Goal: Task Accomplishment & Management: Manage account settings

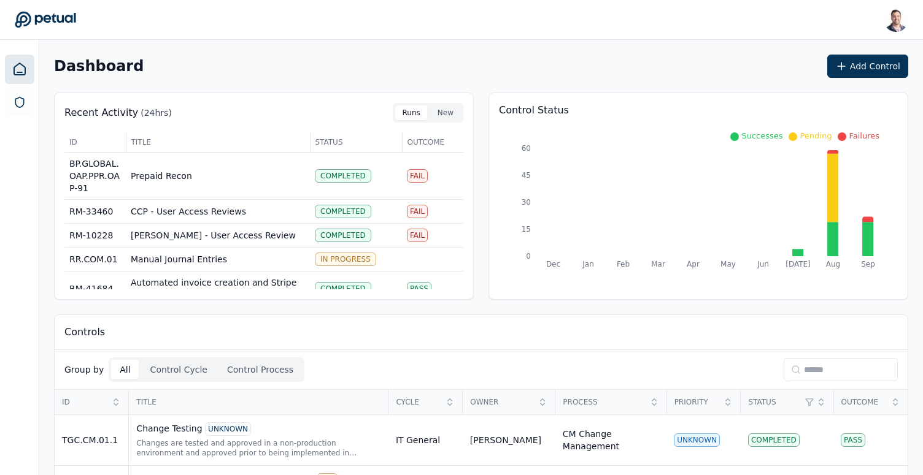
click at [811, 372] on input at bounding box center [840, 369] width 114 height 23
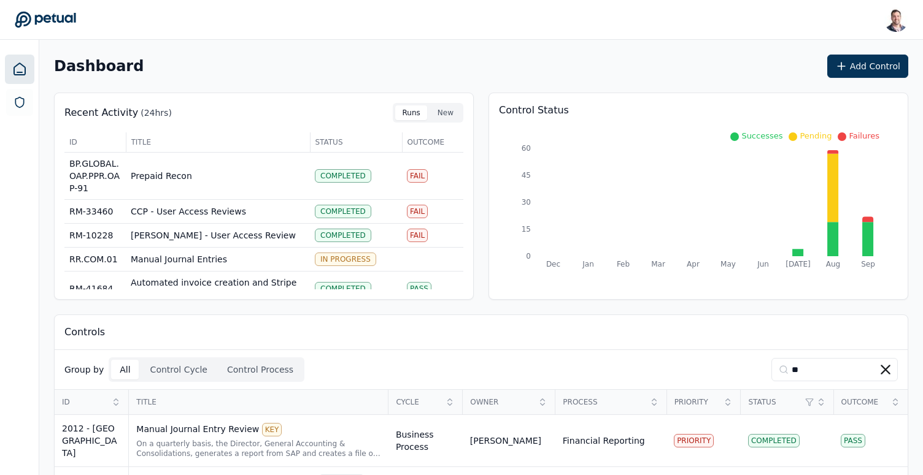
type input "**"
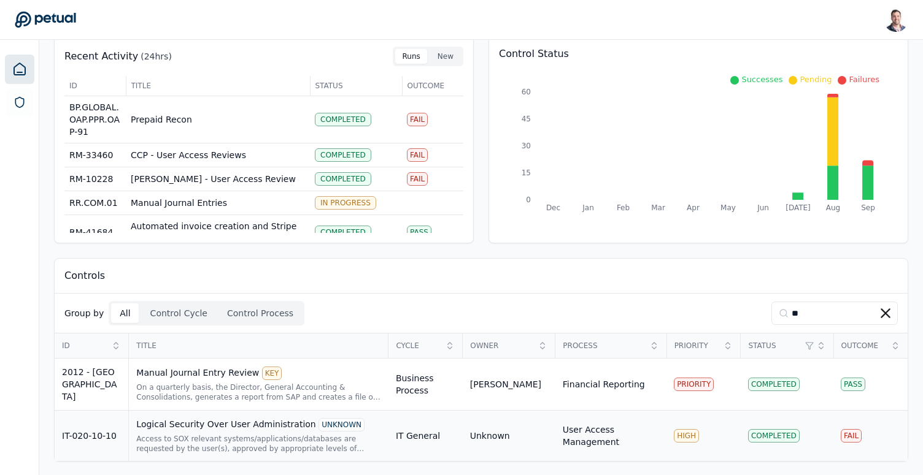
click at [283, 429] on div "Logical Security Over User Administration UNKNOWN" at bounding box center [258, 424] width 245 height 13
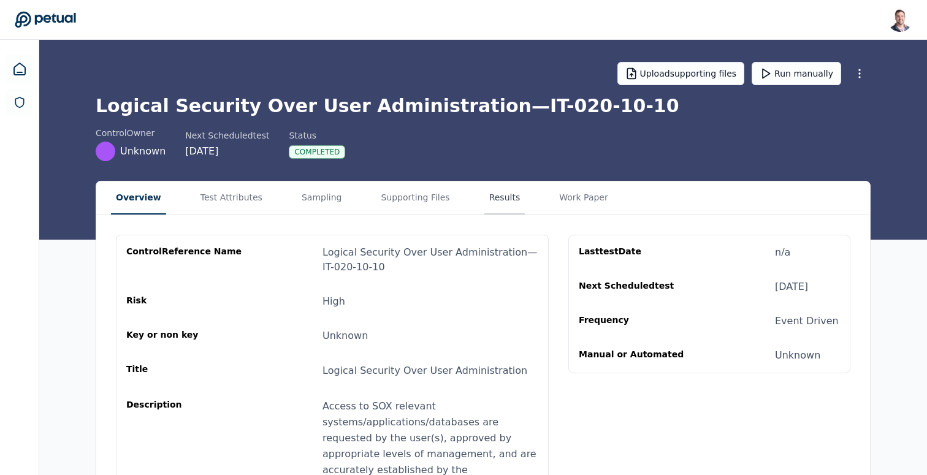
click at [485, 195] on button "Results" at bounding box center [505, 198] width 41 height 33
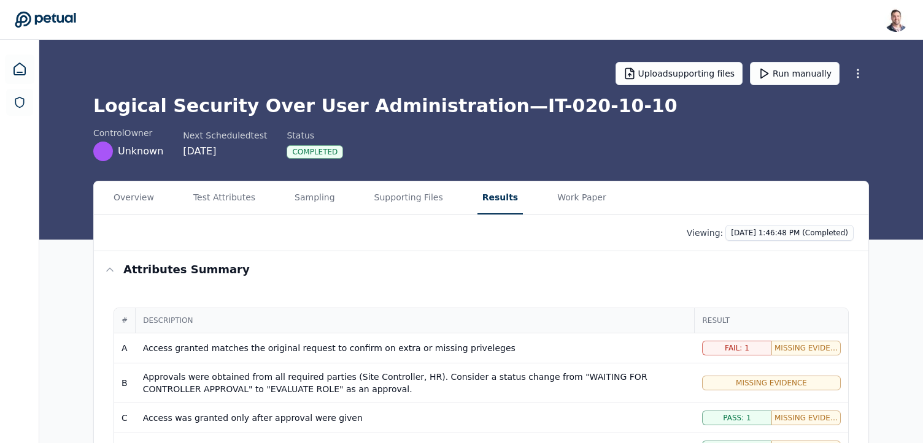
click at [772, 244] on div "Viewing: 10/7/2025, 1:46:48 PM (Completed)" at bounding box center [481, 233] width 774 height 36
click at [773, 244] on div "Viewing: 10/7/2025, 1:46:48 PM (Completed)" at bounding box center [481, 233] width 774 height 36
click at [776, 231] on html "Snir Kodesh snir@petual.ai Sign out Upload supporting files Run manually Logica…" at bounding box center [461, 331] width 923 height 662
click at [617, 250] on html "Snir Kodesh snir@petual.ai Sign out Upload supporting files Run manually Logica…" at bounding box center [461, 331] width 923 height 662
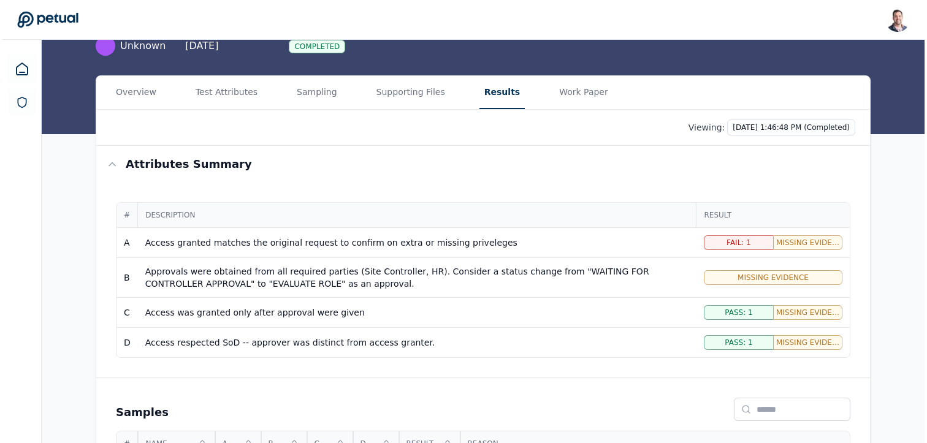
scroll to position [219, 0]
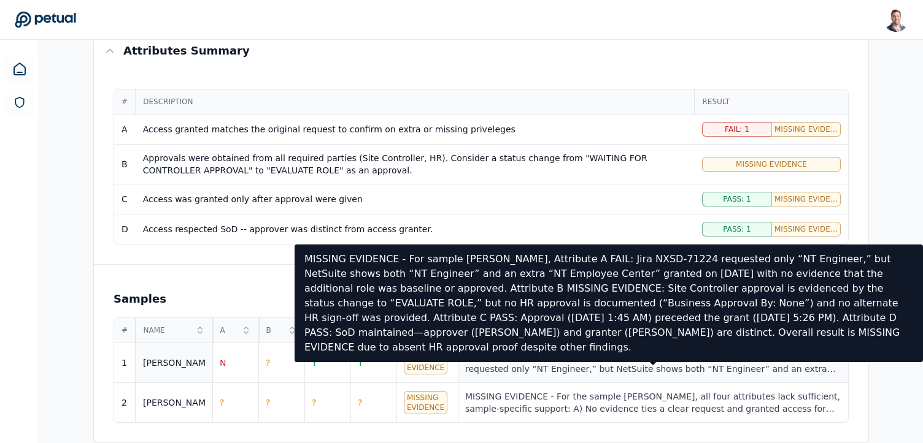
click at [539, 364] on div "MISSING EVIDENCE - For sample Ricky, Attribute A FAIL: Jira NXSD-71224 requeste…" at bounding box center [652, 363] width 375 height 25
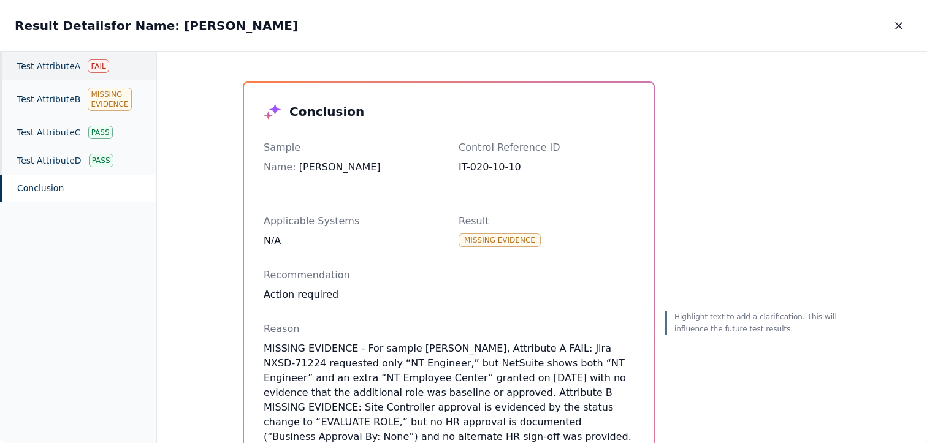
click at [83, 72] on div "Test Attribute A Fail" at bounding box center [78, 66] width 156 height 28
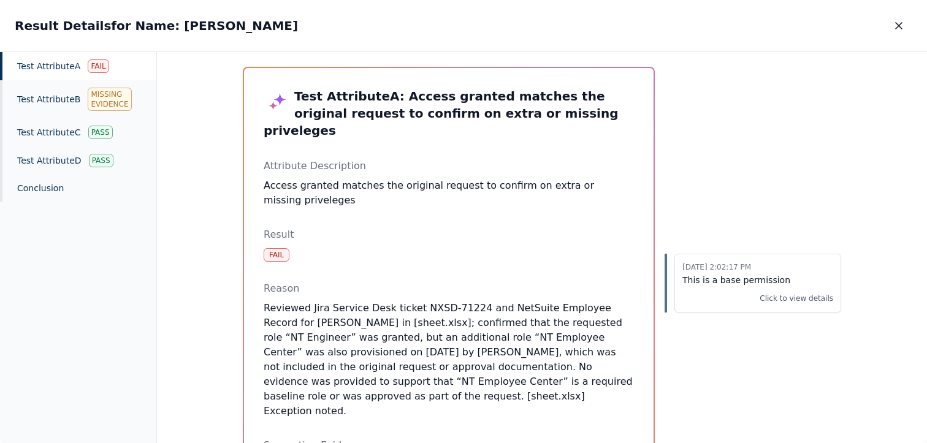
scroll to position [91, 0]
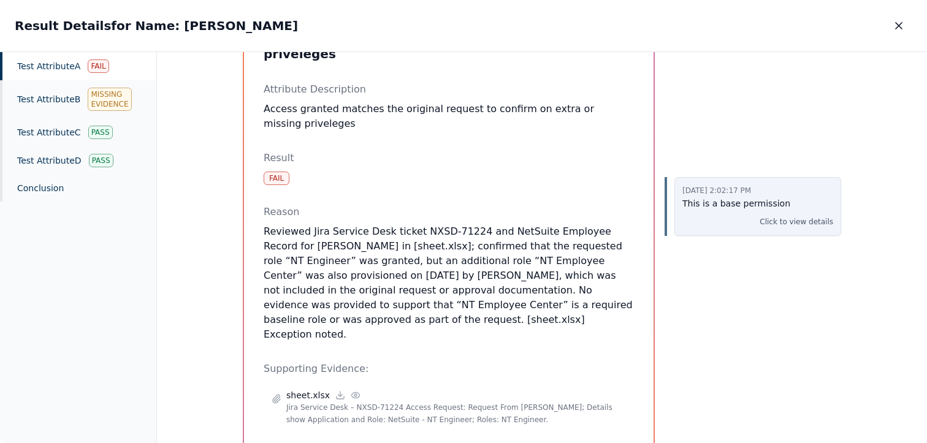
click at [776, 202] on p "This is a base permission" at bounding box center [758, 204] width 151 height 14
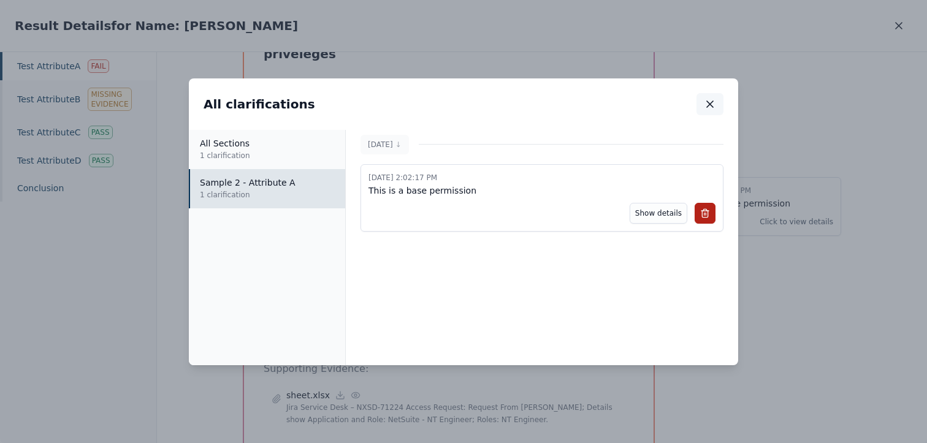
click at [704, 105] on button "button" at bounding box center [710, 104] width 27 height 22
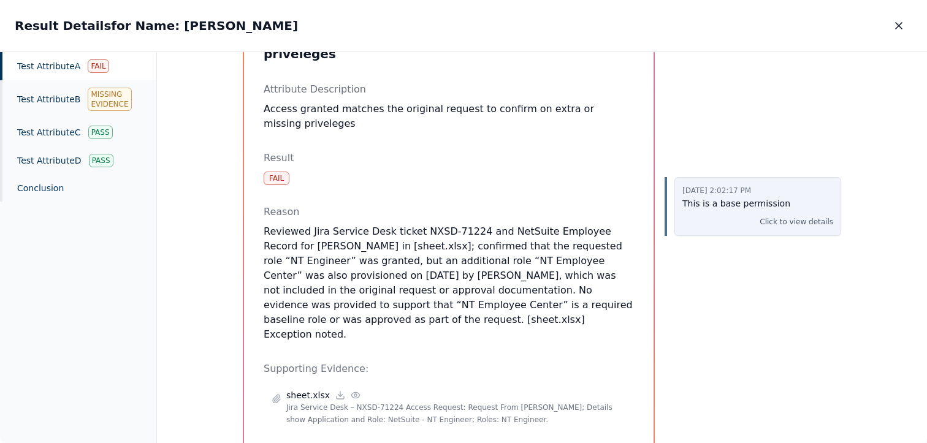
click at [716, 207] on p "This is a base permission" at bounding box center [758, 204] width 151 height 14
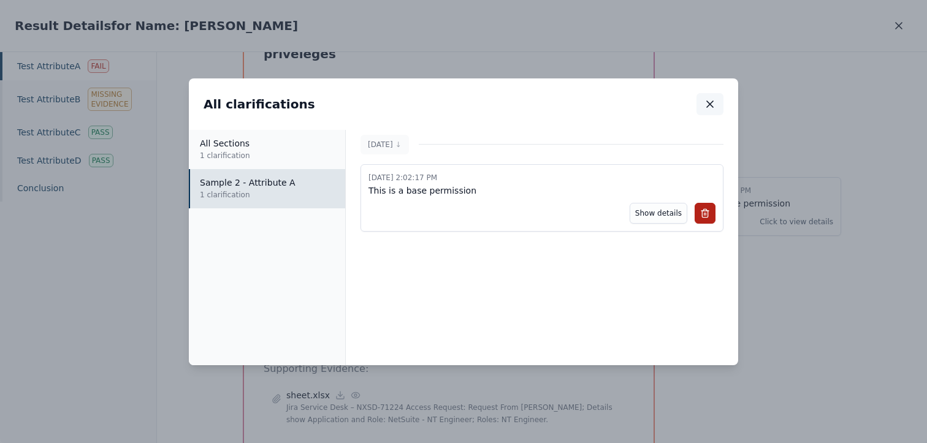
click at [711, 104] on icon "button" at bounding box center [710, 104] width 6 height 6
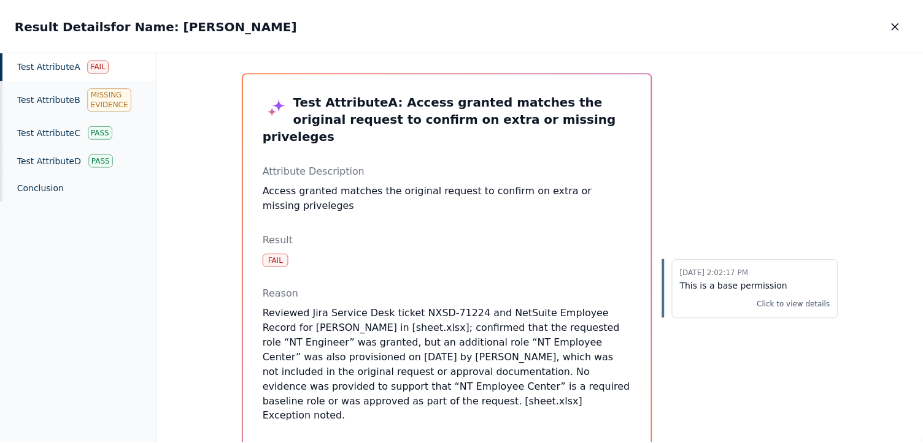
scroll to position [1, 0]
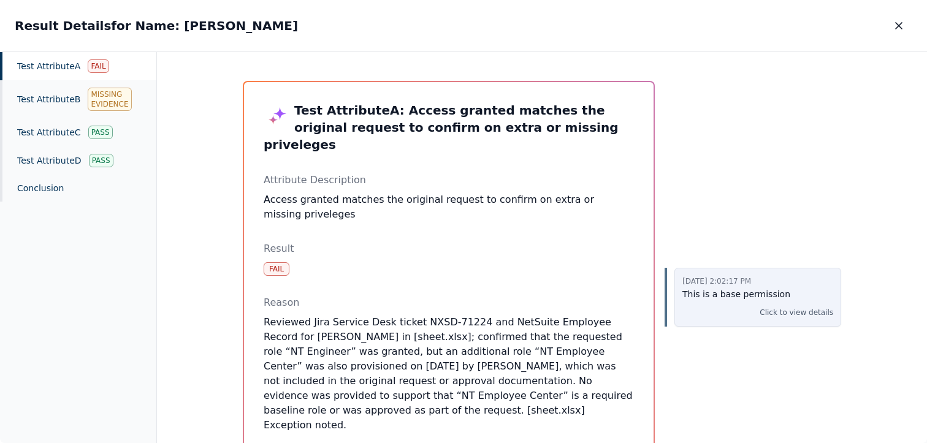
click at [737, 292] on p "This is a base permission" at bounding box center [758, 295] width 151 height 14
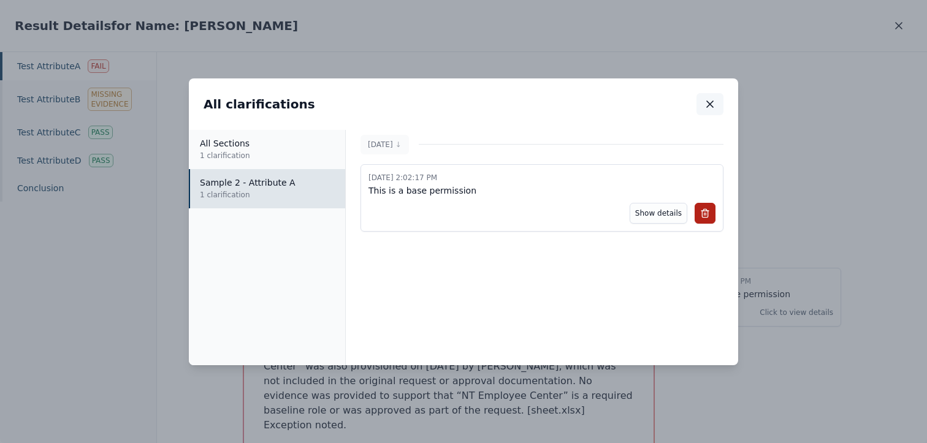
click at [712, 99] on icon "button" at bounding box center [710, 104] width 12 height 12
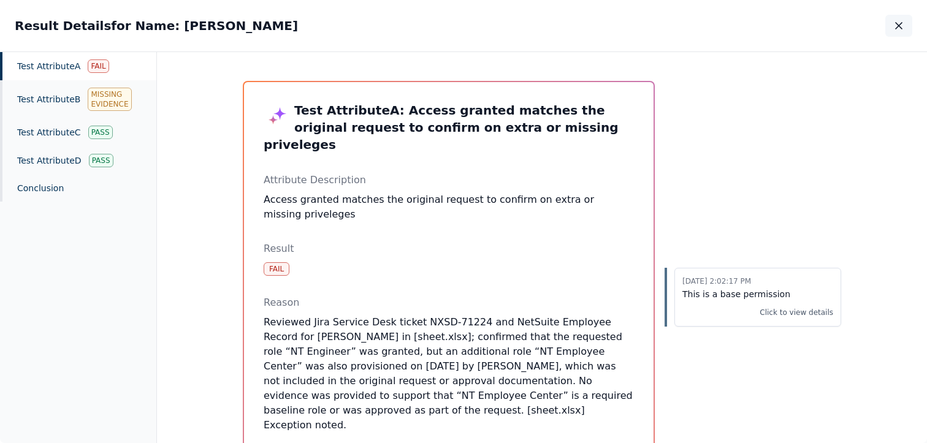
click at [895, 29] on icon "button" at bounding box center [899, 26] width 12 height 12
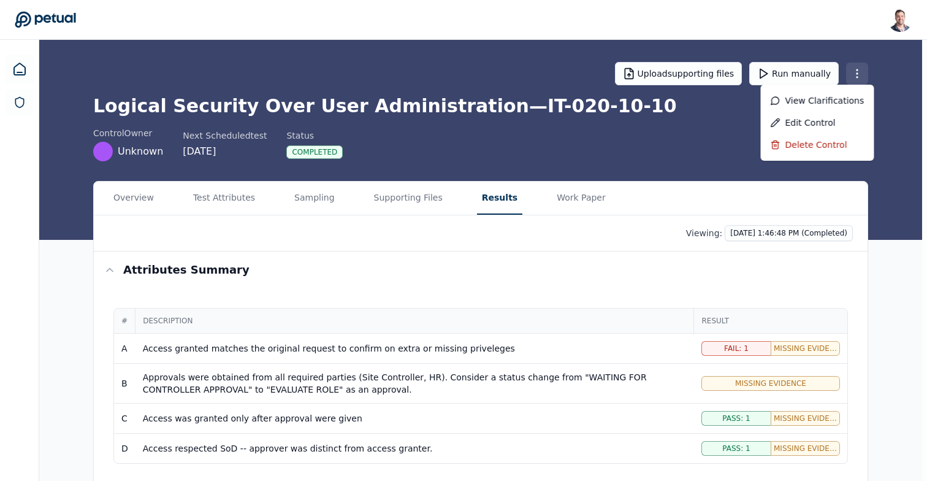
click at [854, 77] on html "Snir Kodesh snir@petual.ai Sign out Upload supporting files Run manually Logica…" at bounding box center [463, 331] width 927 height 662
click at [823, 150] on div "Delete control" at bounding box center [817, 145] width 113 height 22
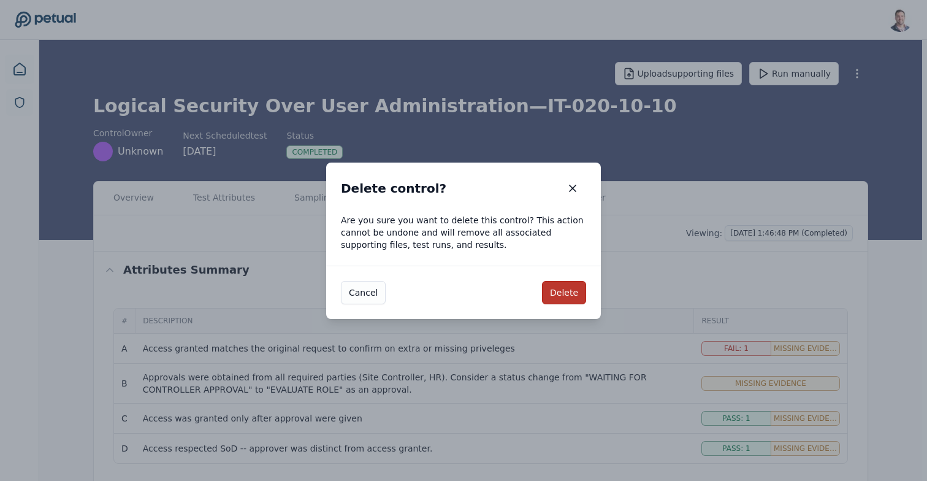
click at [566, 296] on button "Delete" at bounding box center [564, 292] width 44 height 23
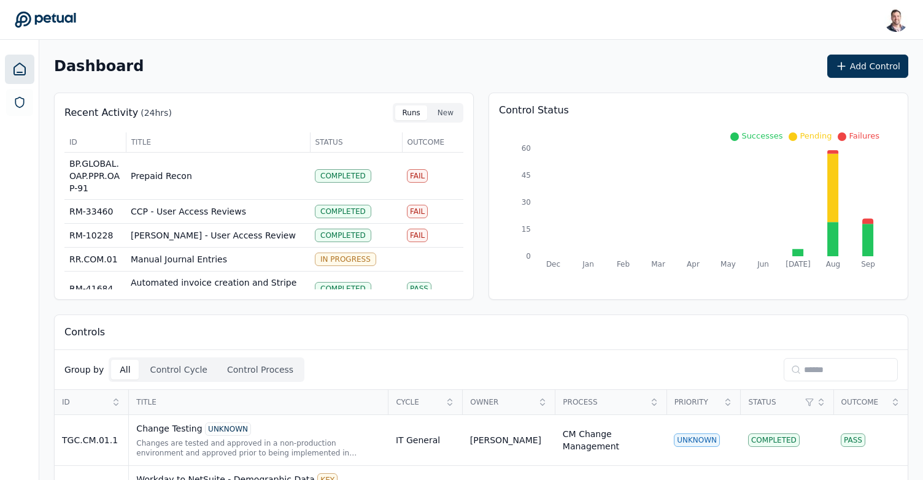
click at [673, 66] on div "Dashboard Add Control" at bounding box center [481, 66] width 854 height 23
click at [637, 75] on div "Dashboard Add Control" at bounding box center [481, 66] width 854 height 23
click at [861, 66] on button "Add Control" at bounding box center [867, 66] width 81 height 23
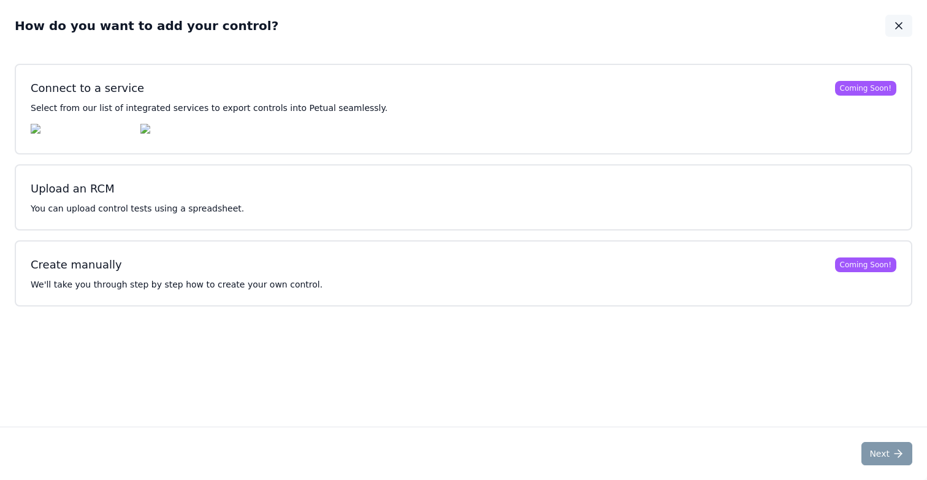
click at [897, 30] on icon "button" at bounding box center [899, 26] width 12 height 12
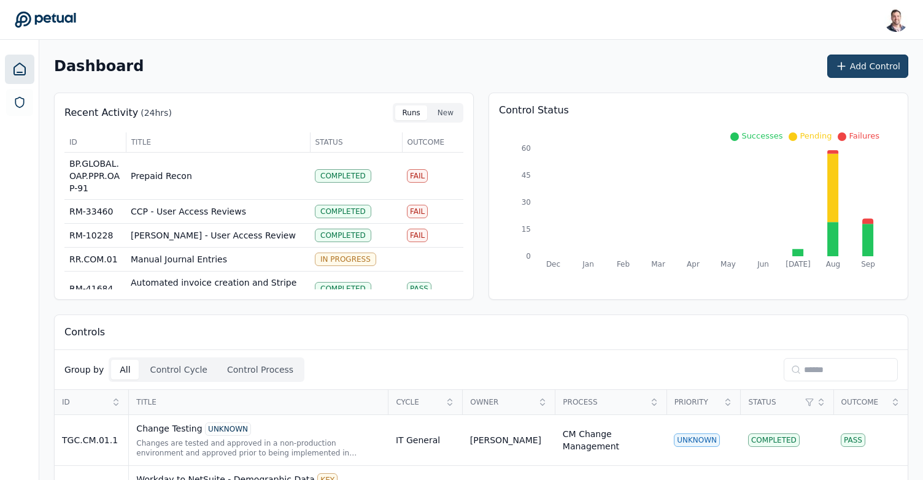
click at [851, 67] on button "Add Control" at bounding box center [867, 66] width 81 height 23
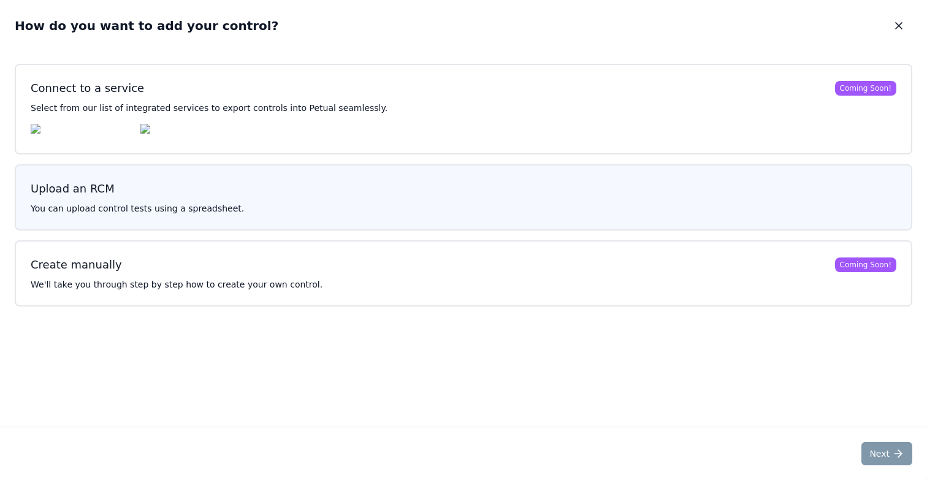
click at [535, 182] on button "Upload an RCM You can upload control tests using a spreadsheet." at bounding box center [464, 197] width 898 height 66
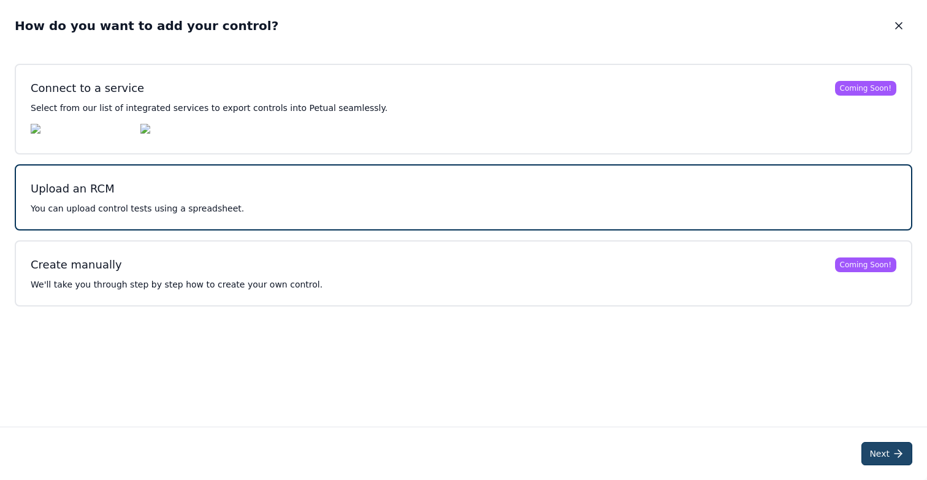
click at [888, 456] on button "Next" at bounding box center [887, 453] width 51 height 23
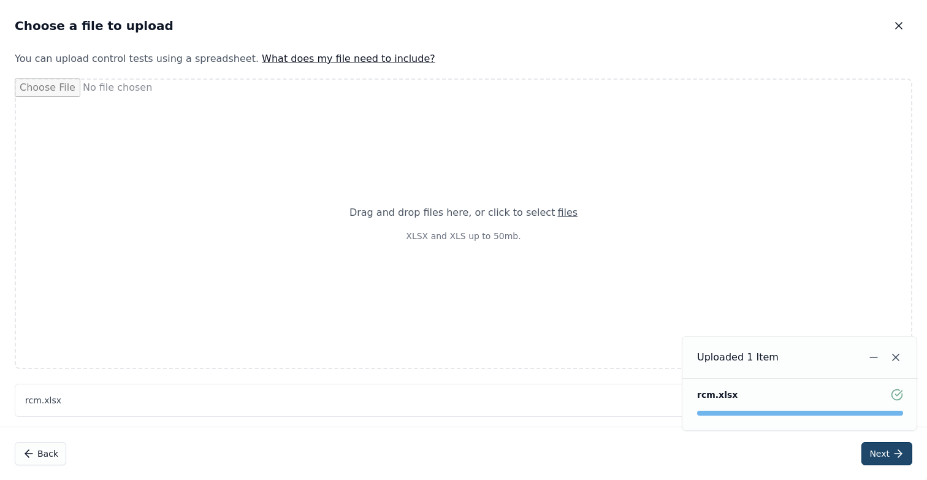
click at [882, 450] on button "Next" at bounding box center [887, 453] width 51 height 23
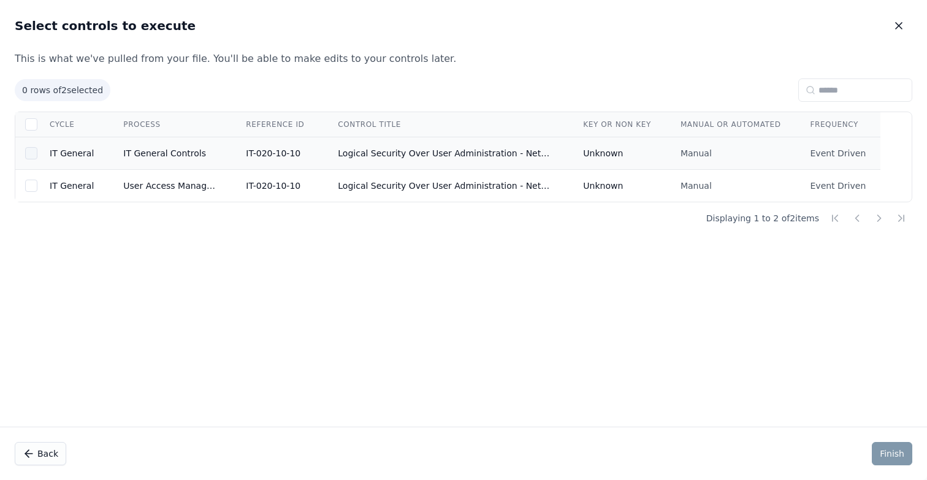
click at [32, 151] on div at bounding box center [31, 153] width 12 height 12
click at [892, 456] on button "Finish" at bounding box center [892, 453] width 40 height 23
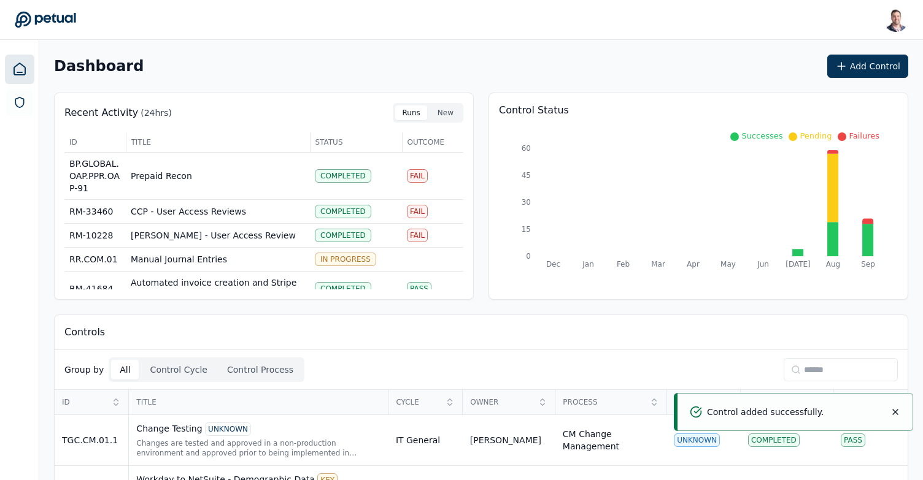
click at [810, 369] on input at bounding box center [840, 369] width 114 height 23
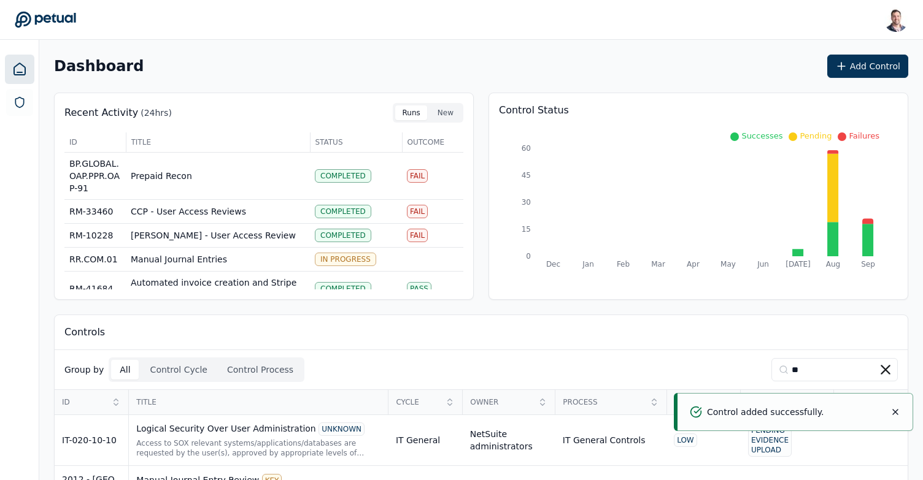
scroll to position [52, 0]
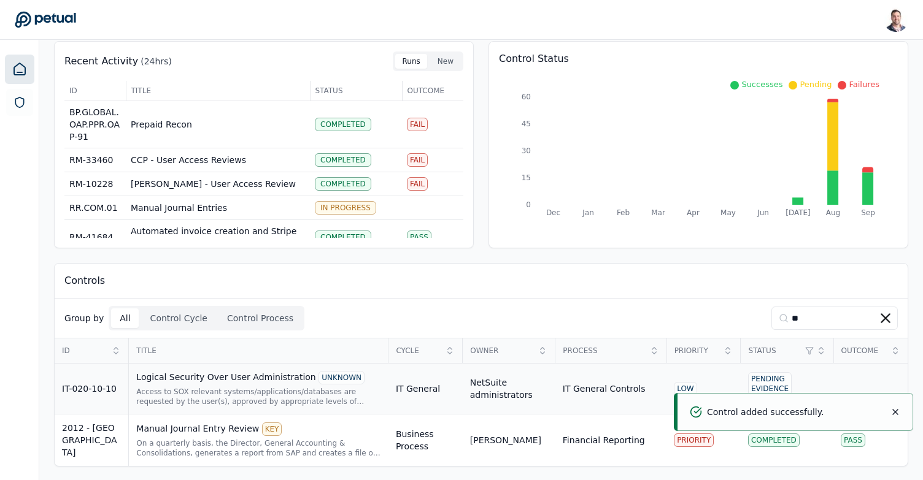
type input "**"
click at [250, 393] on div "Access to SOX relevant systems/applications/databases are requested by the user…" at bounding box center [258, 397] width 245 height 20
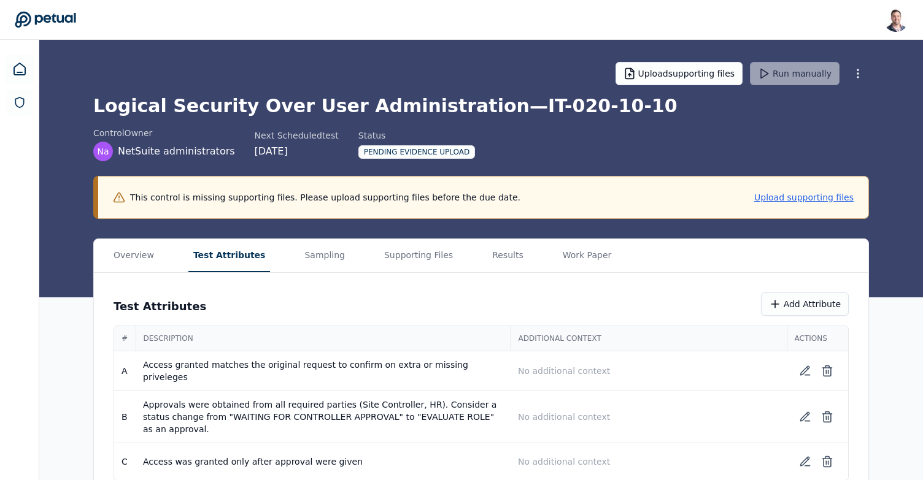
click at [209, 247] on button "Test Attributes" at bounding box center [229, 255] width 82 height 33
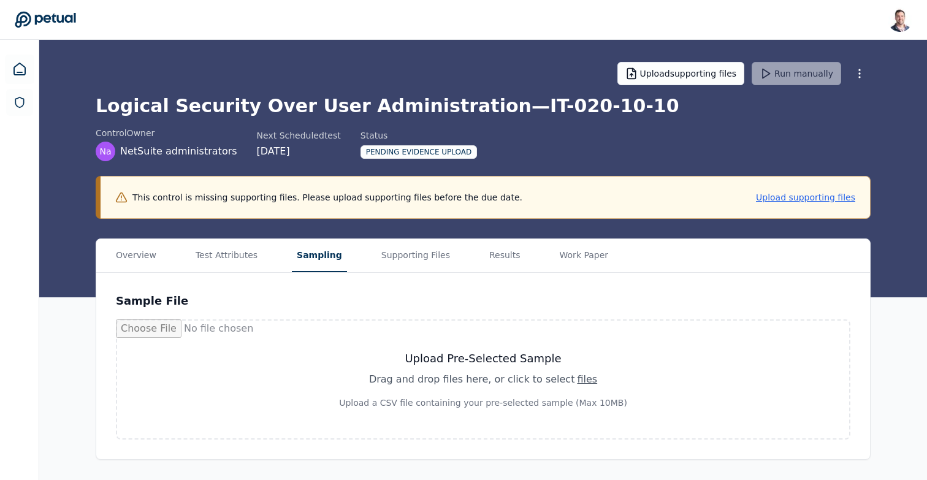
click at [305, 248] on button "Sampling" at bounding box center [319, 255] width 55 height 33
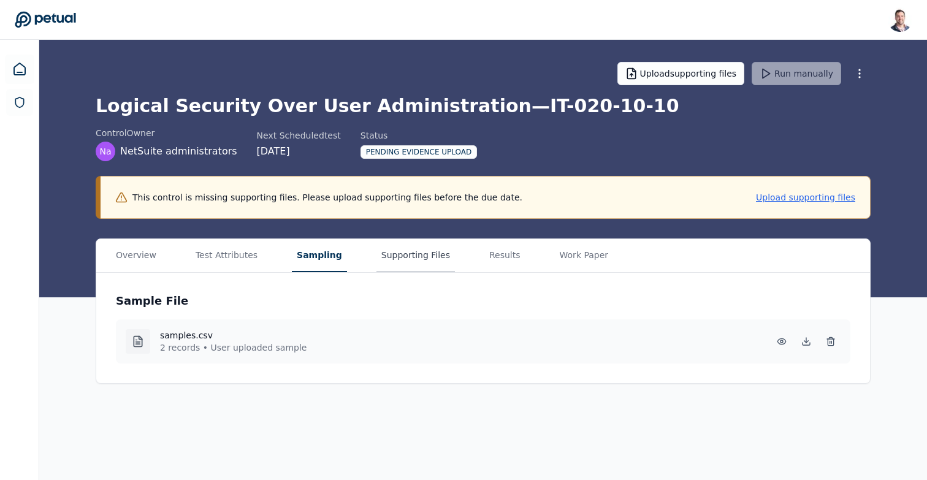
click at [382, 263] on button "Supporting Files" at bounding box center [416, 255] width 79 height 33
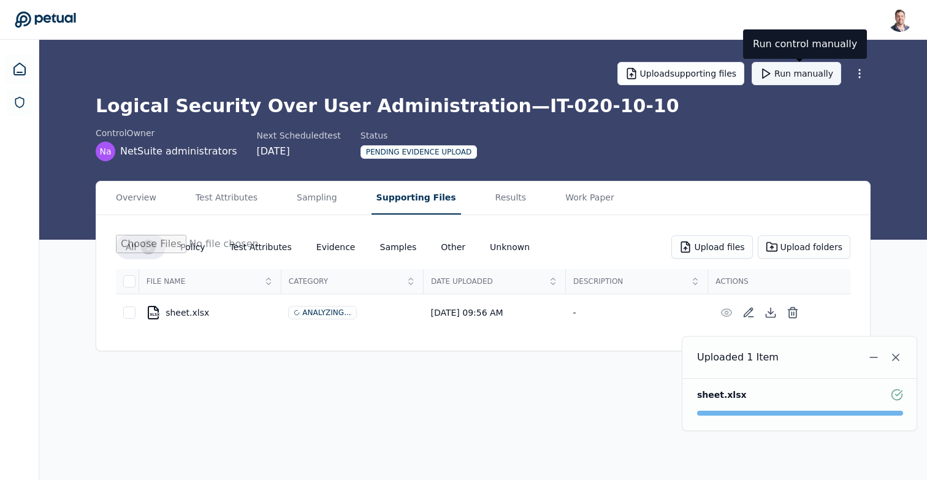
click at [795, 77] on button "Run manually" at bounding box center [797, 73] width 90 height 23
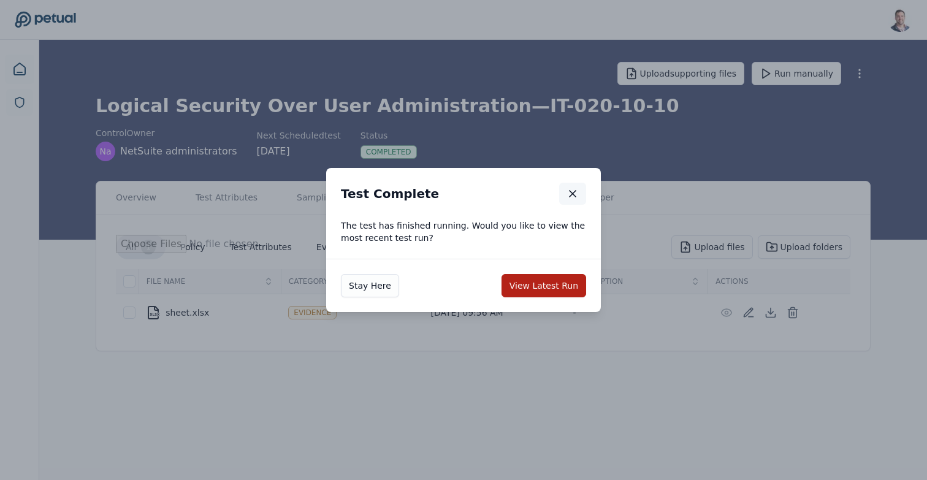
click at [578, 188] on icon "button" at bounding box center [573, 194] width 12 height 12
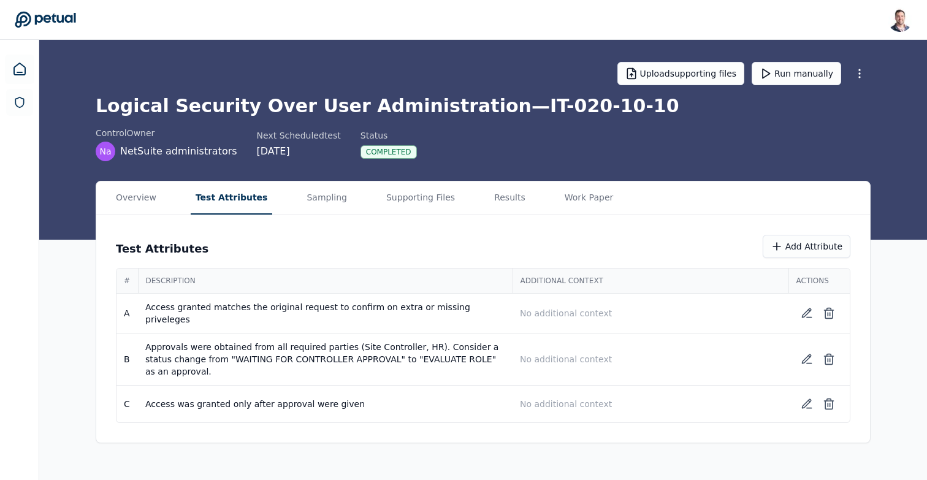
click at [234, 193] on button "Test Attributes" at bounding box center [232, 198] width 82 height 33
click at [557, 308] on p "No additional context" at bounding box center [650, 313] width 261 height 12
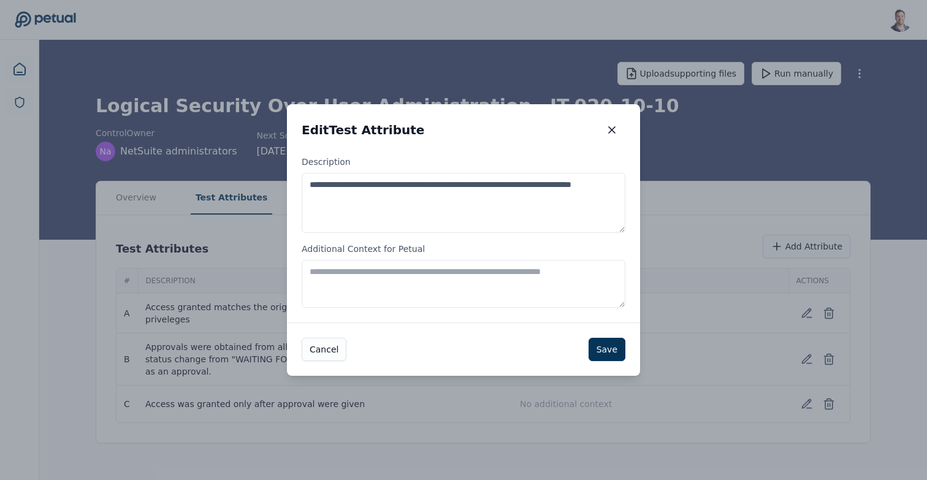
click at [385, 282] on textarea "Additional Context for Petual" at bounding box center [464, 284] width 324 height 48
click at [395, 272] on textarea "Additional Context for Petual" at bounding box center [464, 284] width 324 height 48
type textarea "**********"
click at [613, 129] on icon "button" at bounding box center [612, 130] width 12 height 12
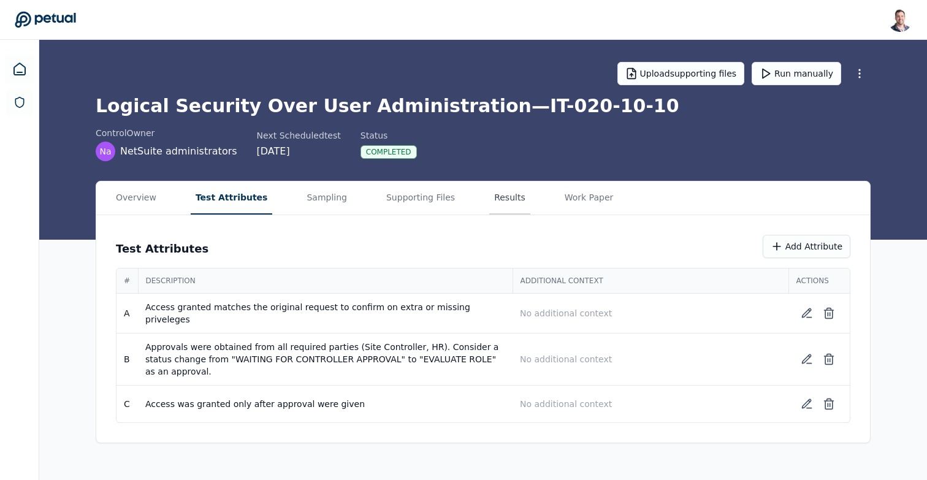
click at [493, 198] on button "Results" at bounding box center [509, 198] width 41 height 33
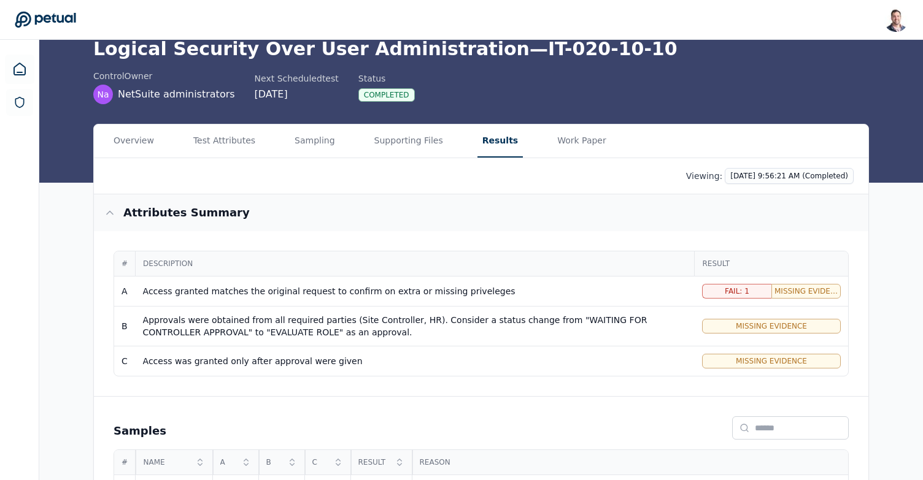
scroll to position [28, 0]
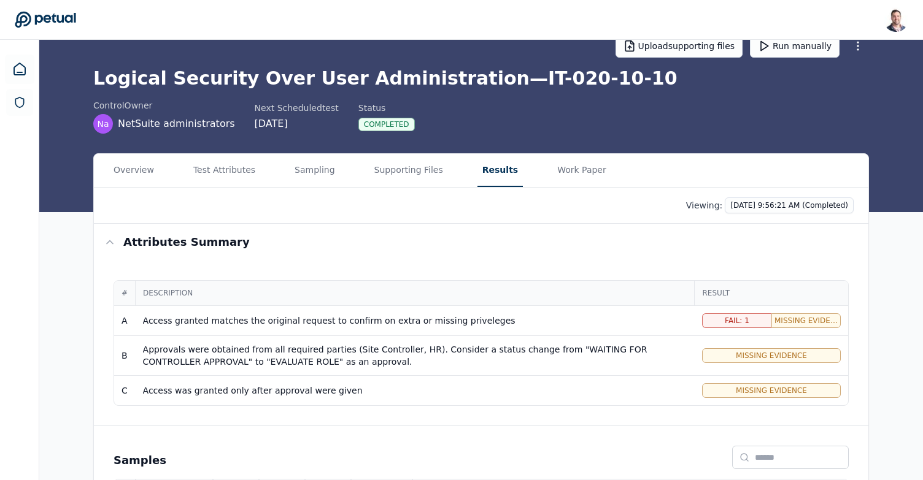
click at [514, 319] on div "Access granted matches the original request to confirm on extra or missing priv…" at bounding box center [415, 321] width 544 height 12
click at [415, 317] on div "Access granted matches the original request to confirm on extra or missing priv…" at bounding box center [415, 321] width 544 height 12
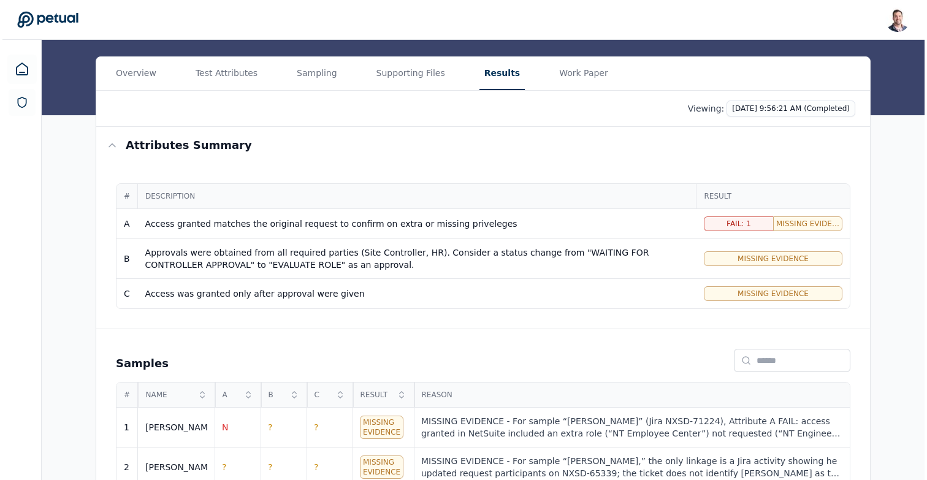
scroll to position [152, 0]
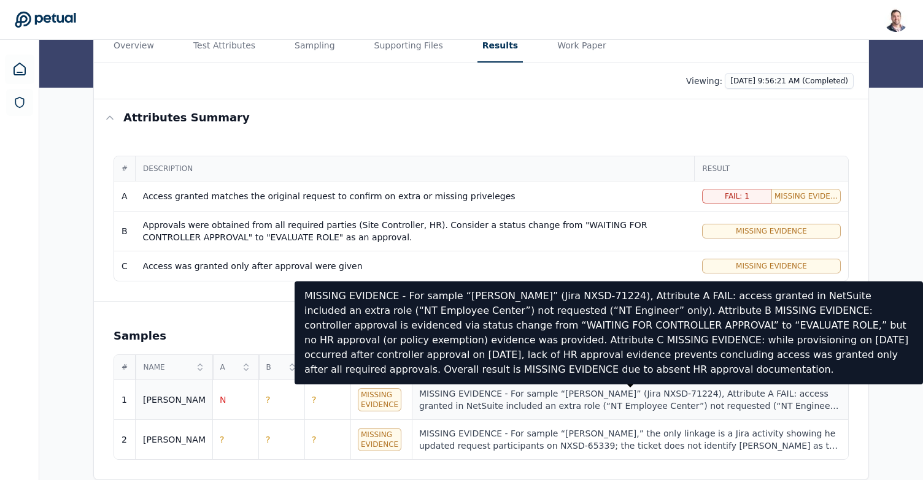
click at [472, 402] on div "MISSING EVIDENCE - For sample “Ricky” (Jira NXSD-71224), Attribute A FAIL: acce…" at bounding box center [629, 400] width 421 height 25
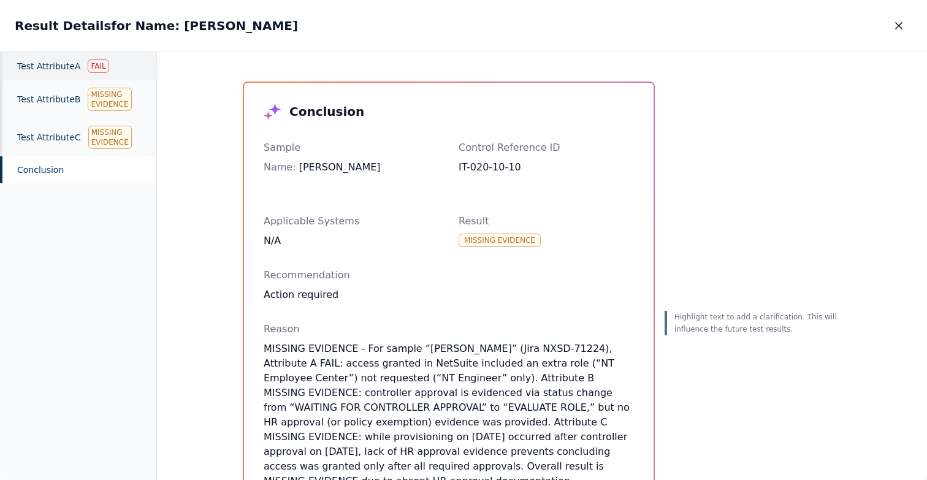
click at [66, 67] on div "Test Attribute A Fail" at bounding box center [78, 66] width 156 height 28
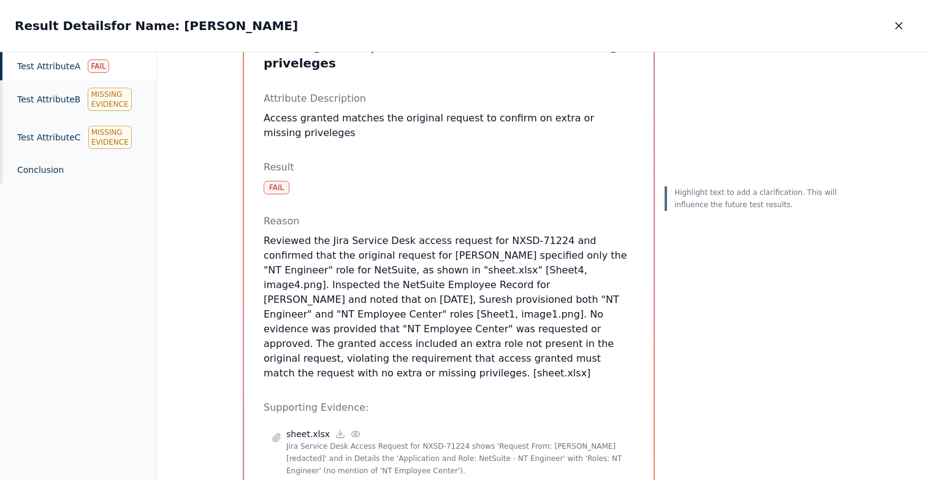
scroll to position [88, 0]
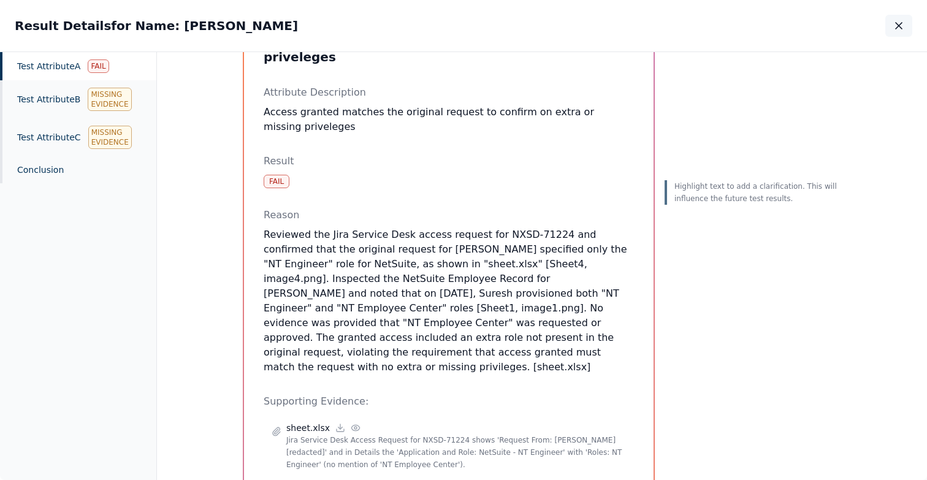
click at [901, 29] on icon "button" at bounding box center [899, 26] width 12 height 12
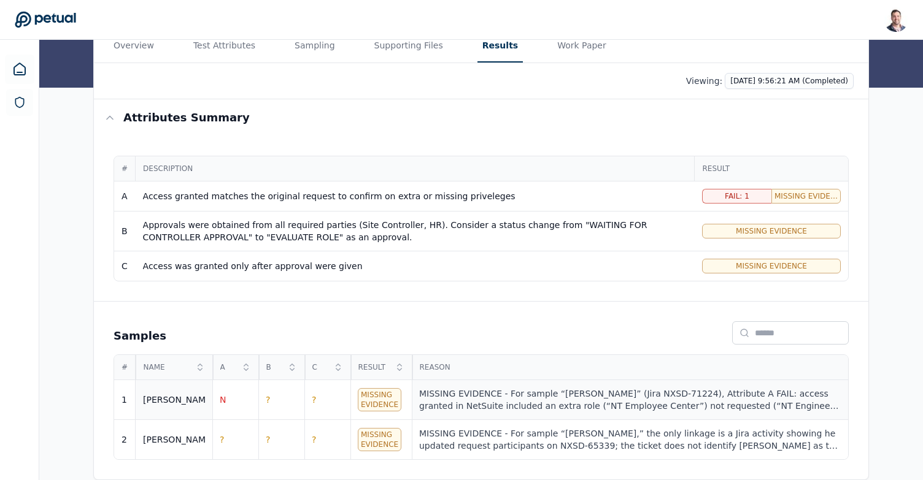
click at [517, 396] on div "MISSING EVIDENCE - For sample “Ricky” (Jira NXSD-71224), Attribute A FAIL: acce…" at bounding box center [629, 400] width 421 height 25
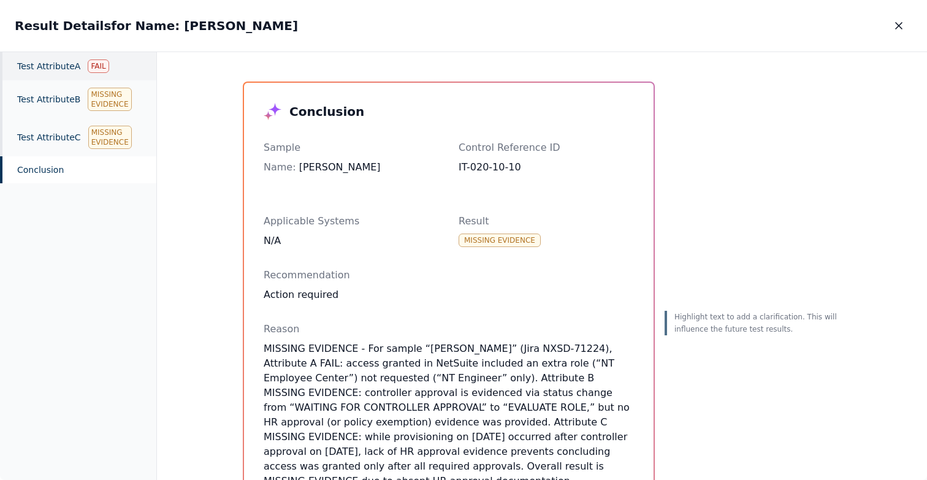
click at [50, 68] on div "Test Attribute A Fail" at bounding box center [78, 66] width 156 height 28
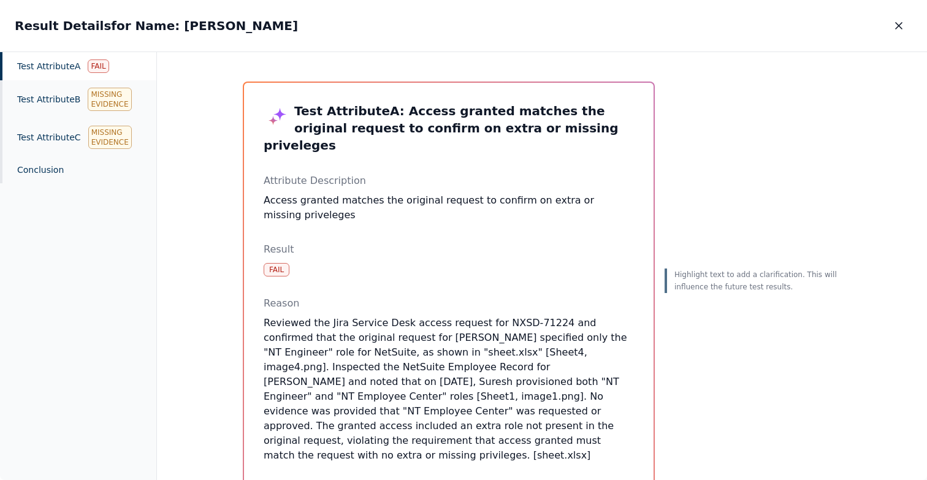
click at [520, 242] on p "Result" at bounding box center [449, 249] width 370 height 15
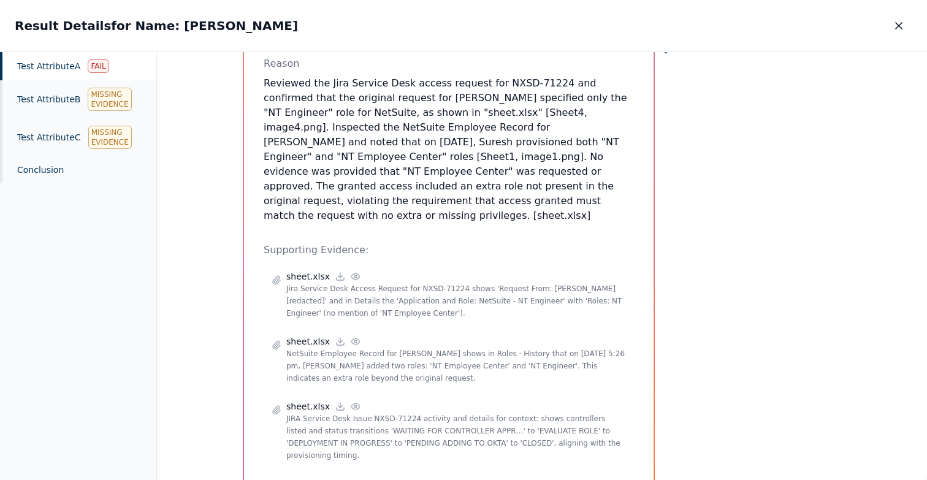
scroll to position [198, 0]
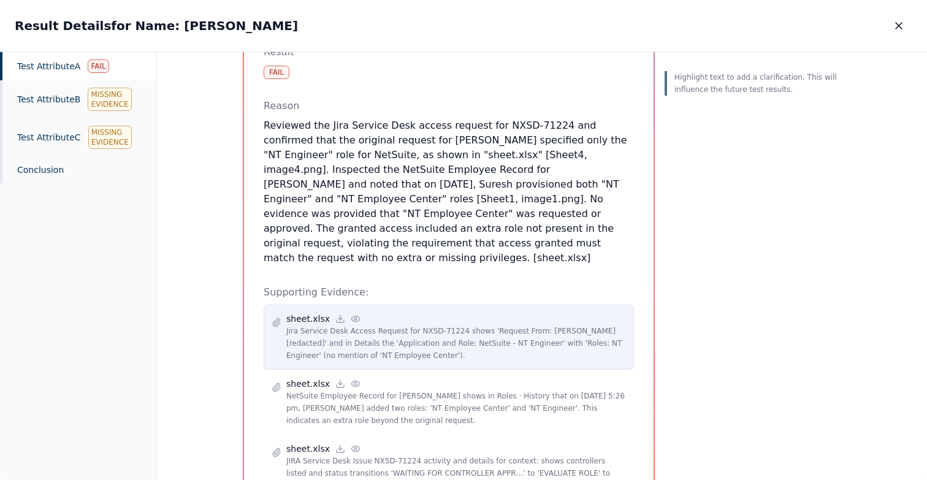
click at [352, 314] on icon at bounding box center [356, 319] width 10 height 10
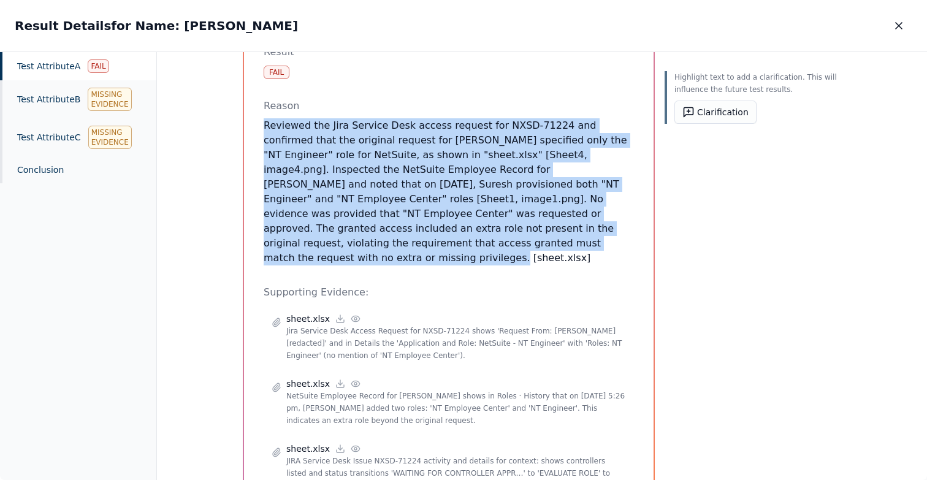
drag, startPoint x: 395, startPoint y: 229, endPoint x: 244, endPoint y: 103, distance: 196.8
click at [244, 103] on div "Test Attribute A : Access granted matches the original request to confirm on ex…" at bounding box center [449, 208] width 410 height 646
click at [370, 129] on p "Reviewed the Jira Service Desk access request for NXSD-71224 and confirmed that…" at bounding box center [449, 191] width 370 height 147
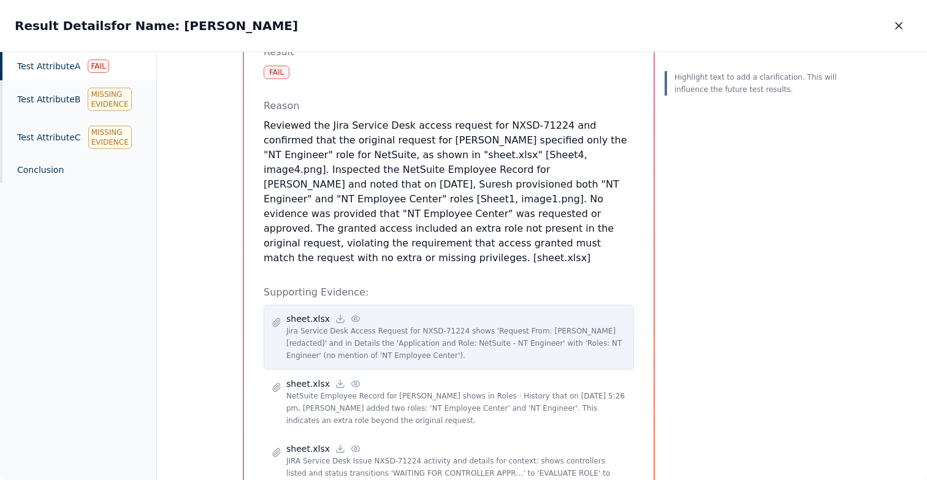
scroll to position [240, 0]
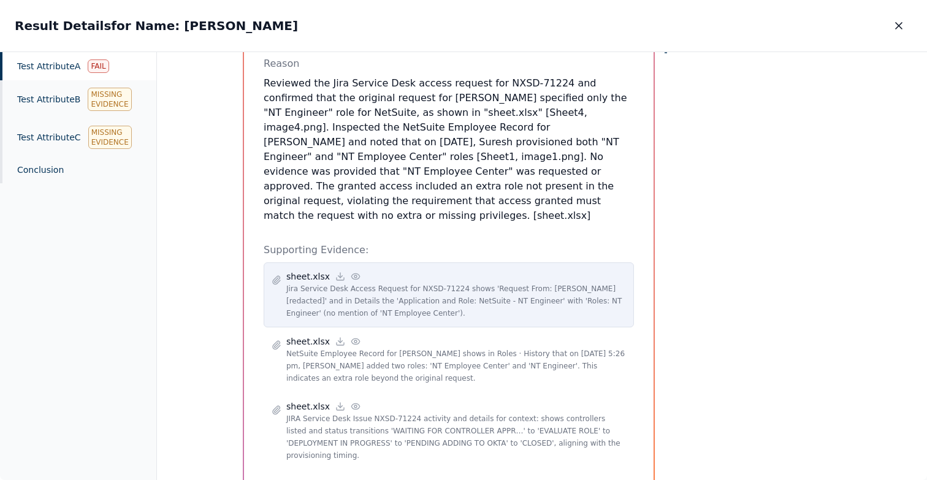
click at [355, 275] on circle at bounding box center [356, 276] width 2 height 2
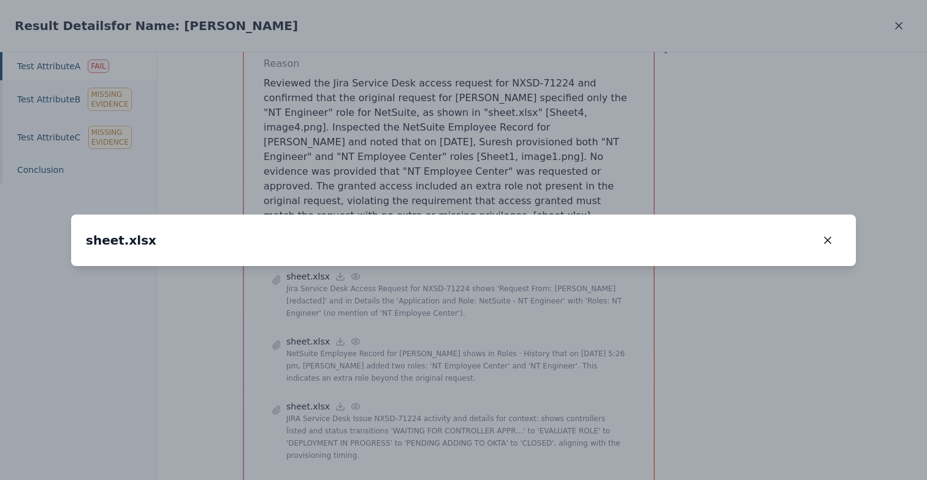
drag, startPoint x: 581, startPoint y: 347, endPoint x: 579, endPoint y: 277, distance: 69.9
click at [462, 197] on img at bounding box center [462, 197] width 0 height 0
drag, startPoint x: 543, startPoint y: 210, endPoint x: 528, endPoint y: 347, distance: 138.2
click at [447, 339] on img at bounding box center [447, 339] width 0 height 0
drag, startPoint x: 610, startPoint y: 339, endPoint x: 462, endPoint y: 161, distance: 230.4
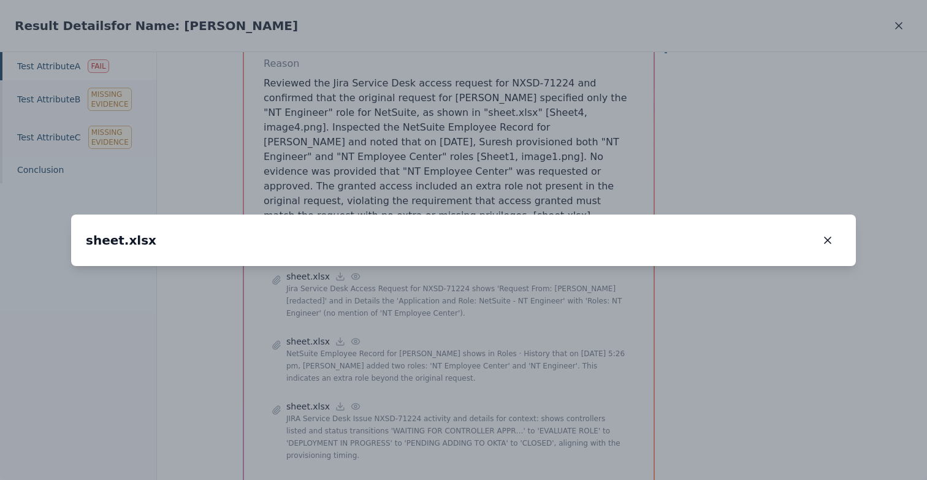
click at [300, 160] on img at bounding box center [300, 160] width 0 height 0
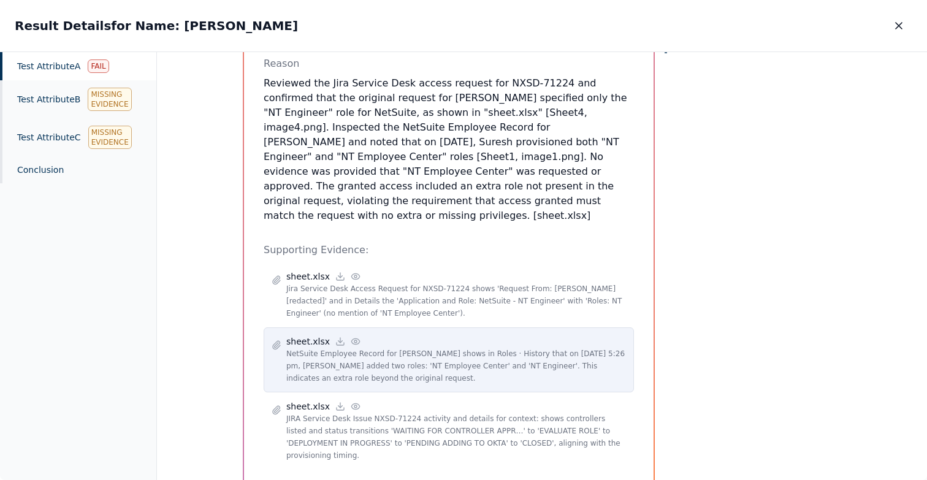
click at [351, 337] on icon at bounding box center [356, 342] width 10 height 10
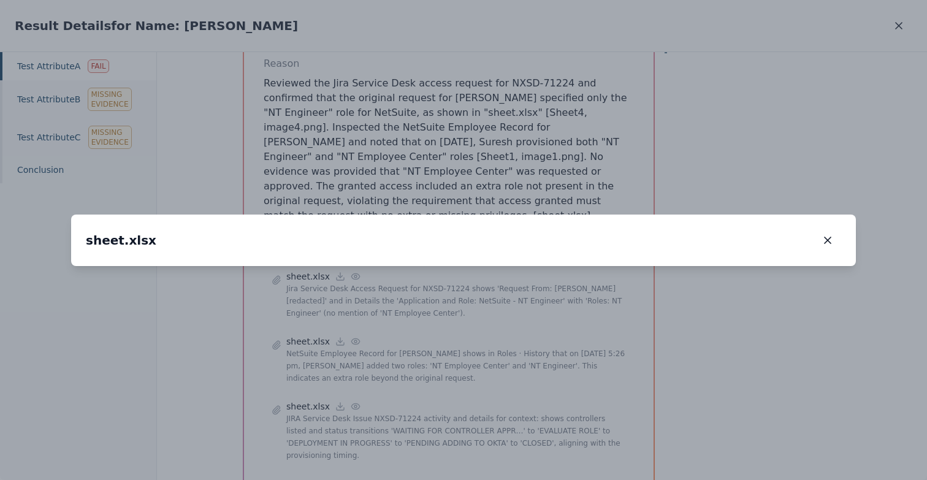
drag, startPoint x: 443, startPoint y: 340, endPoint x: 482, endPoint y: 199, distance: 146.4
click at [504, 125] on img at bounding box center [504, 125] width 0 height 0
drag, startPoint x: 263, startPoint y: 255, endPoint x: 355, endPoint y: 251, distance: 92.1
click at [594, 121] on img at bounding box center [594, 121] width 0 height 0
drag, startPoint x: 250, startPoint y: 188, endPoint x: 259, endPoint y: 356, distance: 168.3
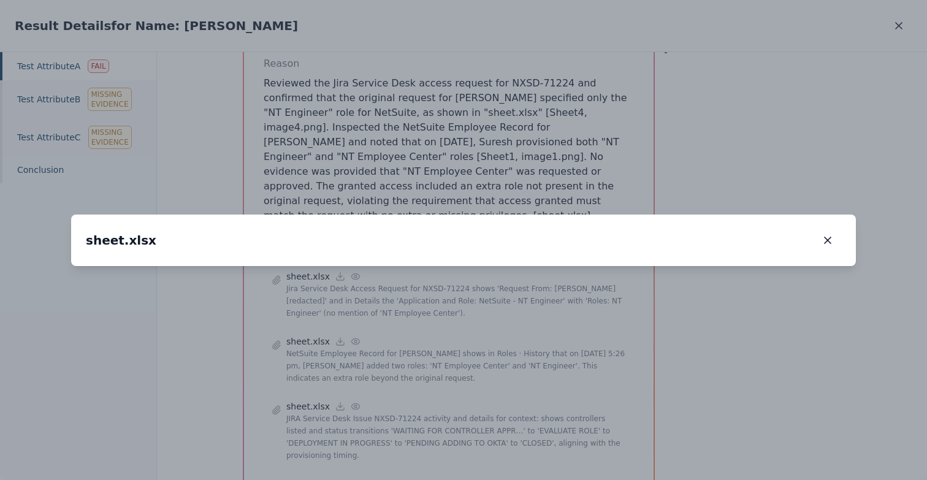
click at [604, 283] on img at bounding box center [604, 283] width 0 height 0
drag, startPoint x: 318, startPoint y: 278, endPoint x: 285, endPoint y: 154, distance: 128.8
click at [571, 144] on img at bounding box center [571, 144] width 0 height 0
drag, startPoint x: 432, startPoint y: 267, endPoint x: 431, endPoint y: 244, distance: 22.7
click at [570, 120] on img at bounding box center [570, 120] width 0 height 0
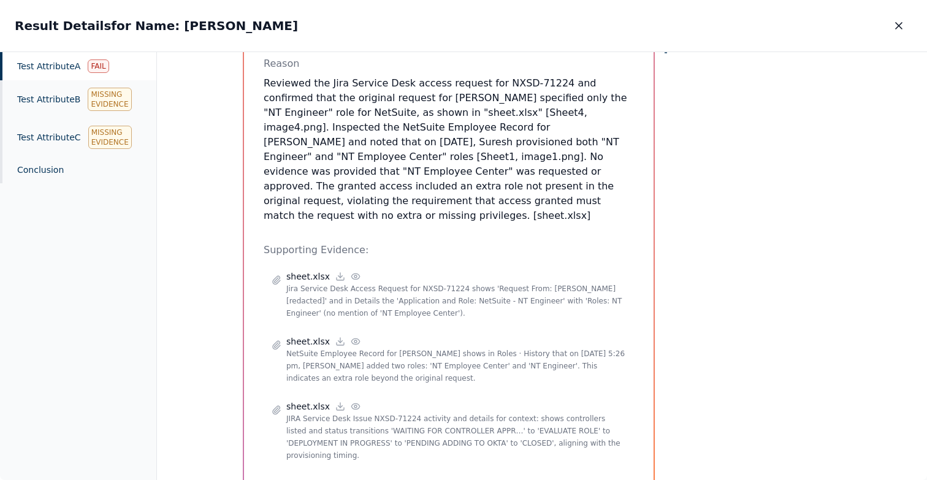
scroll to position [185, 0]
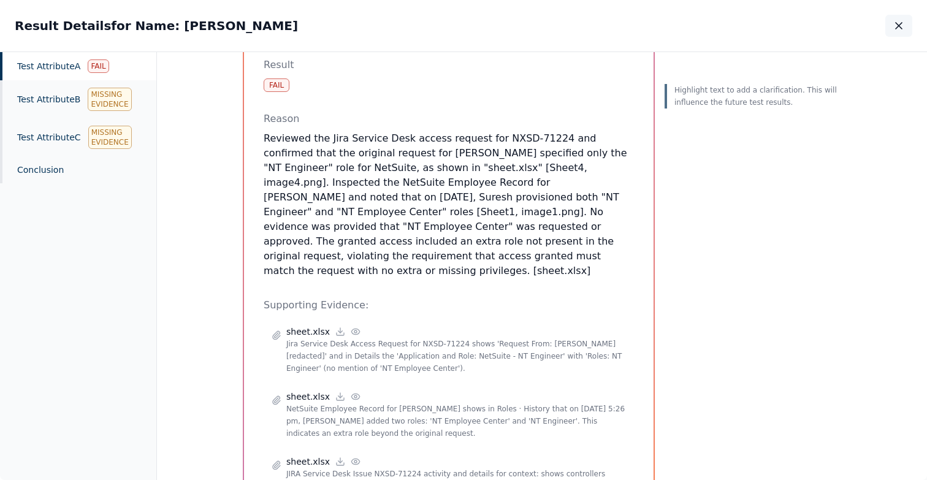
click at [899, 28] on icon "button" at bounding box center [899, 26] width 12 height 12
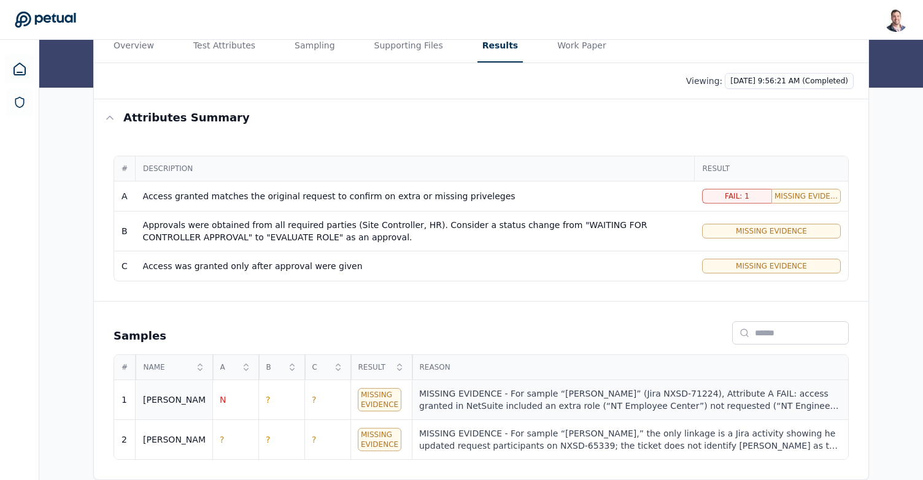
click at [608, 396] on div "MISSING EVIDENCE - For sample “Ricky” (Jira NXSD-71224), Attribute A FAIL: acce…" at bounding box center [629, 400] width 421 height 25
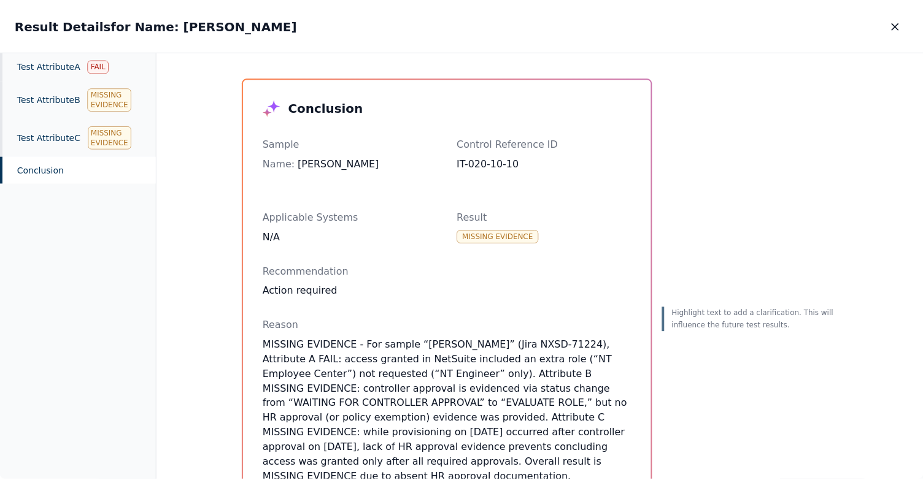
scroll to position [111, 0]
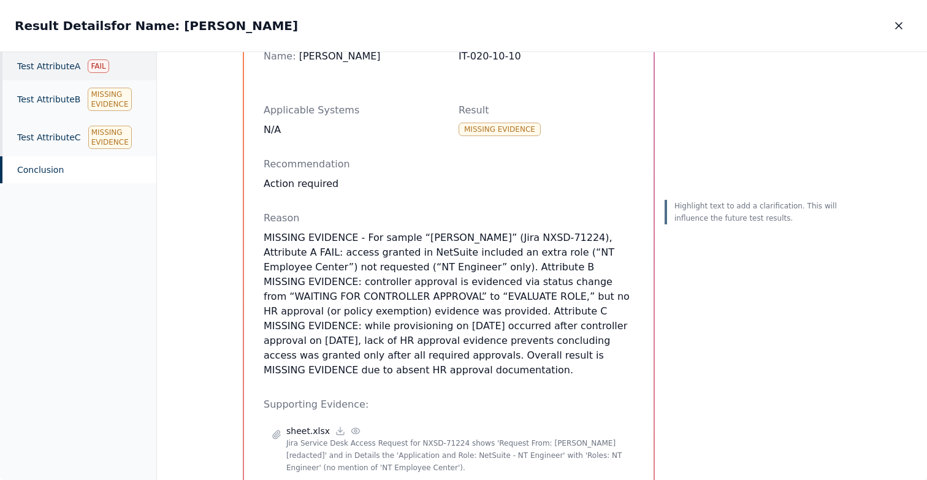
click at [58, 75] on div "Test Attribute A Fail" at bounding box center [78, 66] width 156 height 28
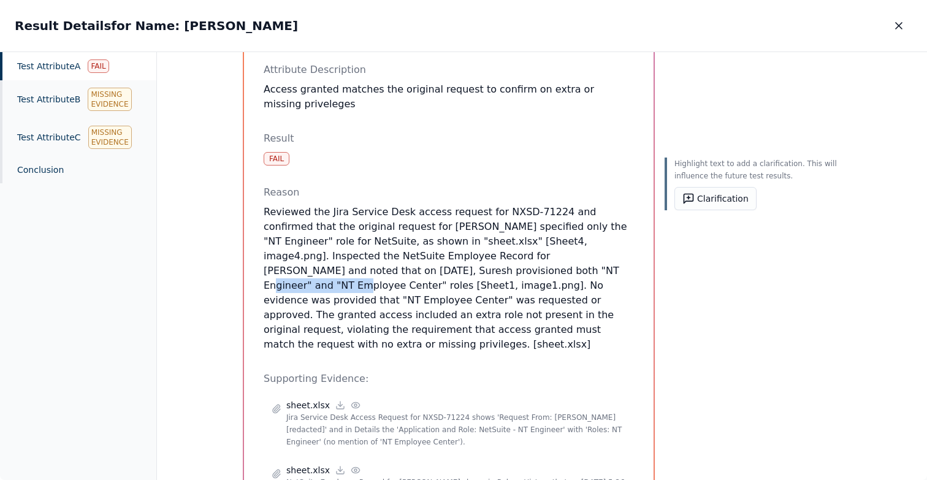
drag, startPoint x: 350, startPoint y: 253, endPoint x: 444, endPoint y: 250, distance: 94.5
click at [444, 250] on p "Reviewed the Jira Service Desk access request for NXSD-71224 and confirmed that…" at bounding box center [449, 278] width 370 height 147
click at [696, 203] on button "Clarification" at bounding box center [716, 198] width 82 height 23
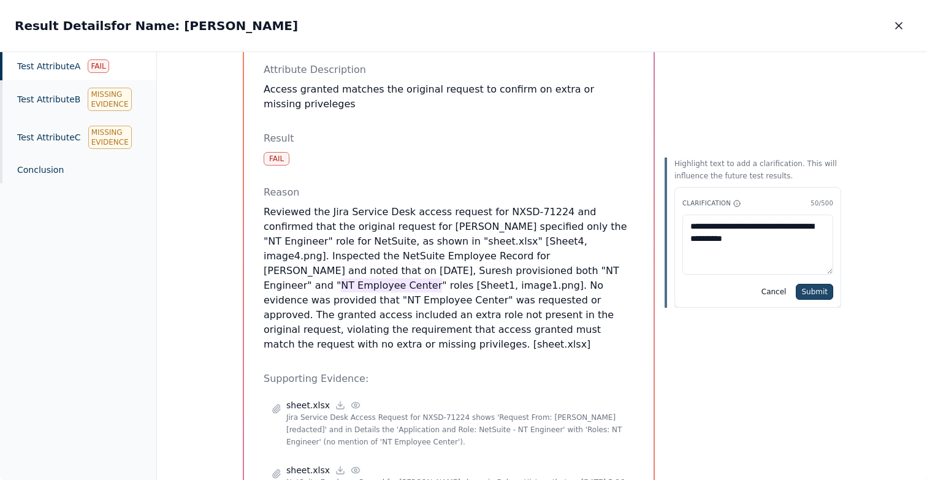
type textarea "**********"
click at [812, 293] on button "Submit" at bounding box center [814, 292] width 37 height 16
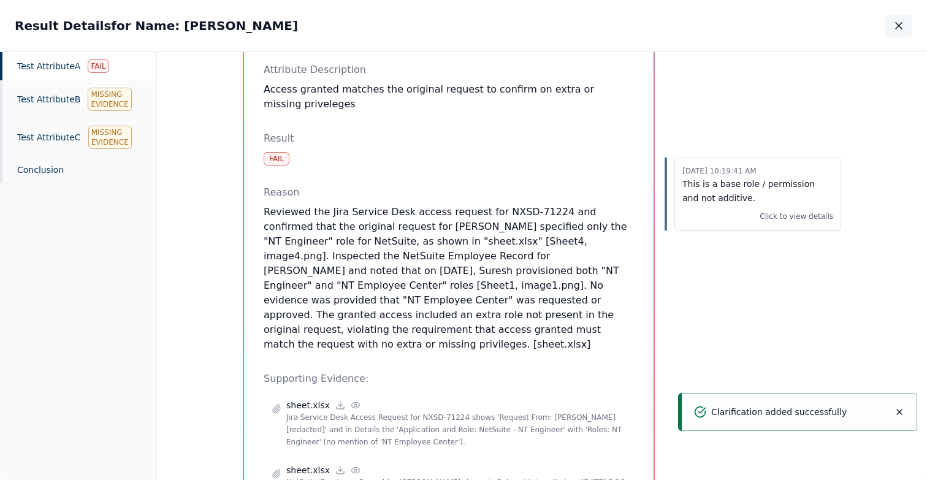
click at [900, 23] on icon "button" at bounding box center [899, 26] width 12 height 12
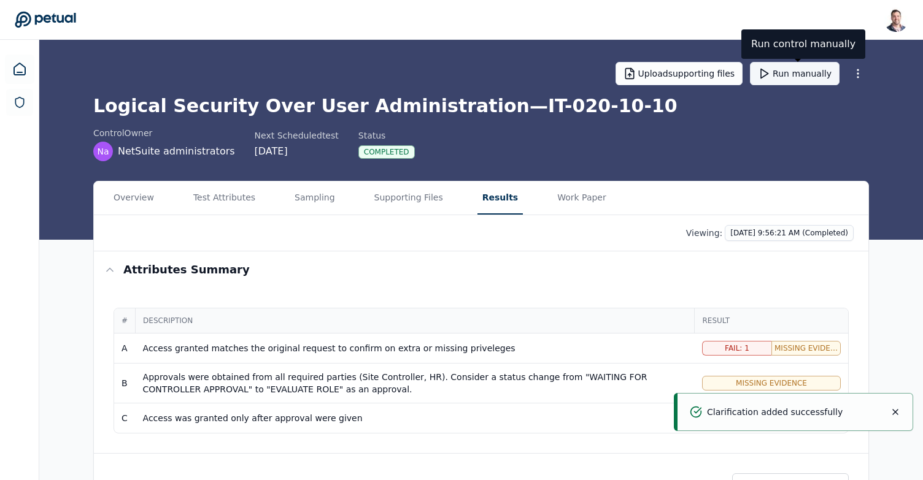
click at [781, 75] on button "Run manually" at bounding box center [795, 73] width 90 height 23
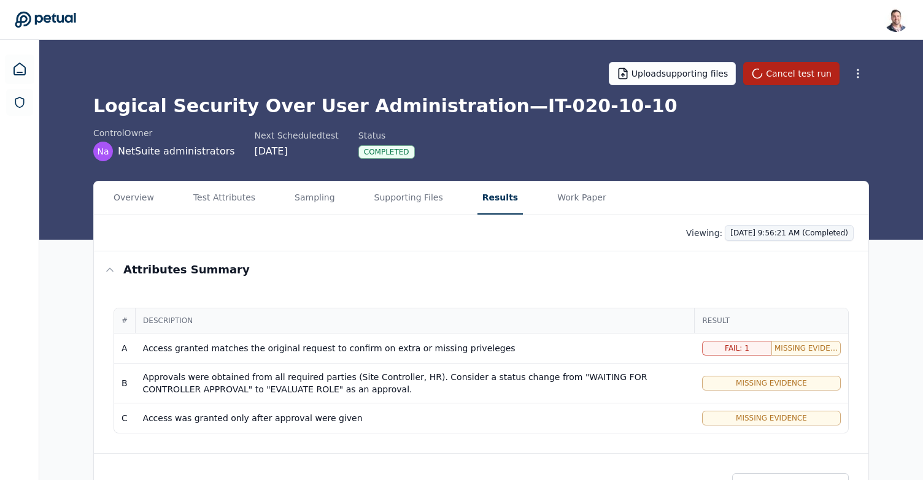
click at [799, 234] on html "Snir Kodesh snir@petual.ai Sign out Upload supporting files Cancel test run Log…" at bounding box center [461, 316] width 923 height 632
click at [873, 166] on html "Snir Kodesh snir@petual.ai Sign out Upload supporting files Cancel test run Log…" at bounding box center [461, 316] width 923 height 632
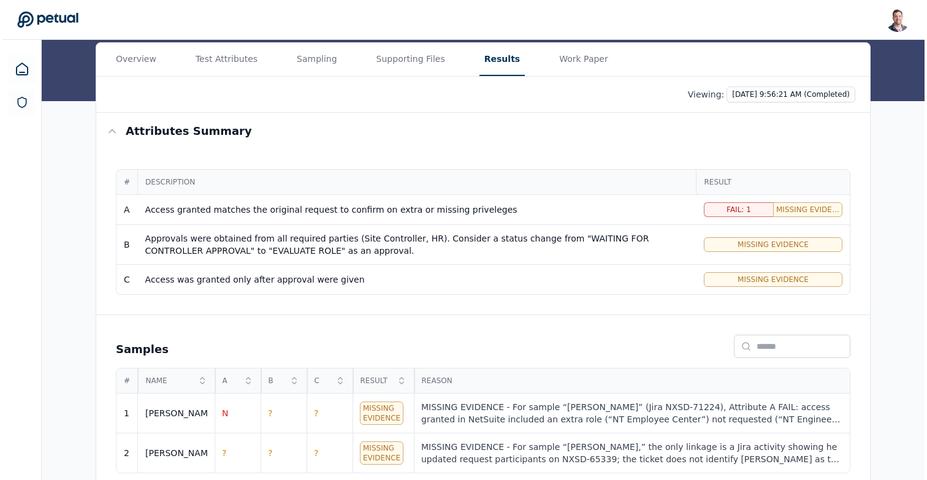
scroll to position [141, 0]
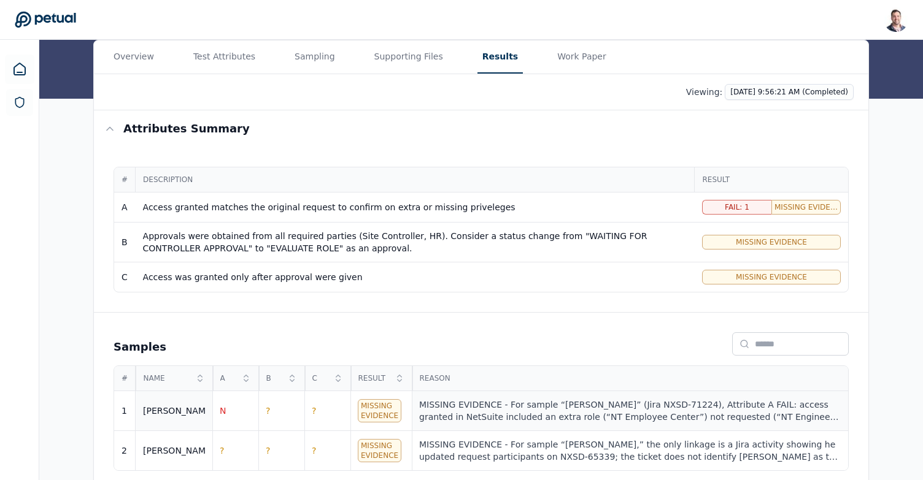
click at [607, 402] on div "MISSING EVIDENCE - For sample “Ricky” (Jira NXSD-71224), Attribute A FAIL: acce…" at bounding box center [629, 411] width 421 height 25
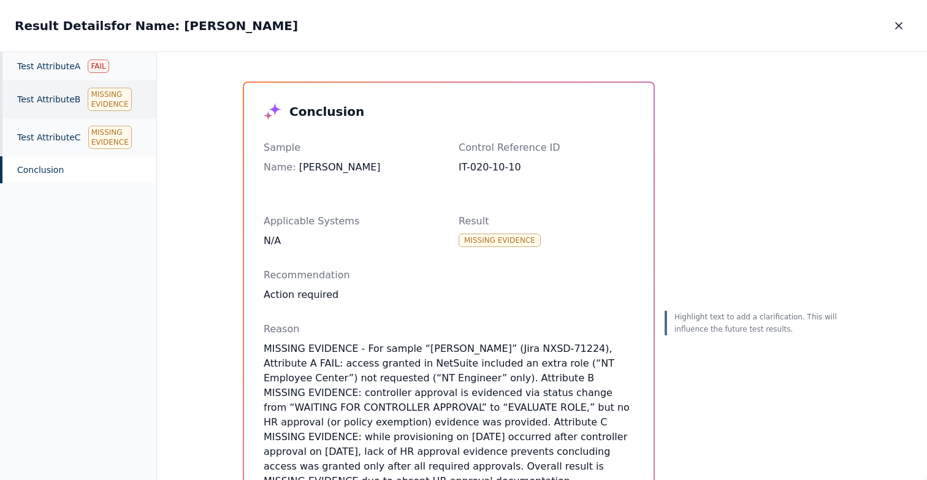
click at [82, 94] on div "Test Attribute B Missing Evidence" at bounding box center [78, 99] width 156 height 38
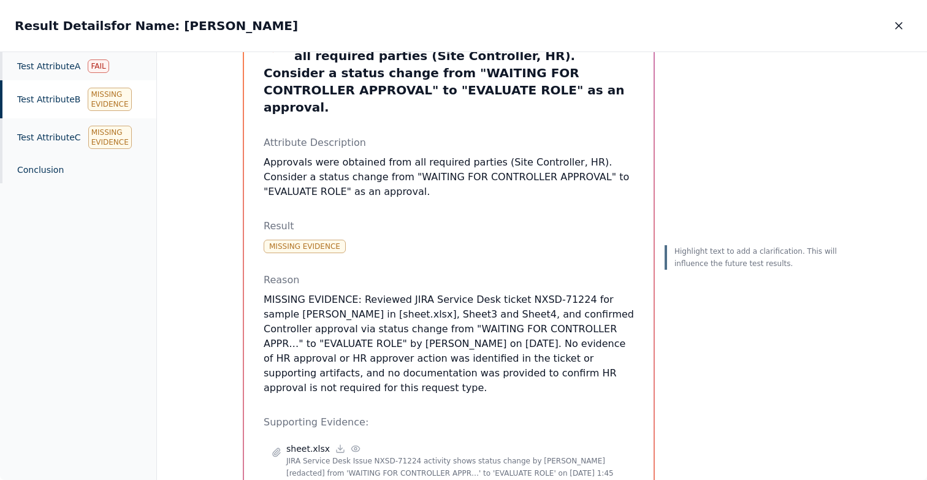
scroll to position [79, 0]
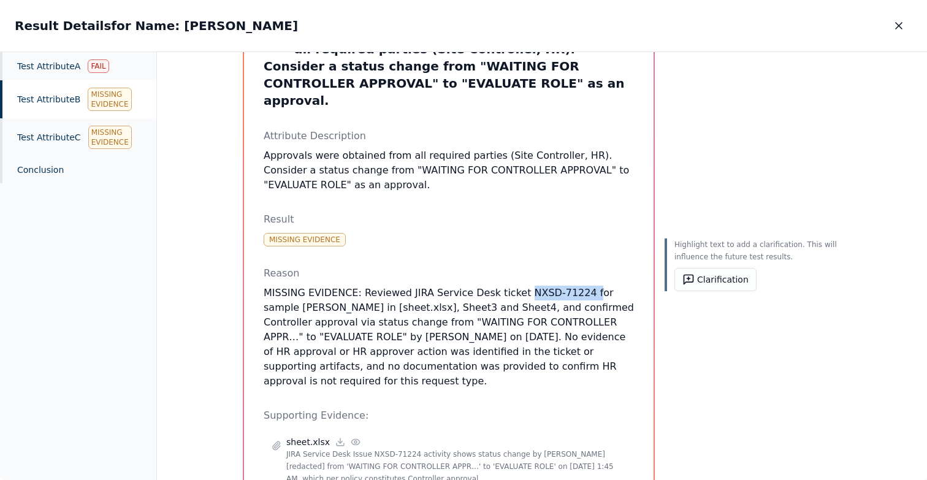
drag, startPoint x: 510, startPoint y: 278, endPoint x: 574, endPoint y: 277, distance: 63.8
click at [574, 286] on p "MISSING EVIDENCE: Reviewed JIRA Service Desk ticket NXSD-71224 for sample Ricky…" at bounding box center [449, 337] width 370 height 103
click at [475, 148] on p "Approvals were obtained from all required parties (Site Controller, HR). Consid…" at bounding box center [449, 170] width 370 height 44
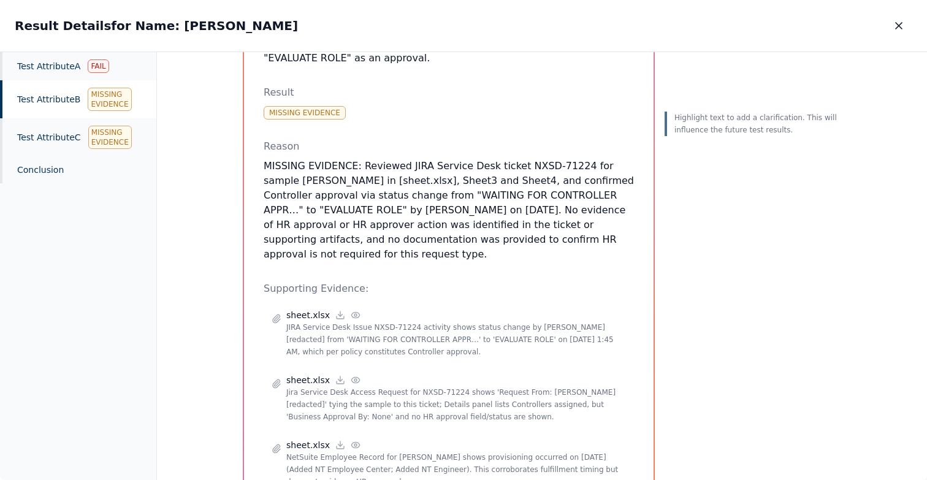
scroll to position [214, 0]
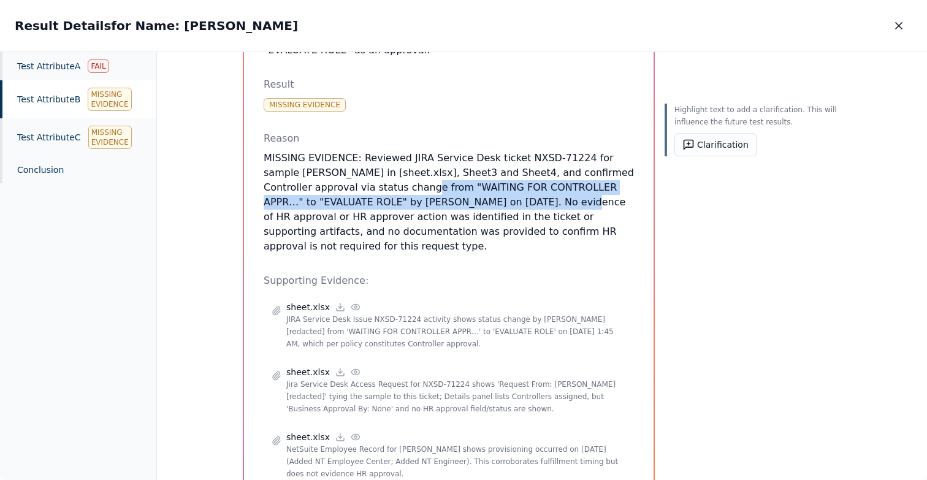
drag, startPoint x: 355, startPoint y: 170, endPoint x: 466, endPoint y: 191, distance: 113.1
click at [466, 191] on p "MISSING EVIDENCE: Reviewed JIRA Service Desk ticket NXSD-71224 for sample Ricky…" at bounding box center [449, 202] width 370 height 103
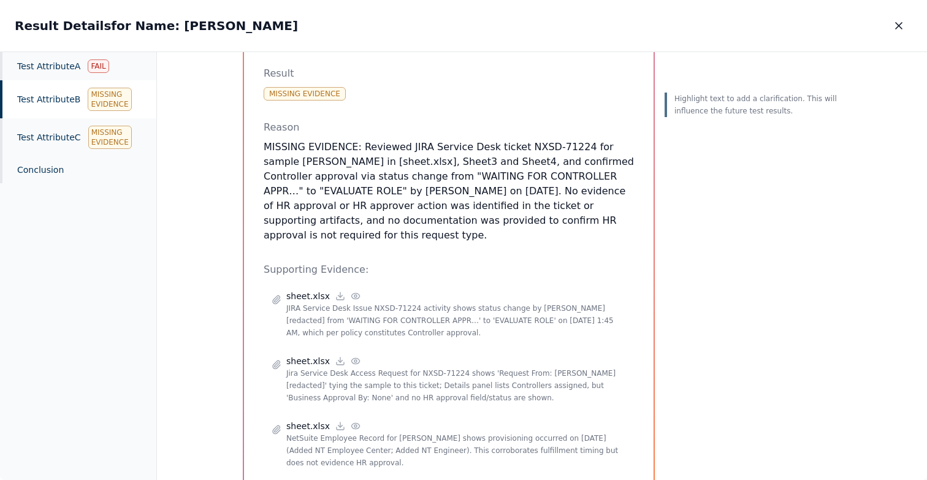
scroll to position [245, 0]
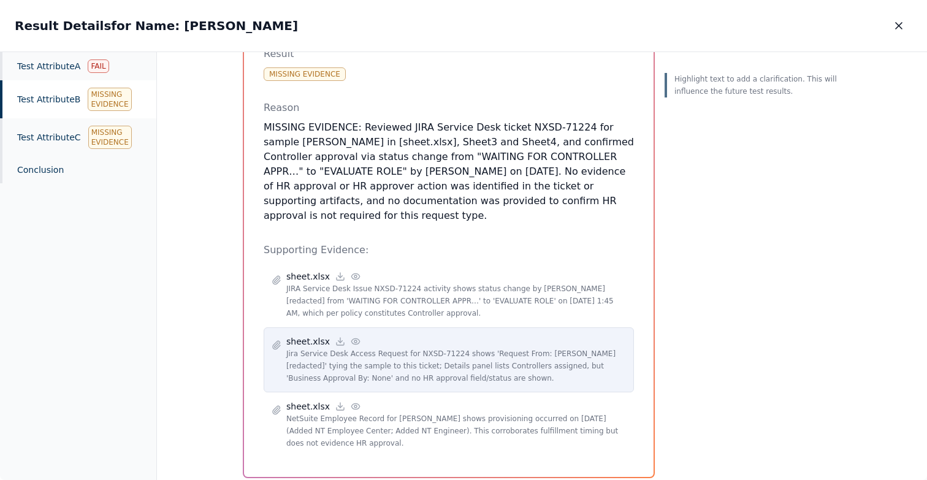
click at [355, 340] on circle at bounding box center [356, 341] width 2 height 2
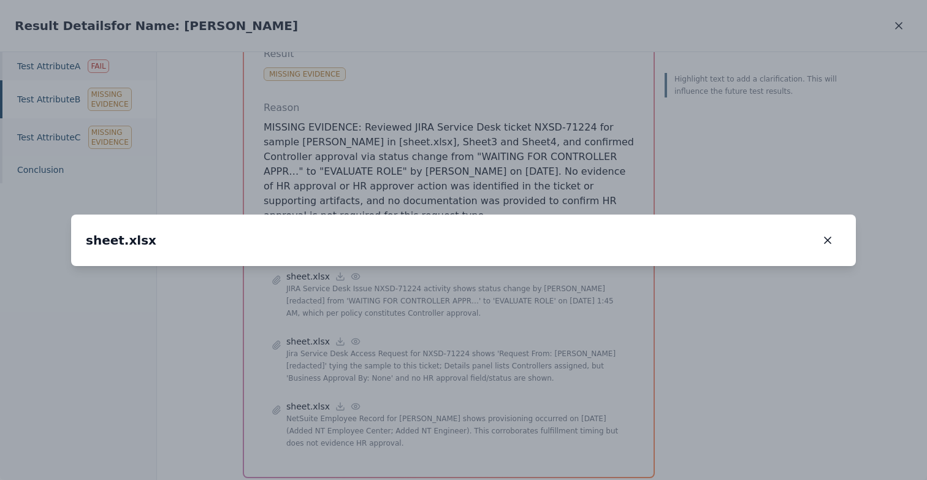
drag, startPoint x: 415, startPoint y: 353, endPoint x: 458, endPoint y: 231, distance: 128.8
click at [507, 144] on img at bounding box center [507, 144] width 0 height 0
drag, startPoint x: 425, startPoint y: 200, endPoint x: 436, endPoint y: 379, distance: 179.4
click at [518, 334] on img at bounding box center [518, 334] width 0 height 0
drag, startPoint x: 354, startPoint y: 188, endPoint x: 356, endPoint y: 332, distance: 144.2
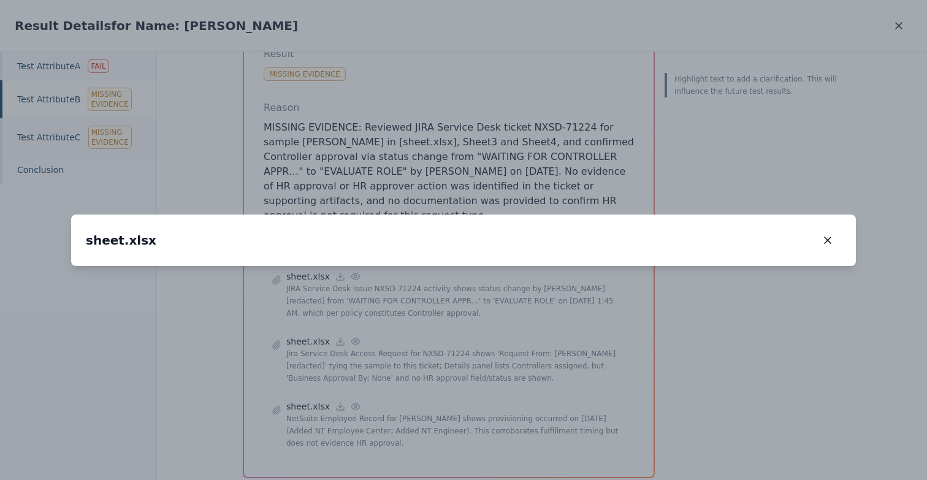
click at [520, 475] on img at bounding box center [520, 477] width 0 height 0
drag, startPoint x: 417, startPoint y: 305, endPoint x: 407, endPoint y: 75, distance: 230.3
click at [407, 215] on div "sheet.xlsx sheet.xlsx 212 %" at bounding box center [463, 241] width 785 height 52
drag, startPoint x: 430, startPoint y: 234, endPoint x: 430, endPoint y: 159, distance: 75.4
click at [512, 253] on img at bounding box center [512, 253] width 0 height 0
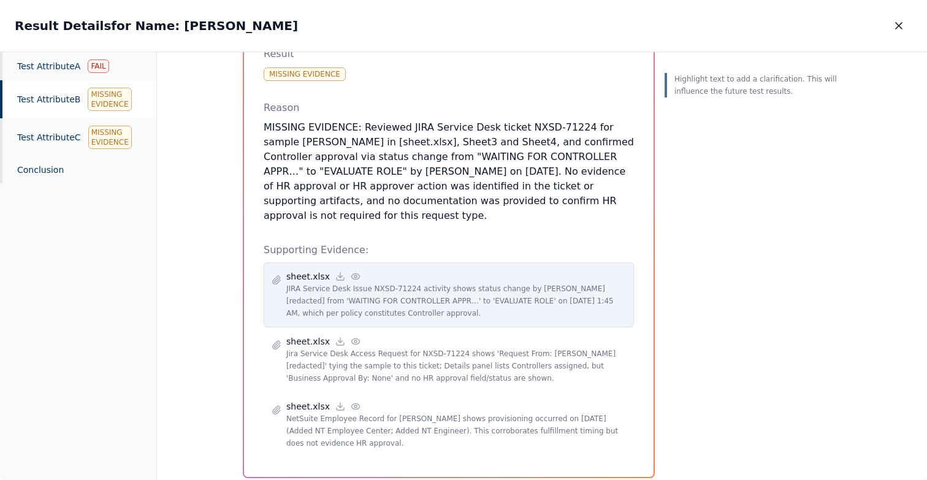
click at [355, 275] on circle at bounding box center [356, 276] width 2 height 2
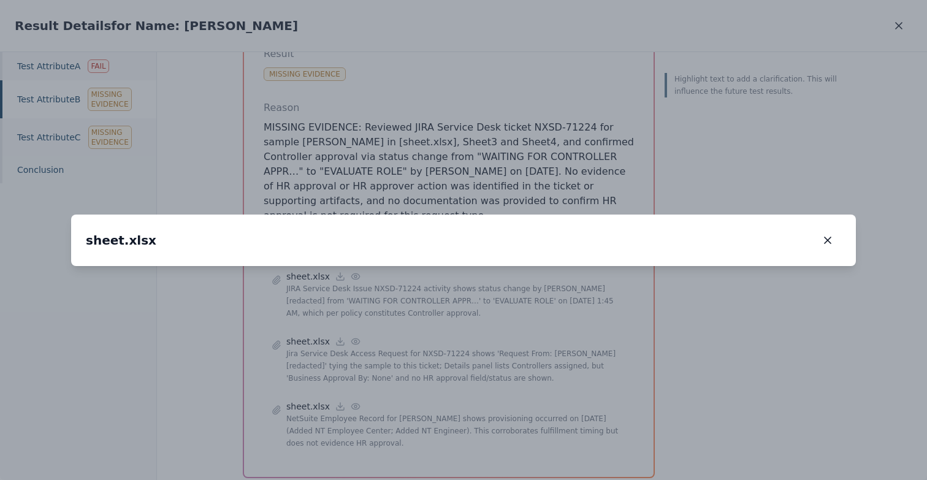
drag, startPoint x: 347, startPoint y: 320, endPoint x: 366, endPoint y: 237, distance: 85.4
click at [481, 183] on img at bounding box center [481, 183] width 0 height 0
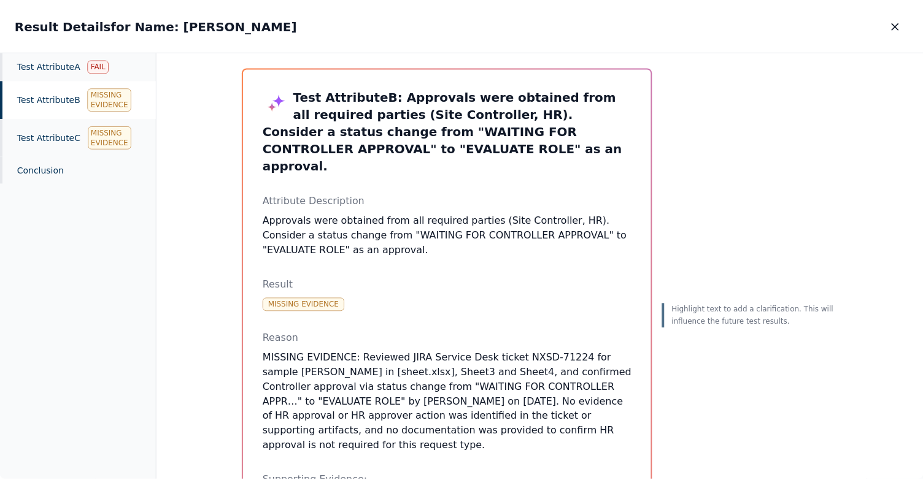
scroll to position [7, 0]
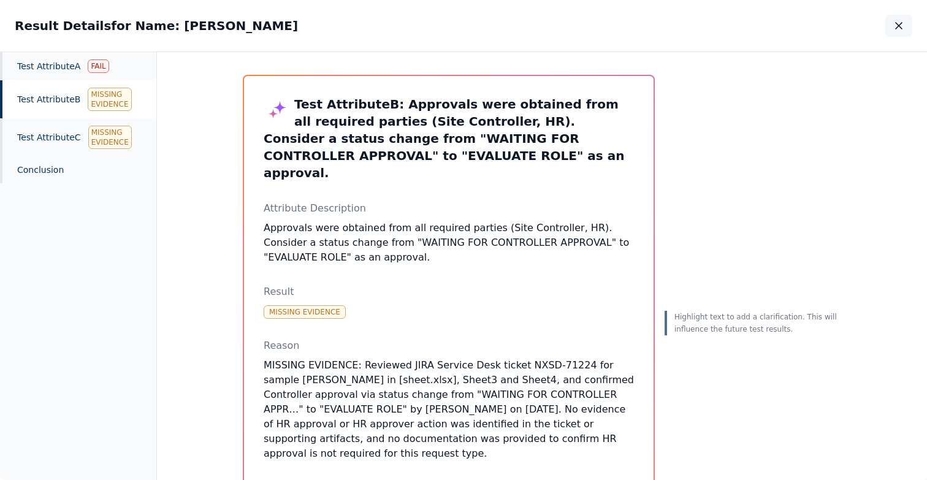
click at [899, 26] on icon "button" at bounding box center [899, 26] width 6 height 6
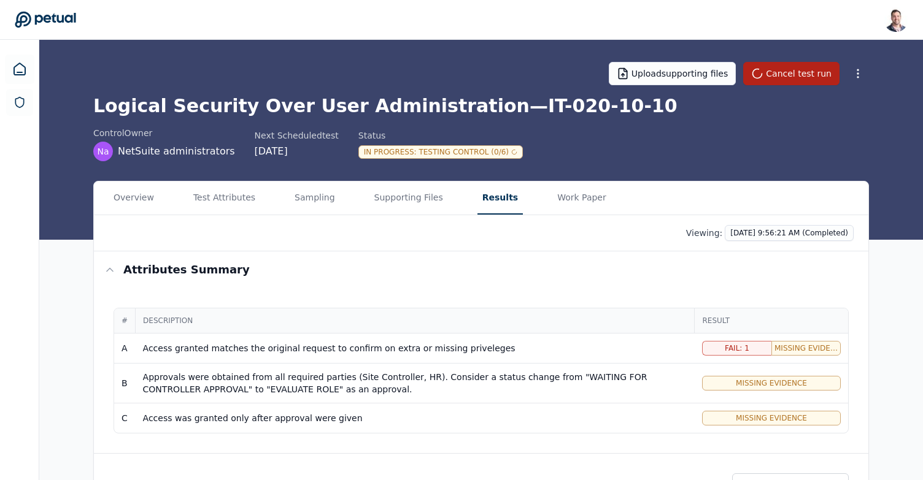
click at [502, 108] on h1 "Logical Security Over User Administration — IT-020-10-10" at bounding box center [480, 106] width 775 height 22
click at [524, 106] on h1 "Logical Security Over User Administration — IT-020-10-10" at bounding box center [480, 106] width 775 height 22
click at [296, 236] on div "Viewing: 10/8/2025, 9:56:21 AM (Completed)" at bounding box center [481, 233] width 745 height 16
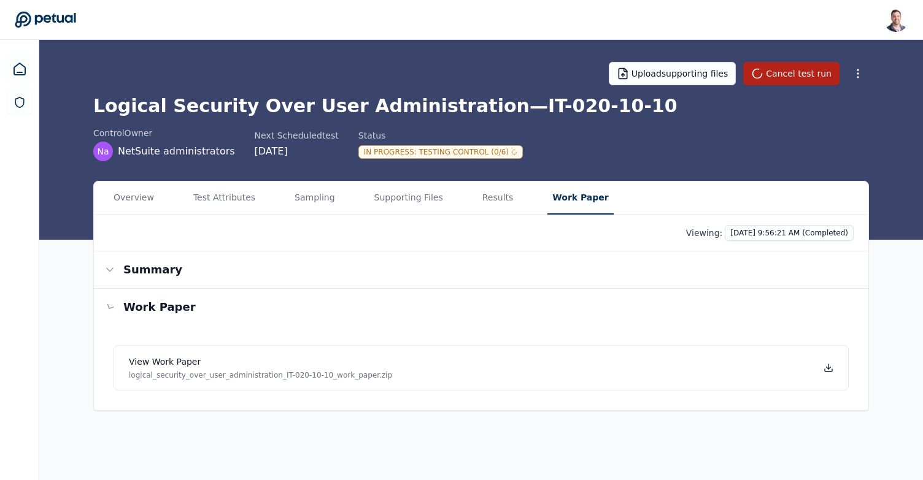
click at [556, 201] on button "Work Paper" at bounding box center [580, 198] width 66 height 33
click at [548, 261] on button "Summary" at bounding box center [483, 269] width 774 height 37
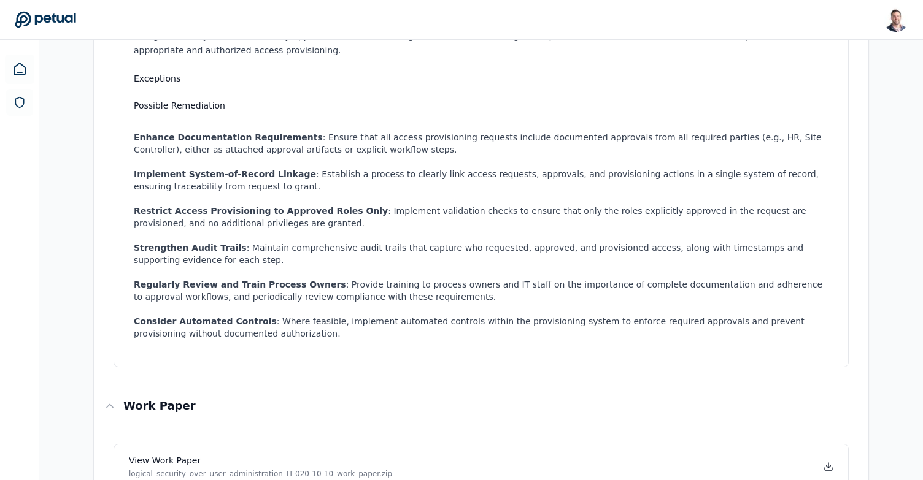
scroll to position [369, 0]
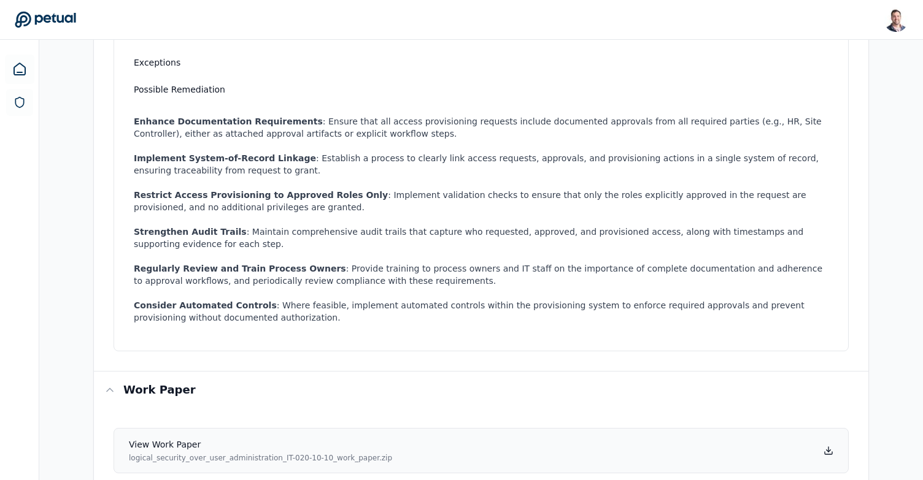
click at [827, 450] on icon at bounding box center [828, 451] width 4 height 2
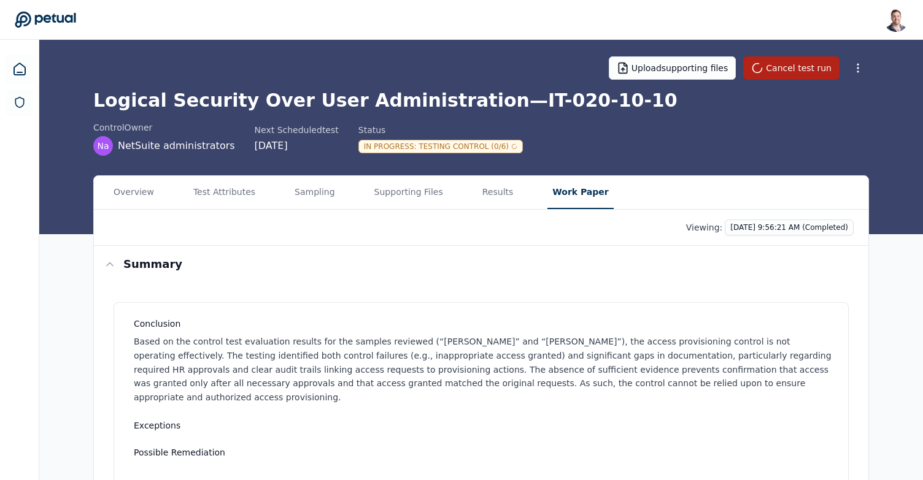
scroll to position [0, 0]
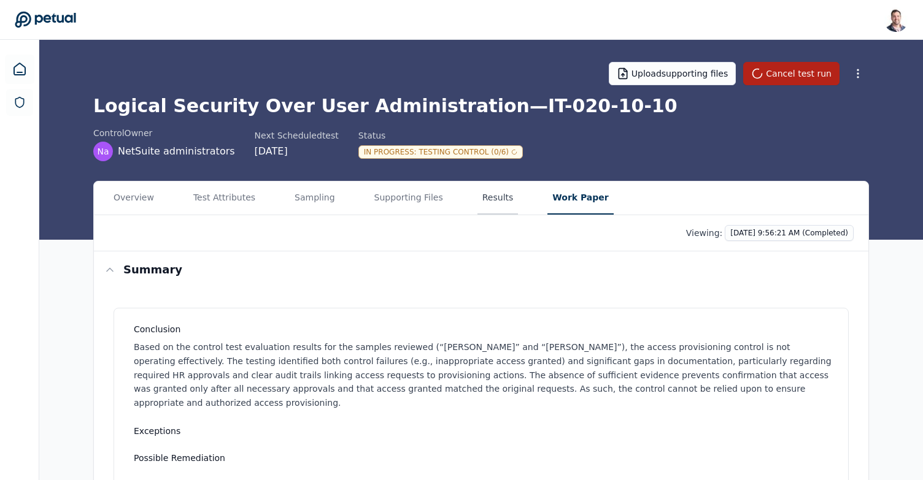
click at [482, 202] on button "Results" at bounding box center [497, 198] width 41 height 33
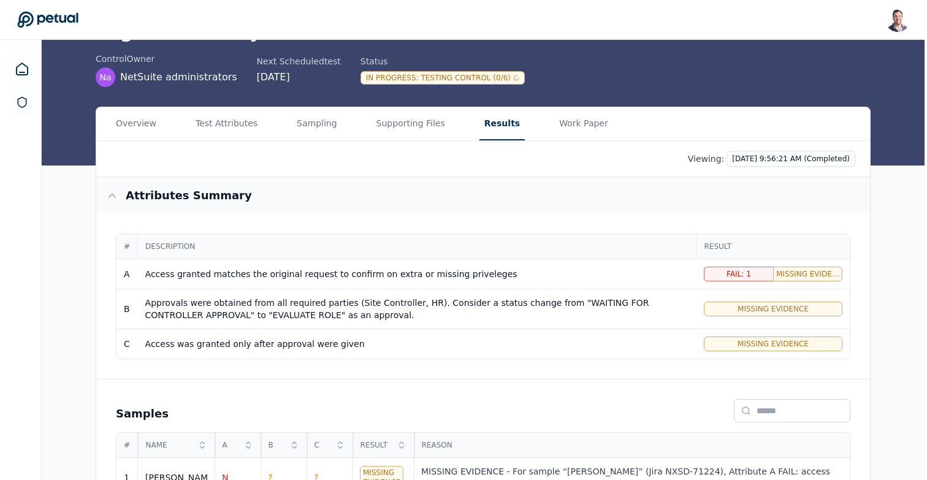
scroll to position [152, 0]
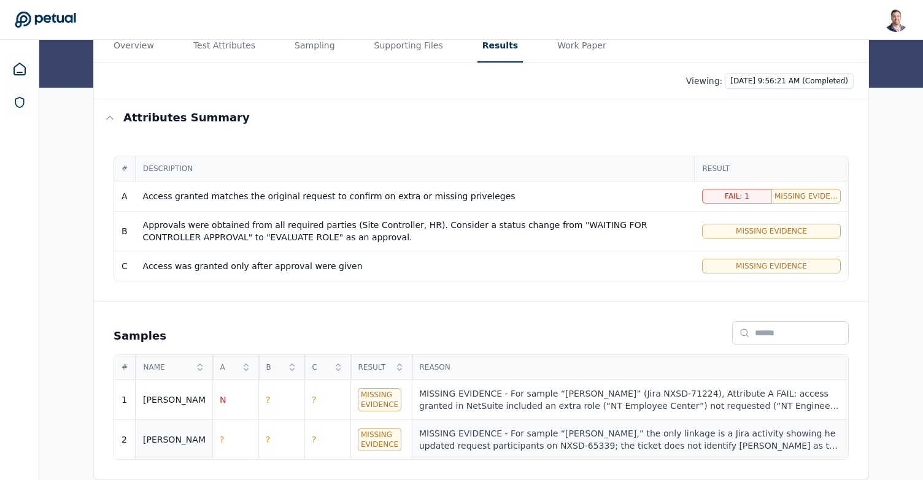
click at [489, 432] on div "MISSING EVIDENCE - For sample “Mukund,” the only linkage is a Jira activity sho…" at bounding box center [629, 440] width 421 height 25
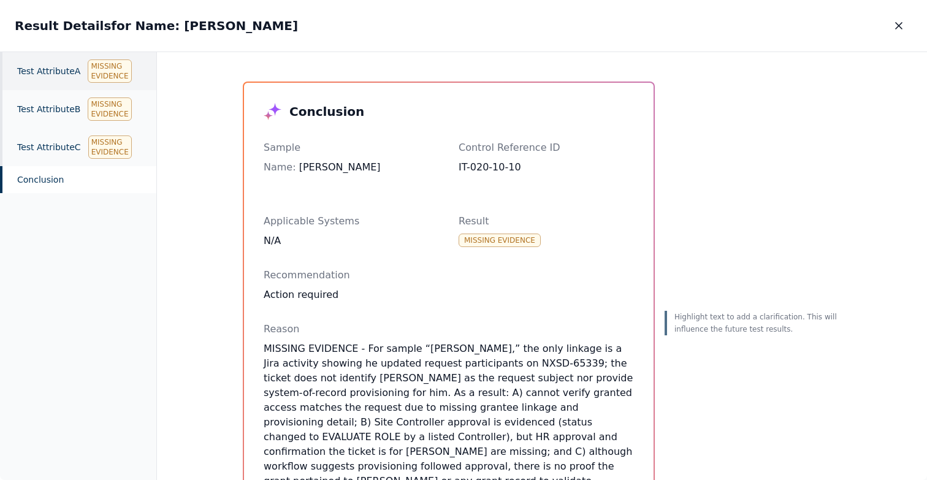
click at [61, 73] on div "Test Attribute A Missing Evidence" at bounding box center [78, 71] width 156 height 38
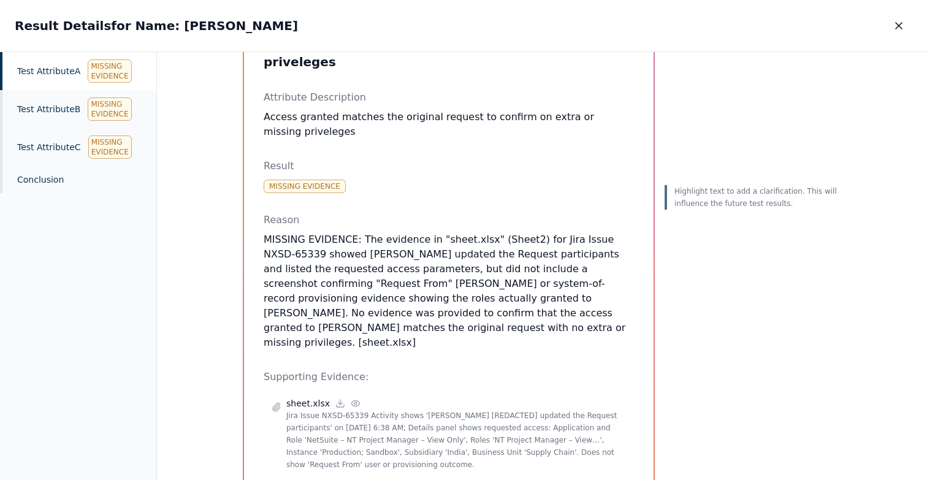
scroll to position [84, 0]
click at [53, 101] on div "Test Attribute B Missing Evidence" at bounding box center [78, 109] width 156 height 38
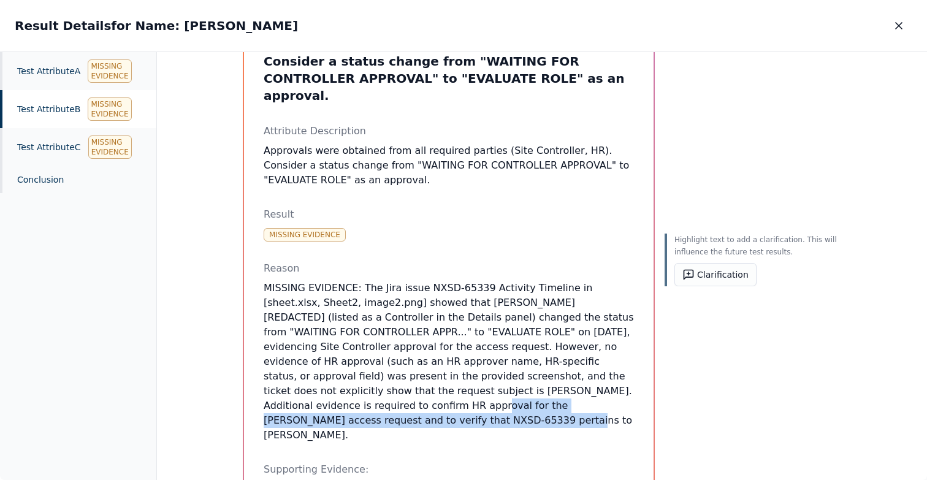
drag, startPoint x: 553, startPoint y: 393, endPoint x: 550, endPoint y: 375, distance: 18.7
click at [550, 375] on p "MISSING EVIDENCE: The Jira issue NXSD-65339 Activity Timeline in [sheet.xlsx, S…" at bounding box center [449, 362] width 370 height 162
click at [414, 391] on p "MISSING EVIDENCE: The Jira issue NXSD-65339 Activity Timeline in [sheet.xlsx, S…" at bounding box center [449, 362] width 370 height 162
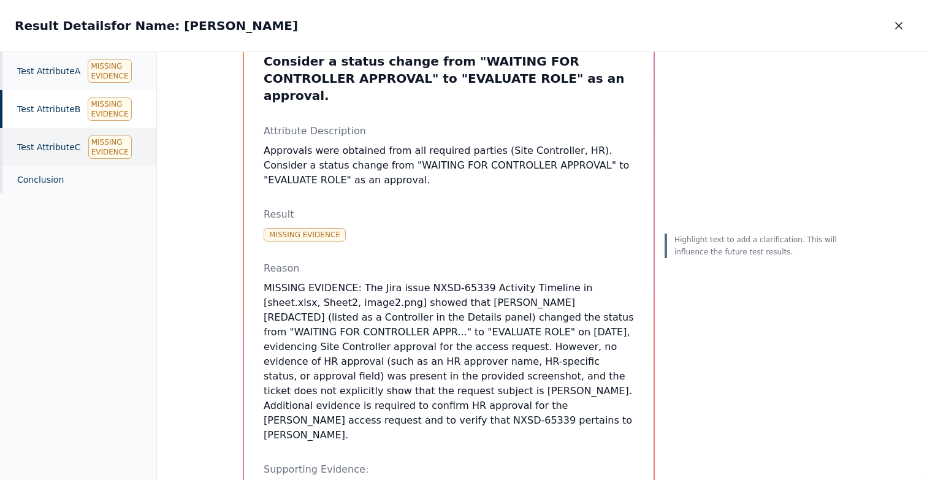
click at [81, 142] on div "Test Attribute C Missing Evidence" at bounding box center [78, 147] width 156 height 38
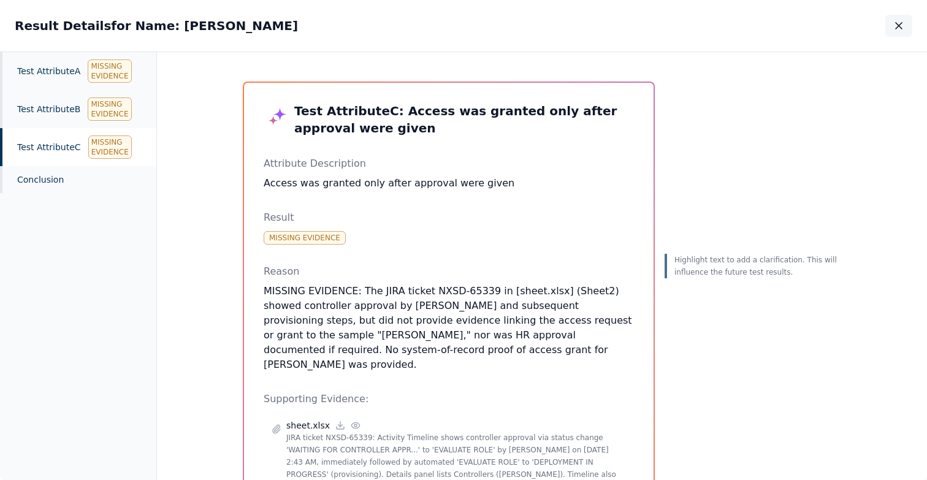
click at [905, 28] on button "button" at bounding box center [899, 26] width 27 height 22
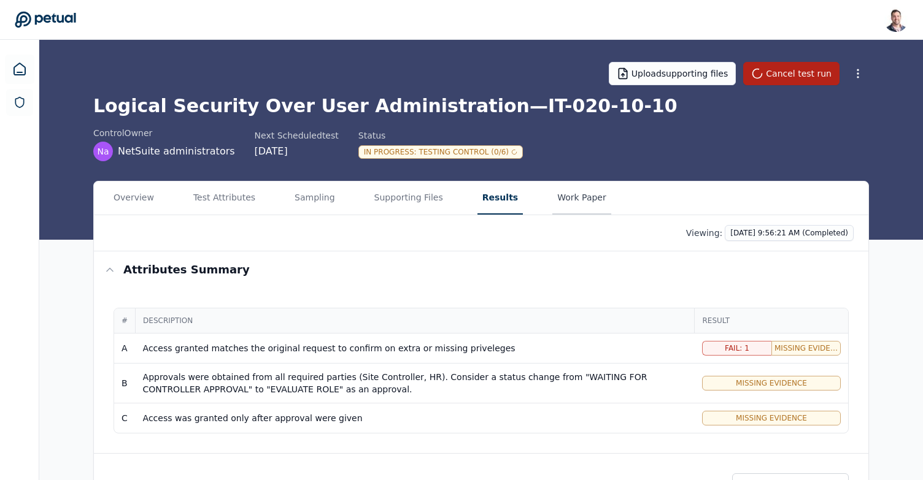
click at [562, 199] on button "Work Paper" at bounding box center [581, 198] width 59 height 33
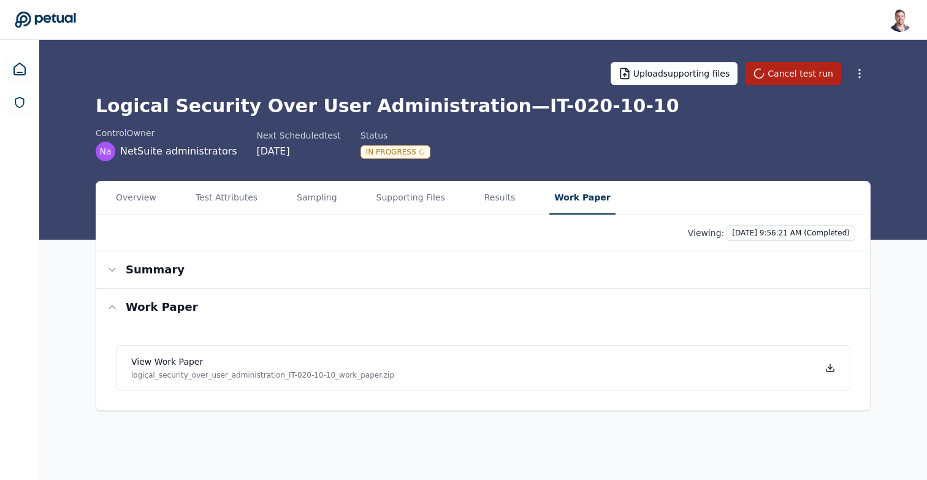
click at [470, 104] on h1 "Logical Security Over User Administration — IT-020-10-10" at bounding box center [483, 106] width 775 height 22
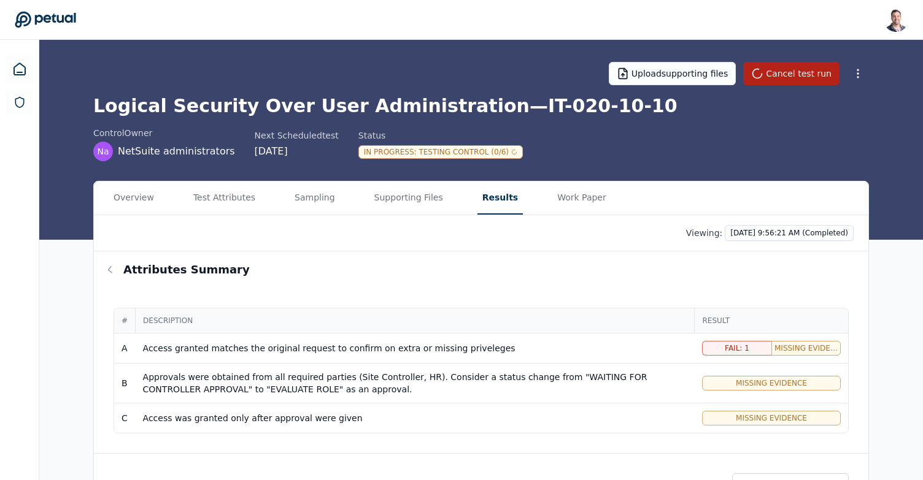
click at [486, 197] on button "Results" at bounding box center [499, 198] width 45 height 33
click at [345, 110] on h1 "Logical Security Over User Administration — IT-020-10-10" at bounding box center [480, 106] width 775 height 22
click at [381, 106] on h1 "Logical Security Over User Administration — IT-020-10-10" at bounding box center [480, 106] width 775 height 22
click at [363, 112] on h1 "Logical Security Over User Administration — IT-020-10-10" at bounding box center [480, 106] width 775 height 22
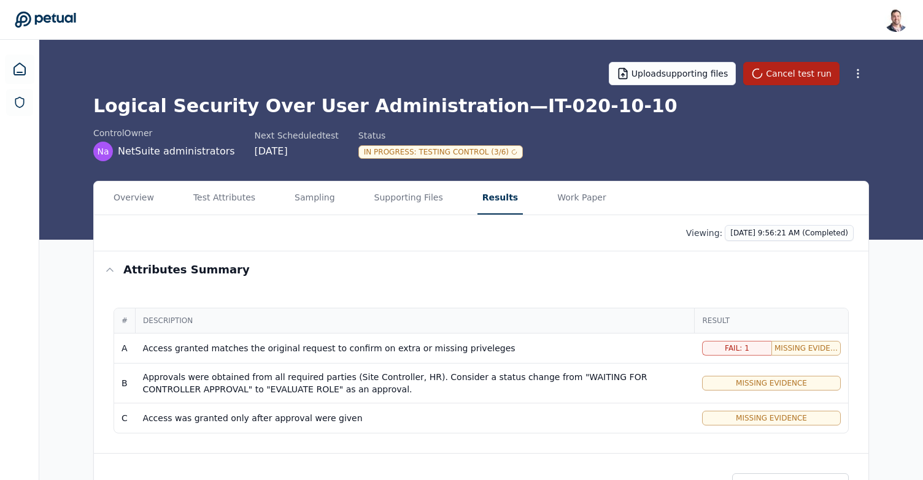
click at [278, 74] on div "Upload supporting files Cancel test run" at bounding box center [480, 73] width 775 height 43
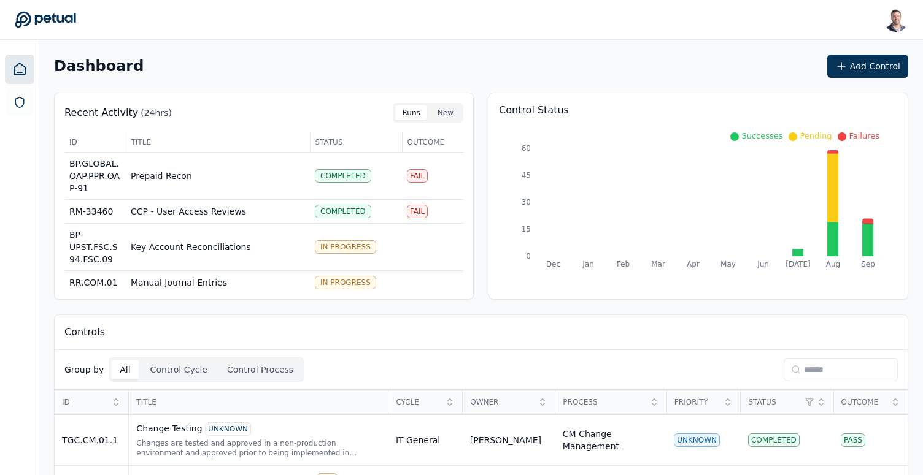
click at [837, 367] on input at bounding box center [840, 369] width 114 height 23
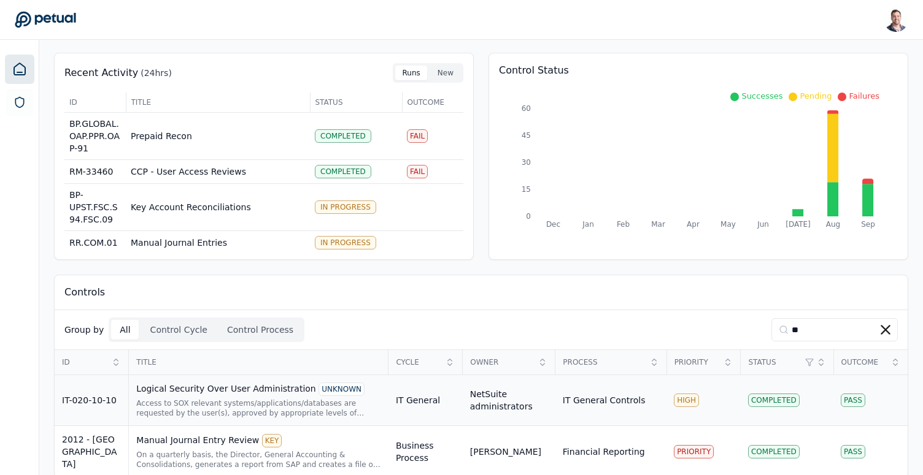
scroll to position [56, 0]
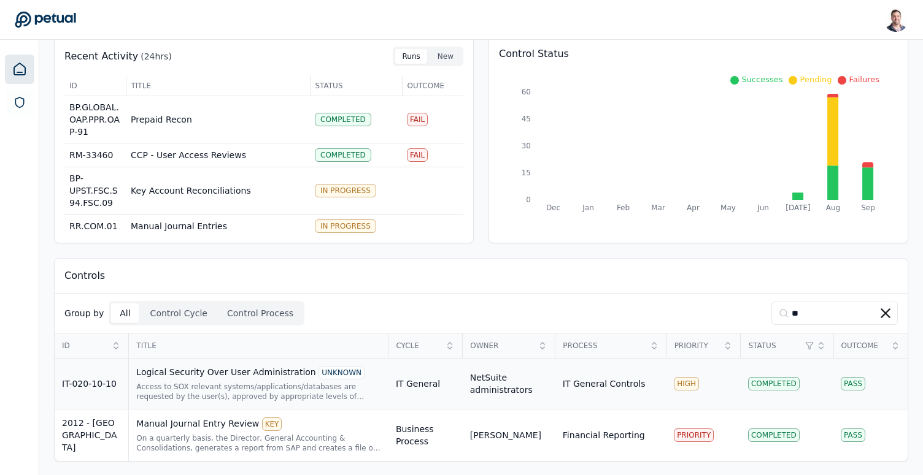
type input "**"
click at [245, 389] on div "Access to SOX relevant systems/applications/databases are requested by the user…" at bounding box center [258, 392] width 245 height 20
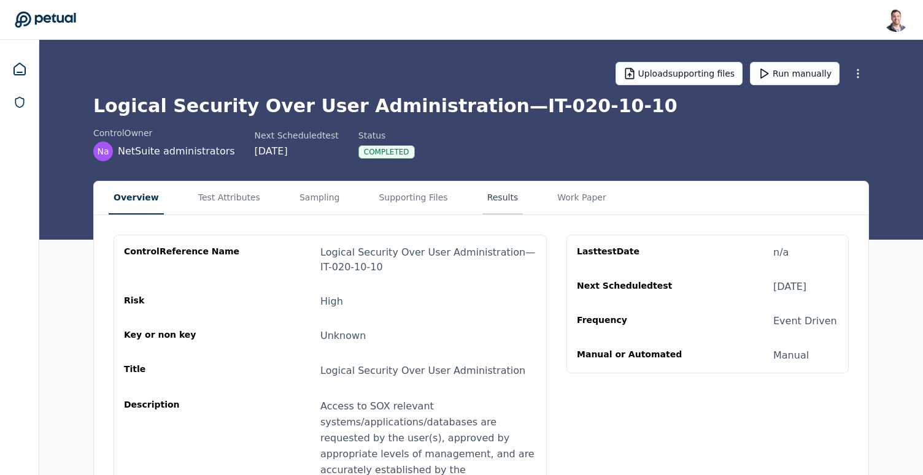
click at [482, 194] on button "Results" at bounding box center [502, 198] width 41 height 33
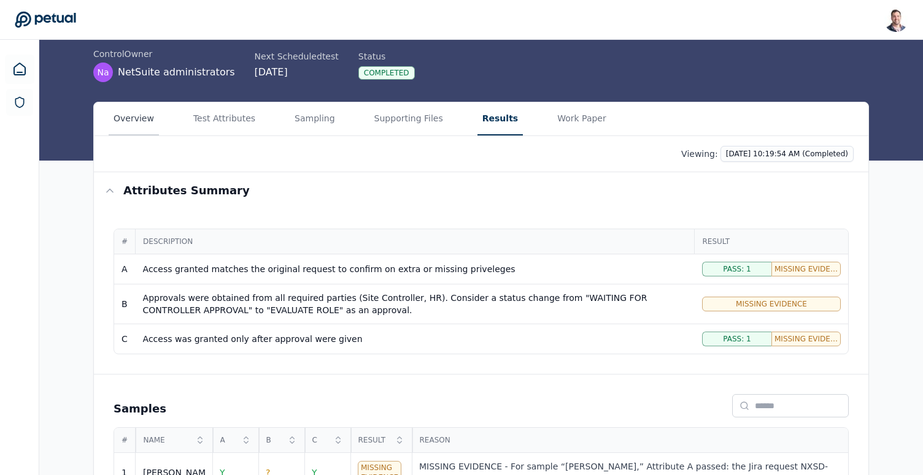
scroll to position [38, 0]
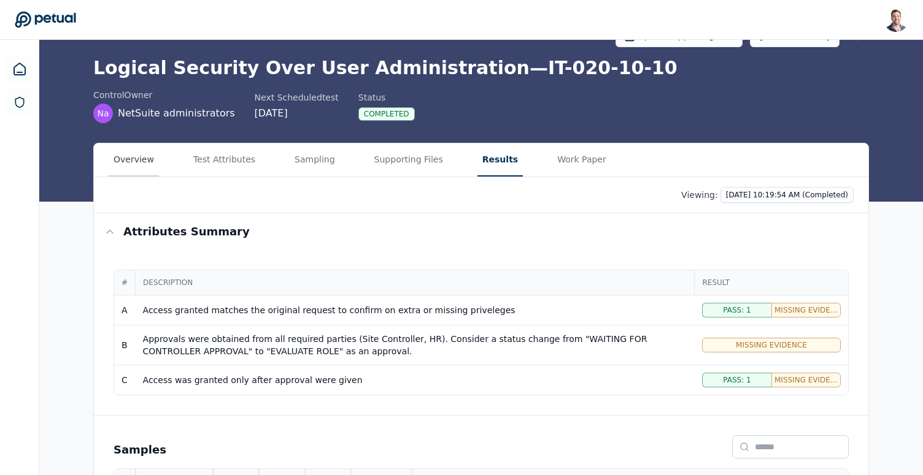
click at [140, 164] on button "Overview" at bounding box center [134, 160] width 50 height 33
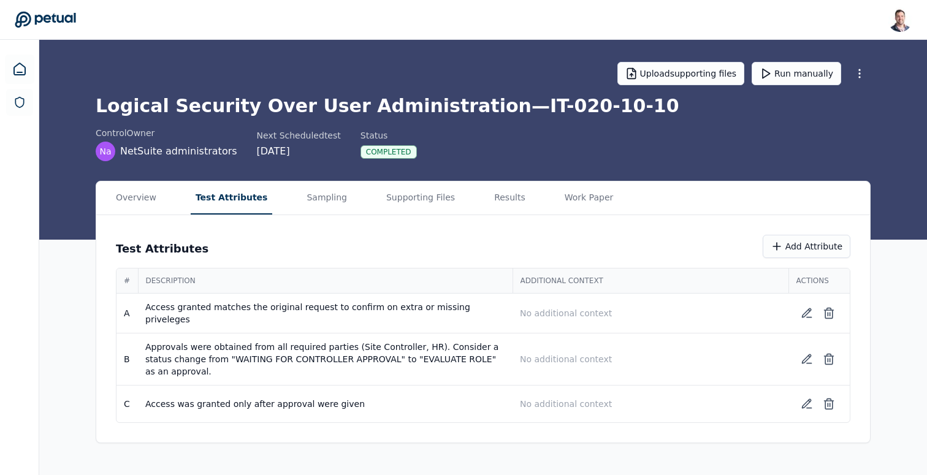
click at [229, 123] on main "Upload supporting files Run manually Logical Security Over User Administration …" at bounding box center [483, 257] width 888 height 435
click at [313, 313] on td "Access granted matches the original request to confirm on extra or missing priv…" at bounding box center [325, 314] width 375 height 40
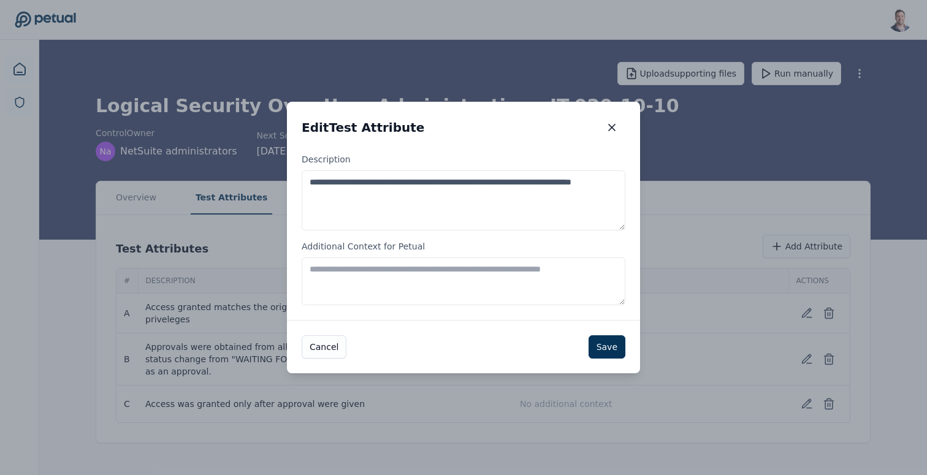
click at [448, 277] on textarea "Additional Context for Petual" at bounding box center [464, 282] width 324 height 48
click at [481, 277] on textarea "Additional Context for Petual" at bounding box center [464, 282] width 324 height 48
click at [614, 128] on icon "button" at bounding box center [612, 127] width 12 height 12
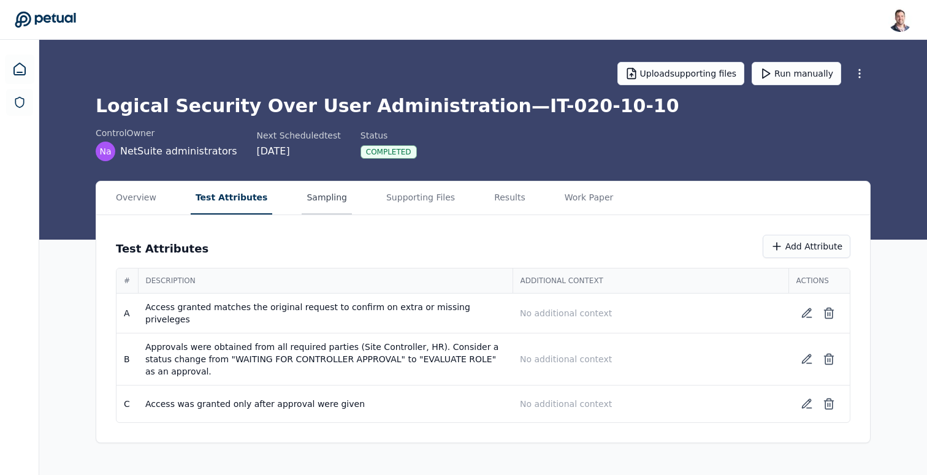
click at [317, 201] on button "Sampling" at bounding box center [327, 198] width 50 height 33
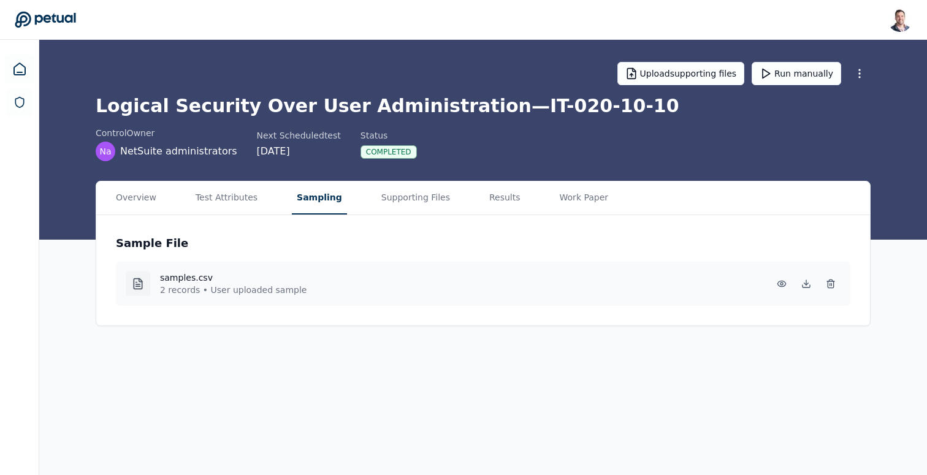
click at [469, 205] on div "Overview Test Attributes Sampling Supporting Files Results Work Paper" at bounding box center [483, 199] width 774 height 34
click at [424, 208] on button "Supporting Files" at bounding box center [416, 198] width 79 height 33
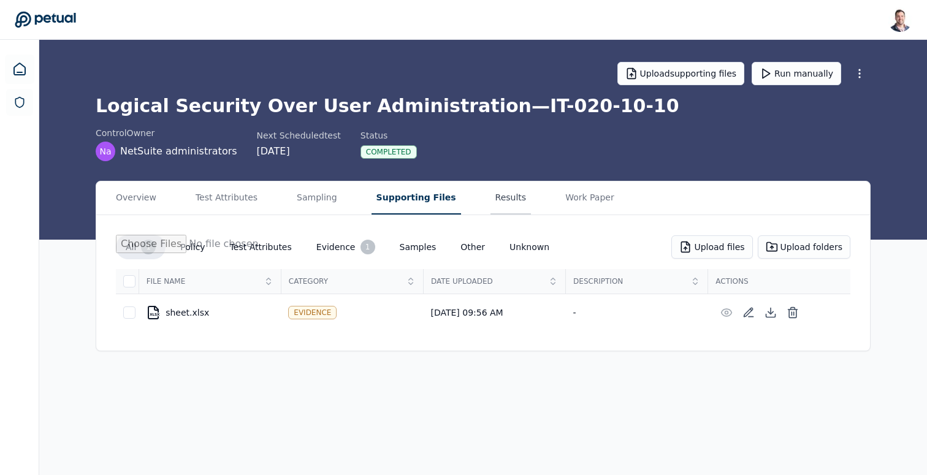
click at [491, 192] on button "Results" at bounding box center [511, 198] width 41 height 33
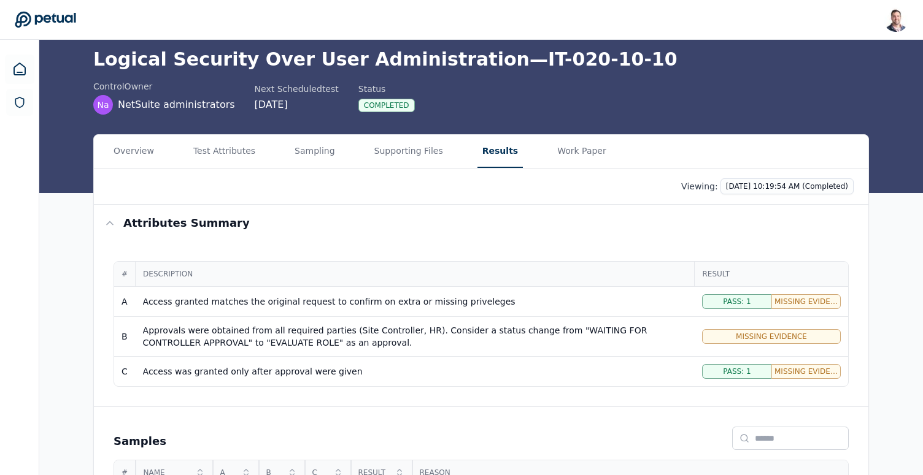
scroll to position [48, 0]
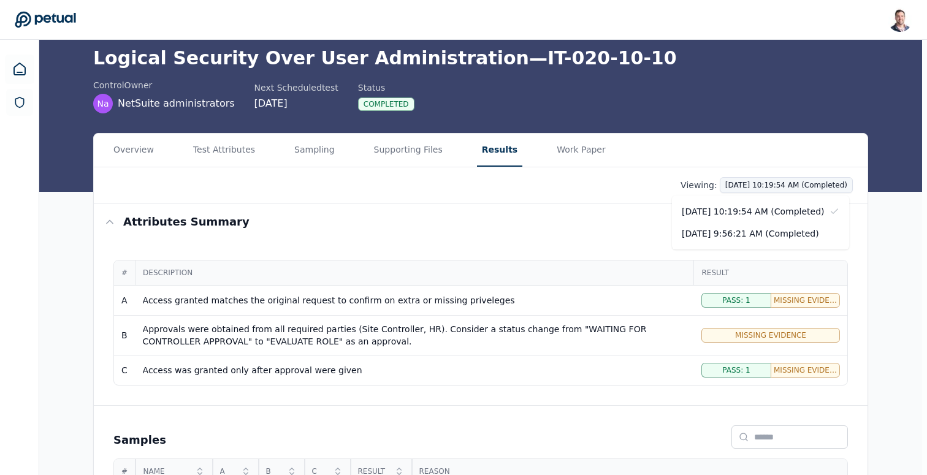
click at [786, 185] on html "Snir Kodesh snir@petual.ai Sign out Upload supporting files Run manually Logica…" at bounding box center [463, 268] width 927 height 632
click at [773, 235] on div "10/8/2025, 9:56:21 AM (Completed)" at bounding box center [760, 234] width 177 height 22
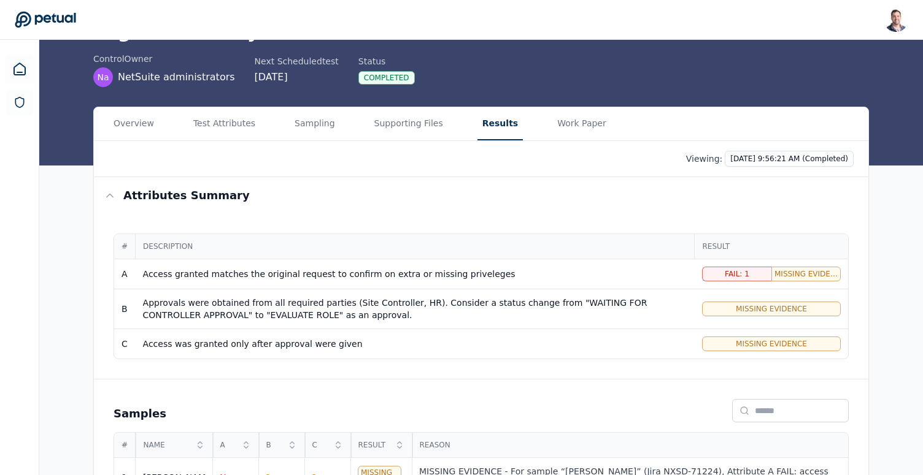
scroll to position [77, 0]
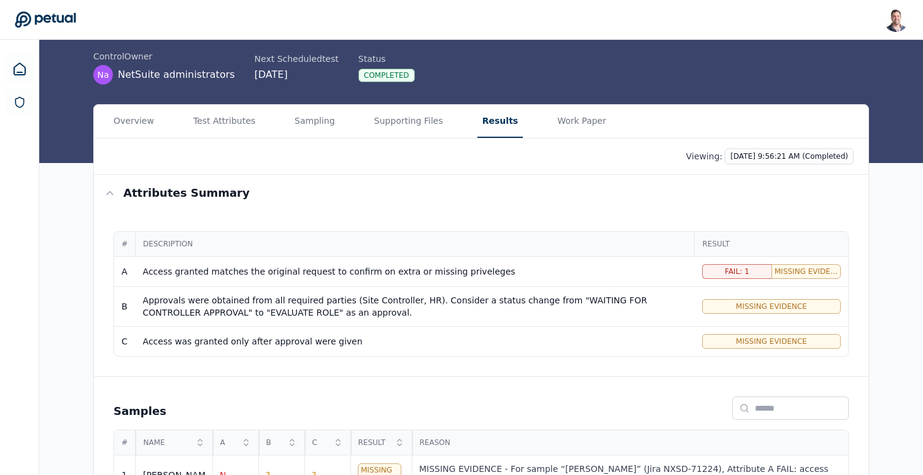
click at [463, 272] on div "Access granted matches the original request to confirm on extra or missing priv…" at bounding box center [415, 272] width 544 height 12
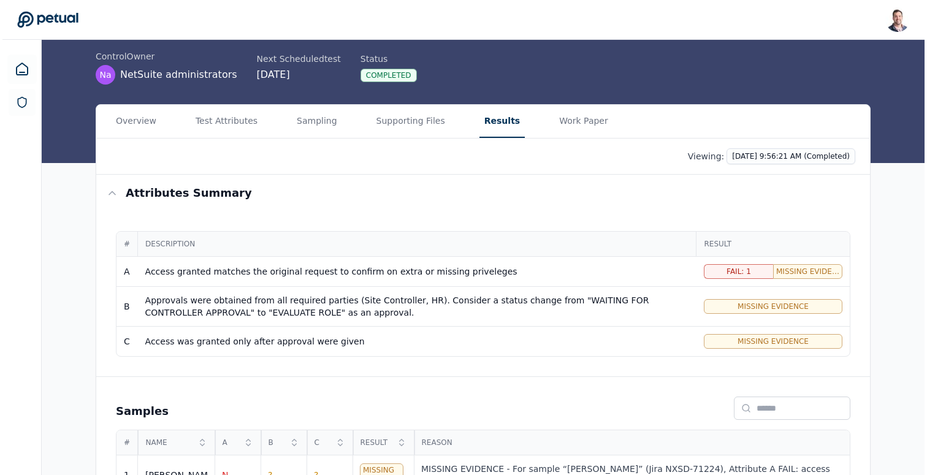
scroll to position [157, 0]
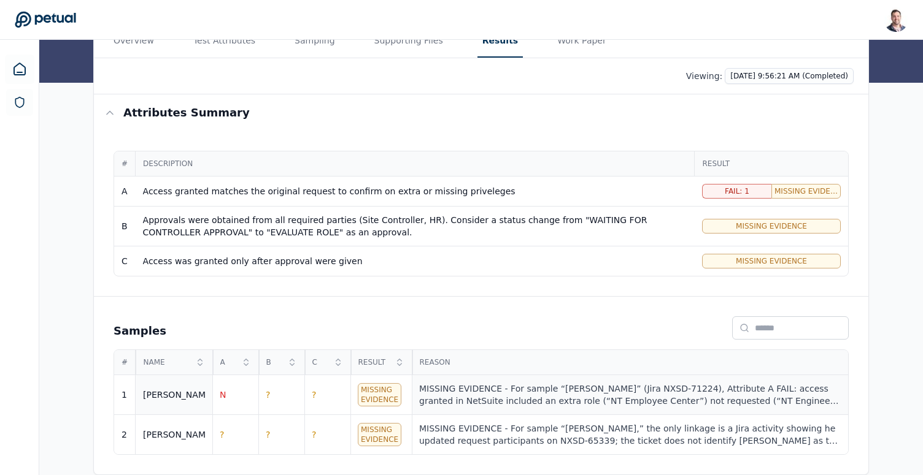
click at [455, 388] on div "MISSING EVIDENCE - For sample “Ricky” (Jira NXSD-71224), Attribute A FAIL: acce…" at bounding box center [629, 395] width 421 height 25
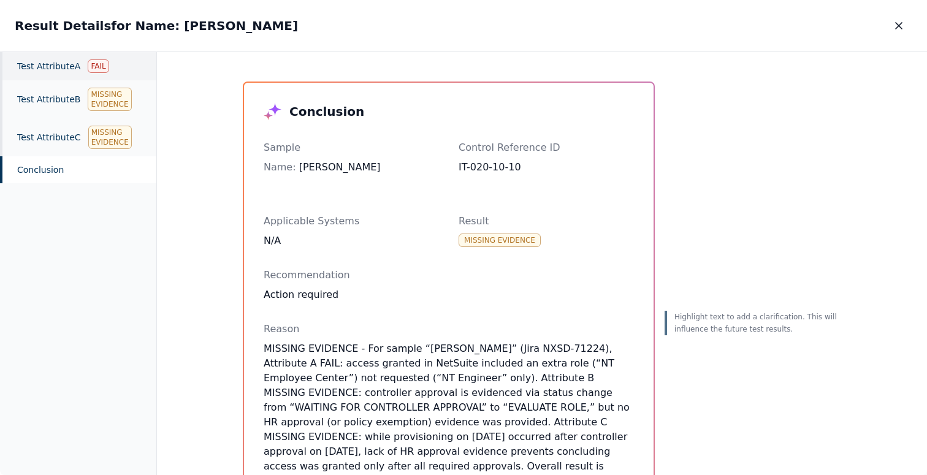
click at [47, 70] on div "Test Attribute A Fail" at bounding box center [78, 66] width 156 height 28
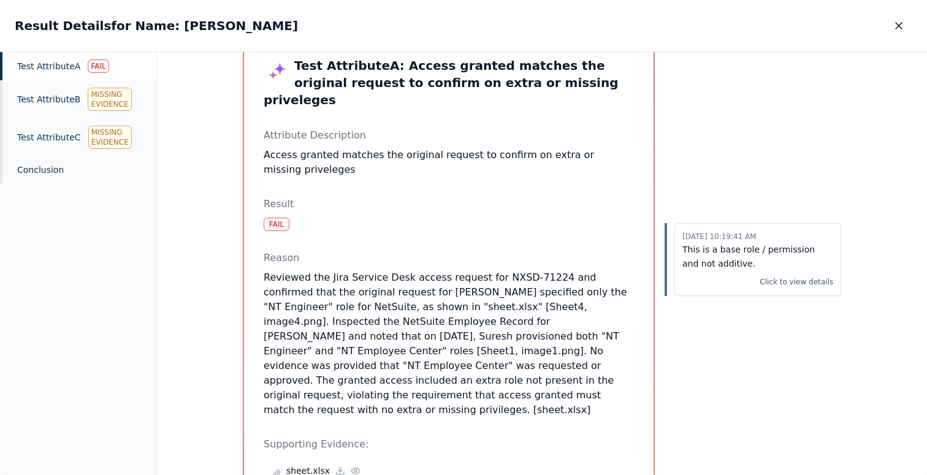
scroll to position [18, 0]
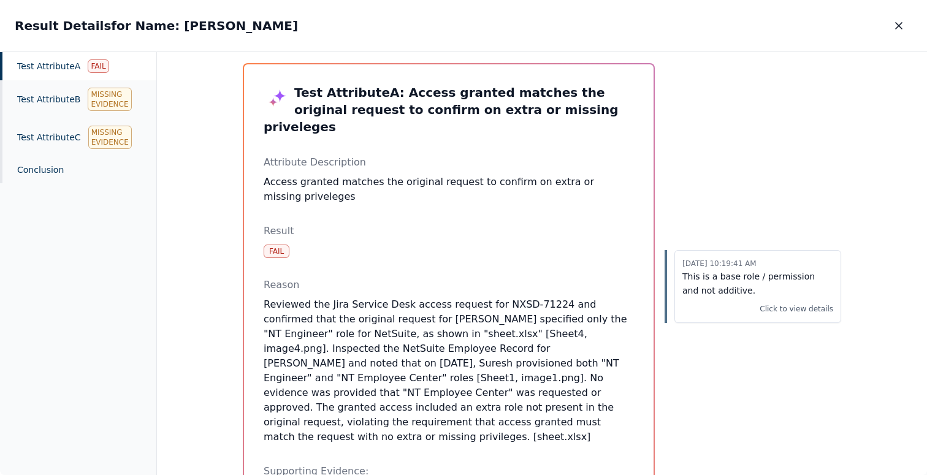
click at [370, 343] on p "Reviewed the Jira Service Desk access request for NXSD-71224 and confirmed that…" at bounding box center [449, 370] width 370 height 147
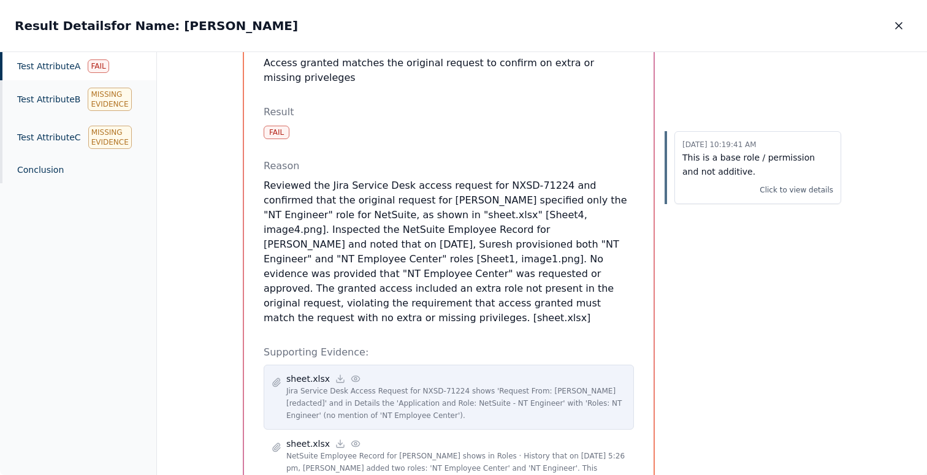
scroll to position [231, 0]
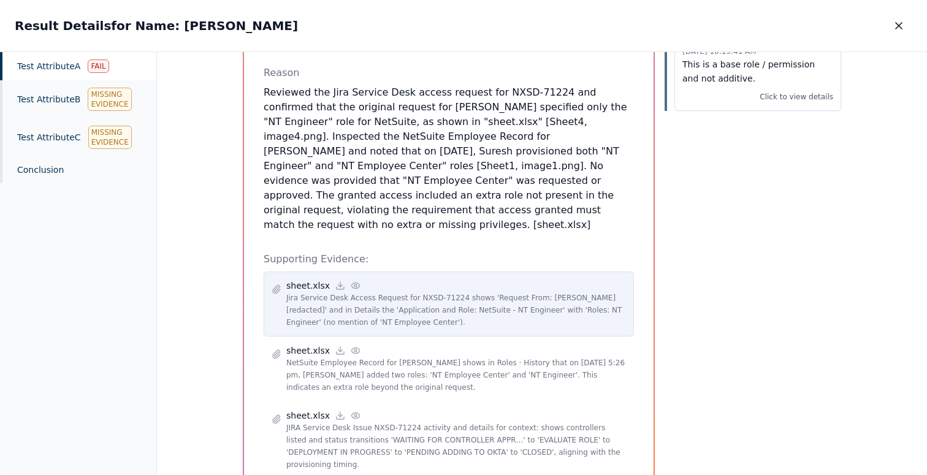
click at [351, 281] on icon at bounding box center [356, 286] width 10 height 10
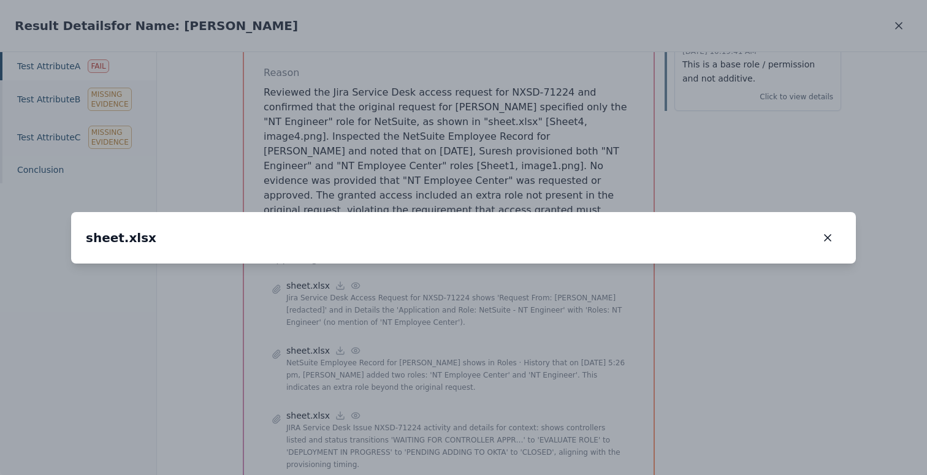
drag, startPoint x: 584, startPoint y: 342, endPoint x: 581, endPoint y: 370, distance: 28.9
click at [461, 292] on img at bounding box center [461, 292] width 0 height 0
drag, startPoint x: 553, startPoint y: 315, endPoint x: 562, endPoint y: 234, distance: 81.5
click at [460, 204] on img at bounding box center [460, 204] width 0 height 0
drag, startPoint x: 467, startPoint y: 348, endPoint x: 534, endPoint y: 288, distance: 89.0
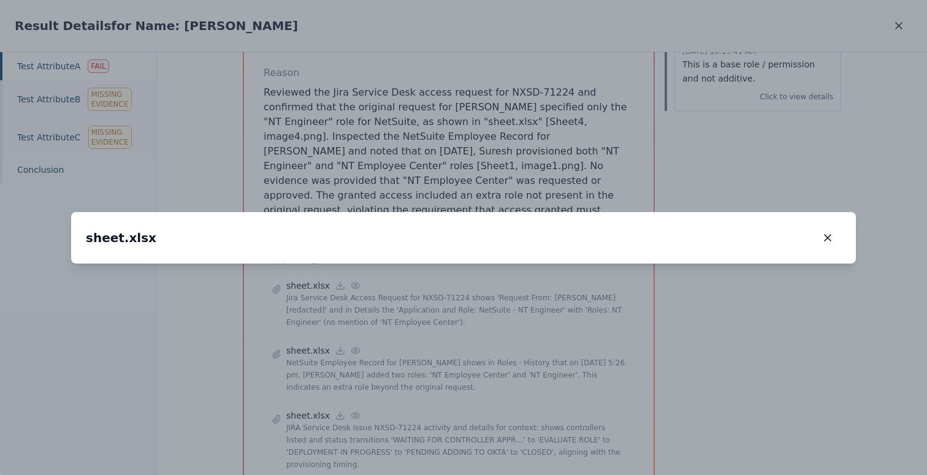
click at [526, 145] on img at bounding box center [526, 145] width 0 height 0
drag, startPoint x: 520, startPoint y: 351, endPoint x: 534, endPoint y: 273, distance: 79.1
click at [540, 67] on img at bounding box center [540, 67] width 0 height 0
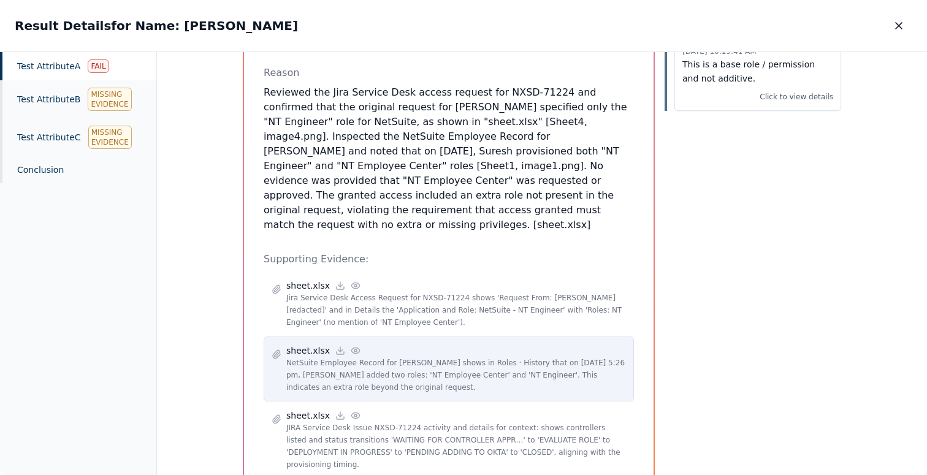
click at [355, 350] on circle at bounding box center [356, 351] width 2 height 2
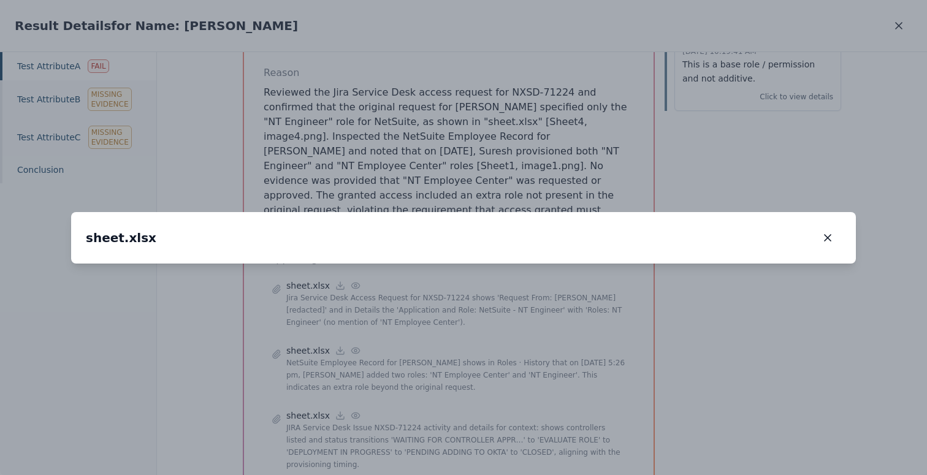
drag, startPoint x: 240, startPoint y: 220, endPoint x: 357, endPoint y: 271, distance: 127.2
click at [677, 363] on img at bounding box center [677, 363] width 0 height 0
drag, startPoint x: 437, startPoint y: 270, endPoint x: 270, endPoint y: 103, distance: 236.4
click at [555, 275] on img at bounding box center [555, 275] width 0 height 0
drag, startPoint x: 449, startPoint y: 323, endPoint x: 383, endPoint y: 202, distance: 137.5
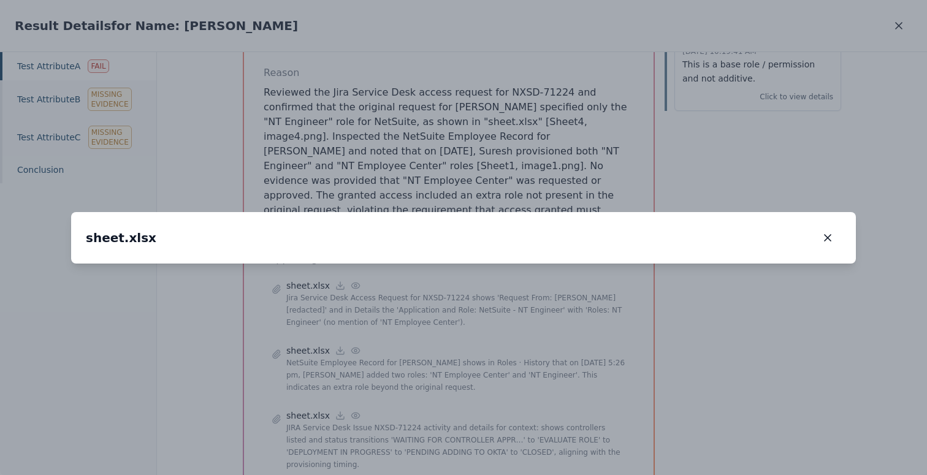
click at [466, 123] on img at bounding box center [466, 123] width 0 height 0
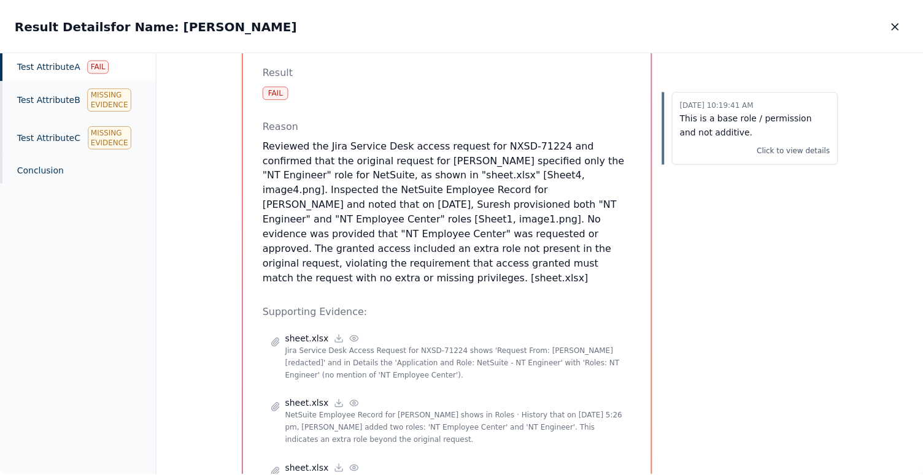
scroll to position [137, 0]
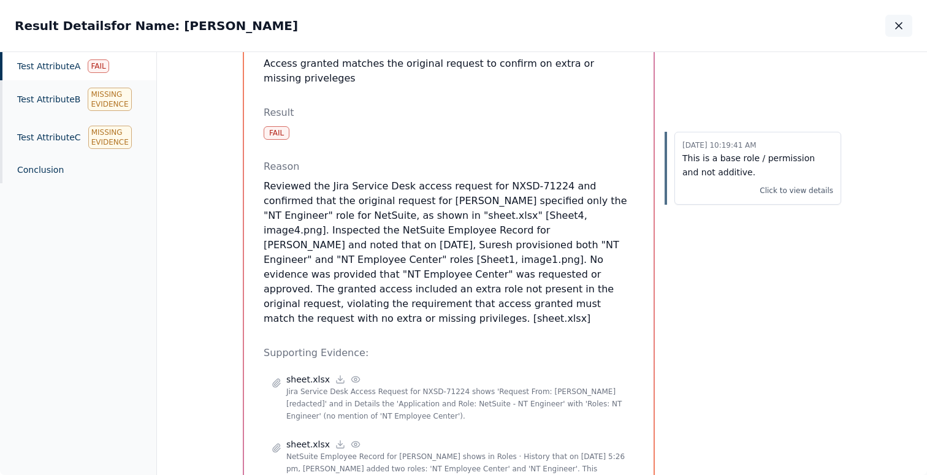
click at [899, 22] on icon "button" at bounding box center [899, 26] width 12 height 12
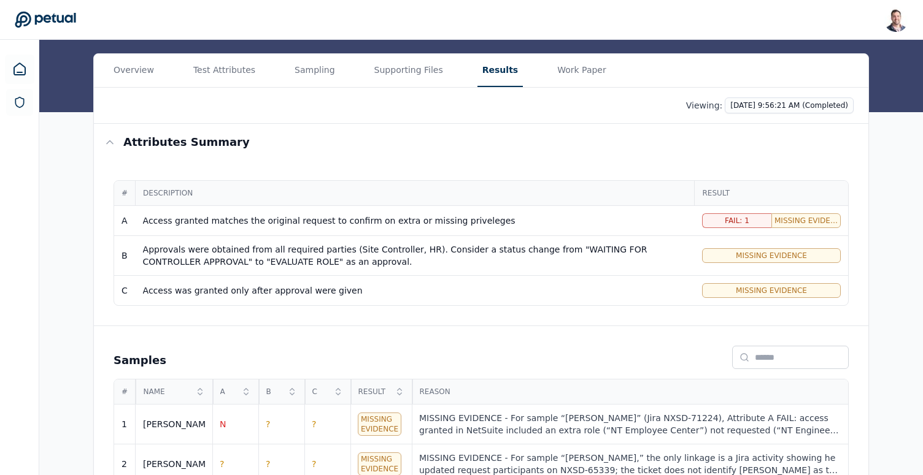
scroll to position [157, 0]
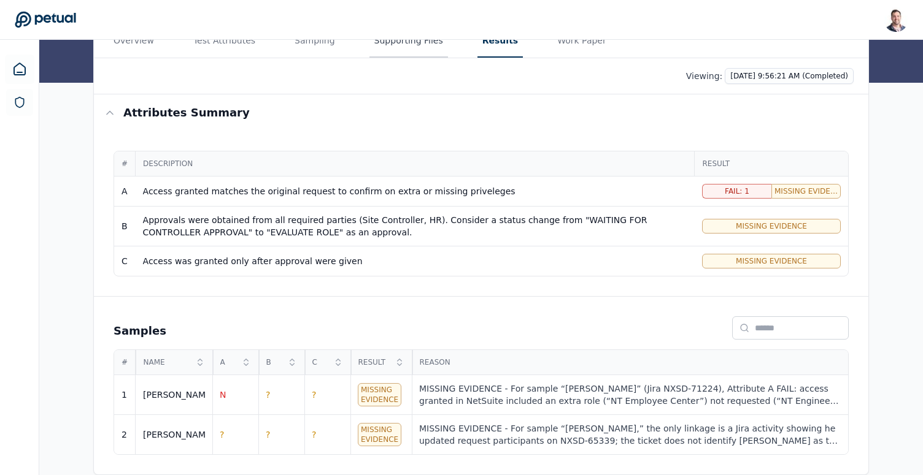
click at [402, 48] on main "Upload supporting files Run manually Logical Security Over User Administration …" at bounding box center [480, 179] width 883 height 593
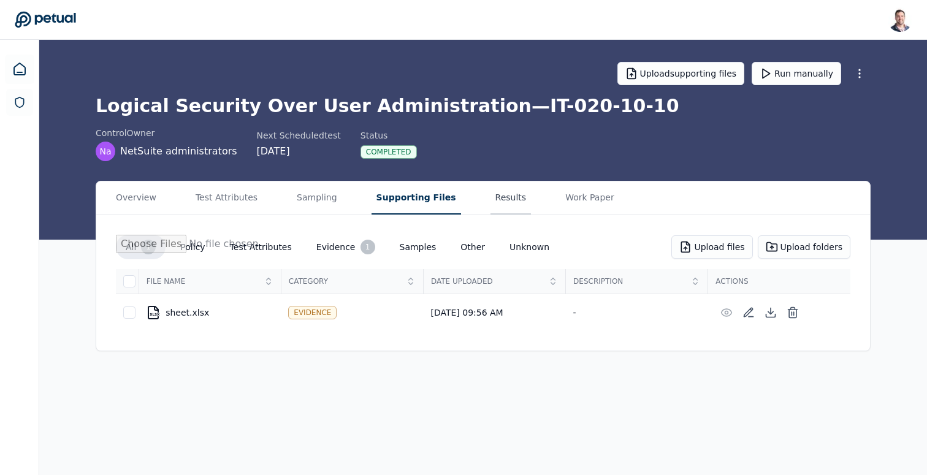
click at [491, 194] on button "Results" at bounding box center [511, 198] width 41 height 33
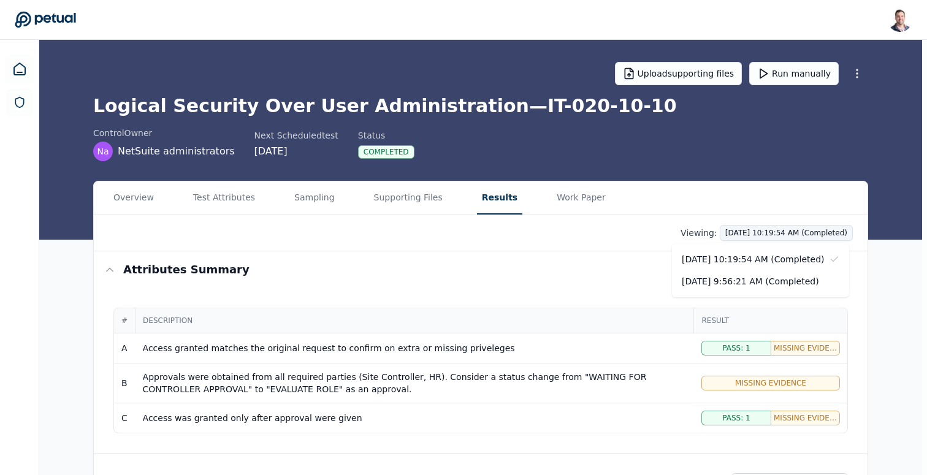
click at [745, 231] on html "Snir Kodesh snir@petual.ai Sign out Upload supporting files Run manually Logica…" at bounding box center [463, 316] width 927 height 632
click at [732, 255] on div "10/8/2025, 10:19:54 AM (Completed)" at bounding box center [760, 259] width 177 height 22
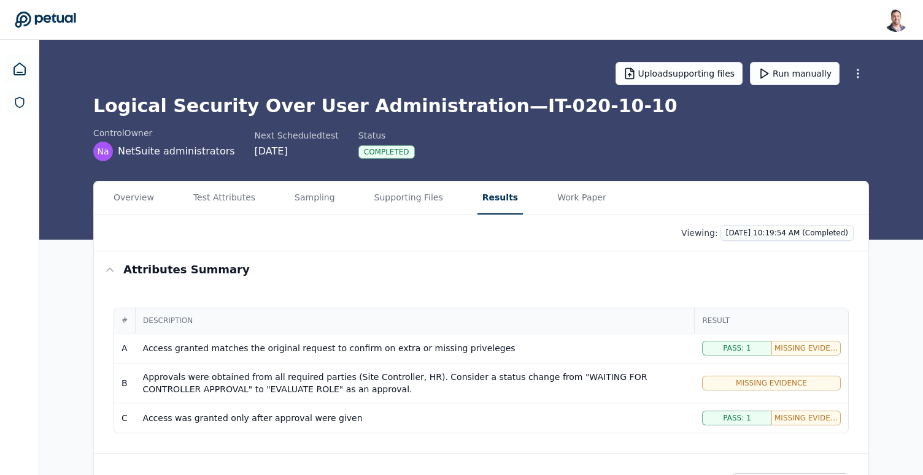
click at [582, 352] on div "Access granted matches the original request to confirm on extra or missing priv…" at bounding box center [415, 348] width 544 height 12
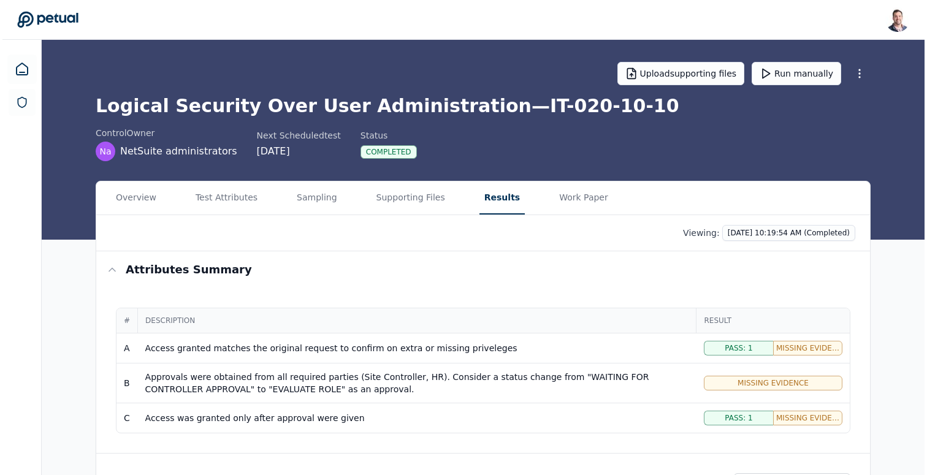
scroll to position [151, 0]
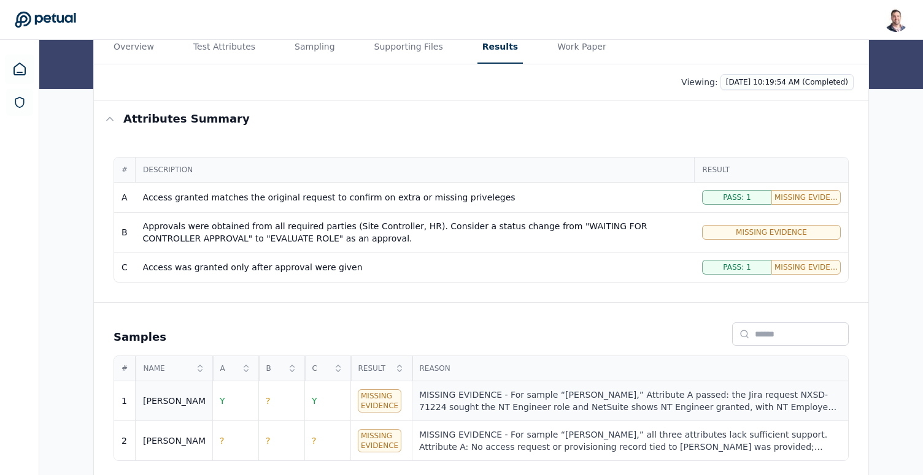
click at [474, 404] on div "MISSING EVIDENCE - For sample “Ricky,” Attribute A passed: the Jira request NXS…" at bounding box center [629, 401] width 421 height 25
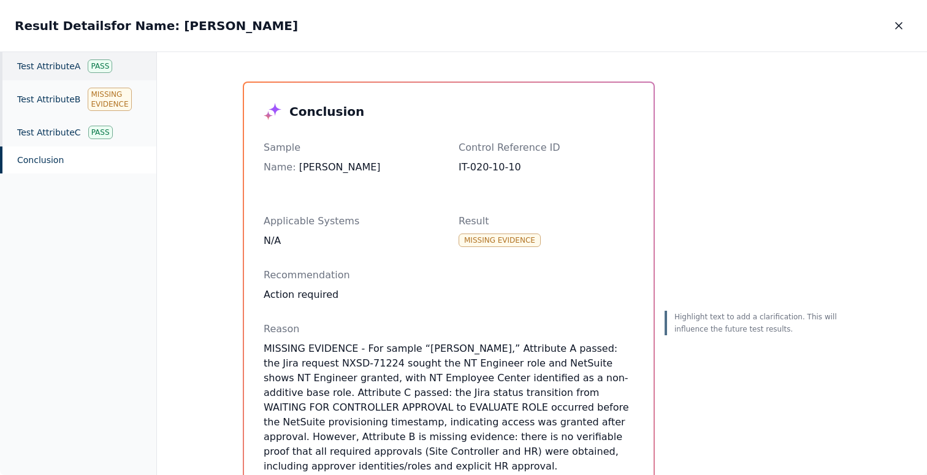
click at [59, 56] on div "Test Attribute A Pass" at bounding box center [78, 66] width 156 height 28
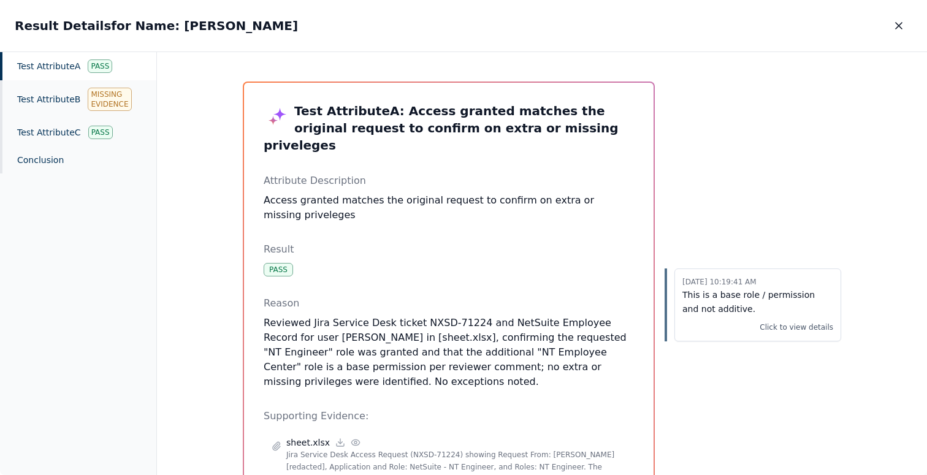
scroll to position [37, 0]
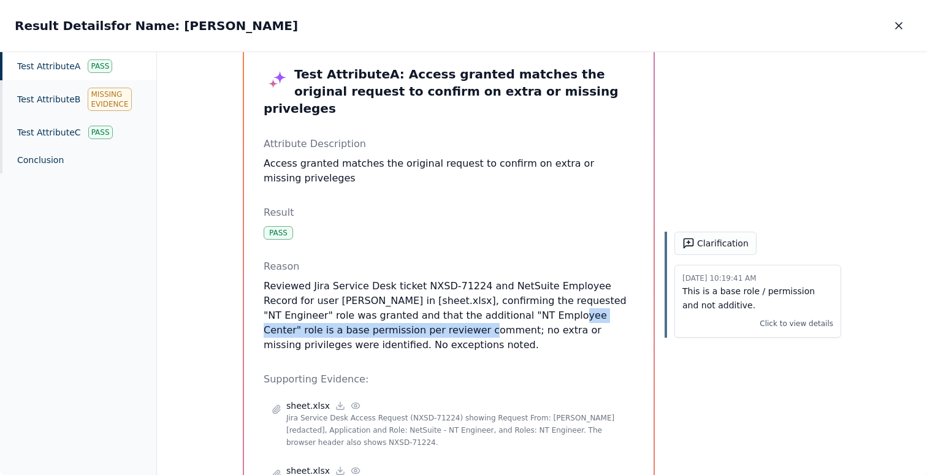
drag, startPoint x: 348, startPoint y: 315, endPoint x: 486, endPoint y: 301, distance: 139.3
click at [486, 301] on p "Reviewed Jira Service Desk ticket NXSD-71224 and NetSuite Employee Record for u…" at bounding box center [449, 316] width 370 height 74
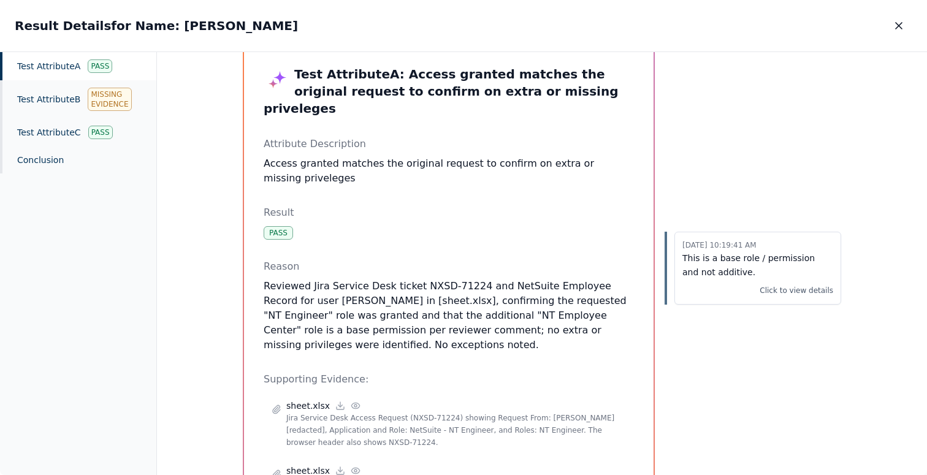
click at [465, 291] on p "Reviewed Jira Service Desk ticket NXSD-71224 and NetSuite Employee Record for u…" at bounding box center [449, 316] width 370 height 74
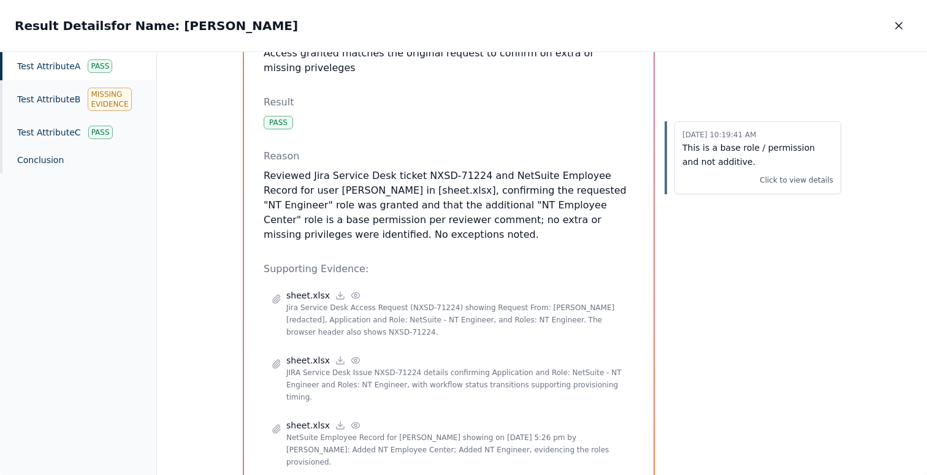
scroll to position [161, 0]
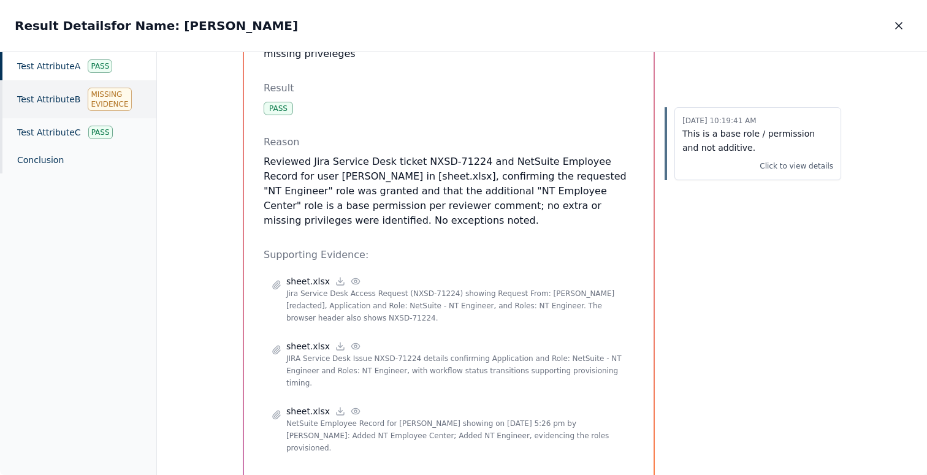
click at [83, 104] on div "Test Attribute B Missing Evidence" at bounding box center [78, 99] width 156 height 38
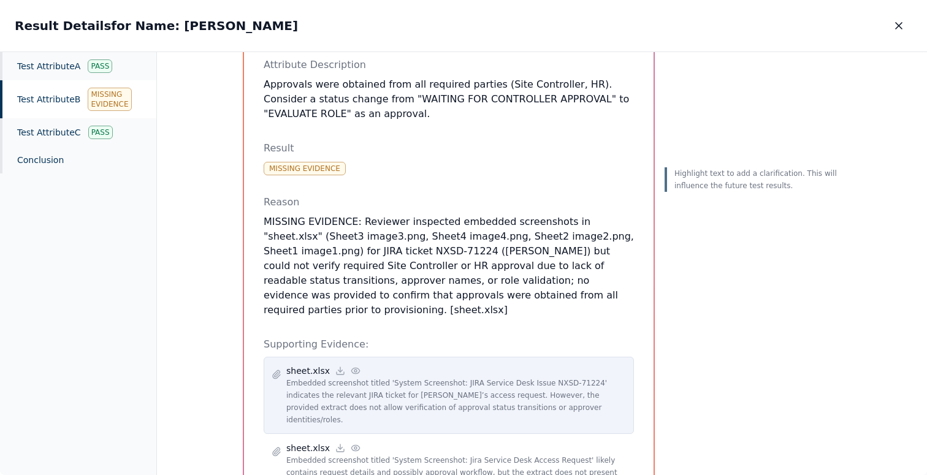
scroll to position [198, 0]
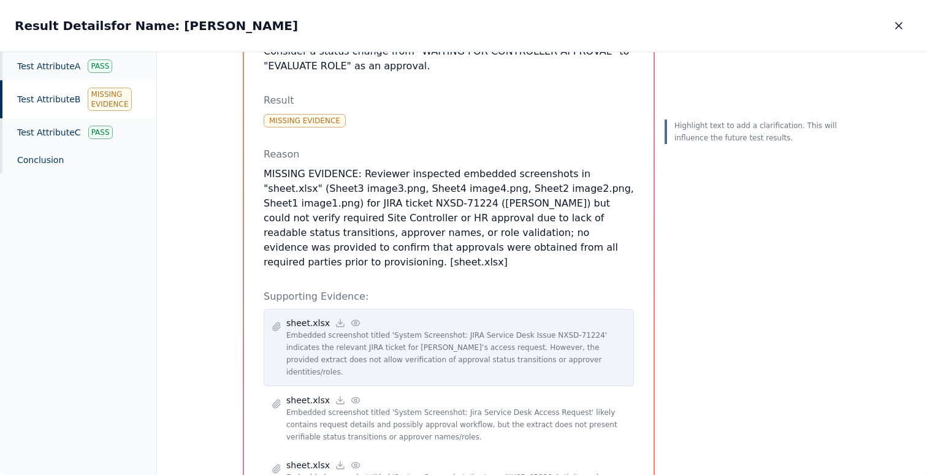
click at [351, 318] on icon at bounding box center [356, 323] width 10 height 10
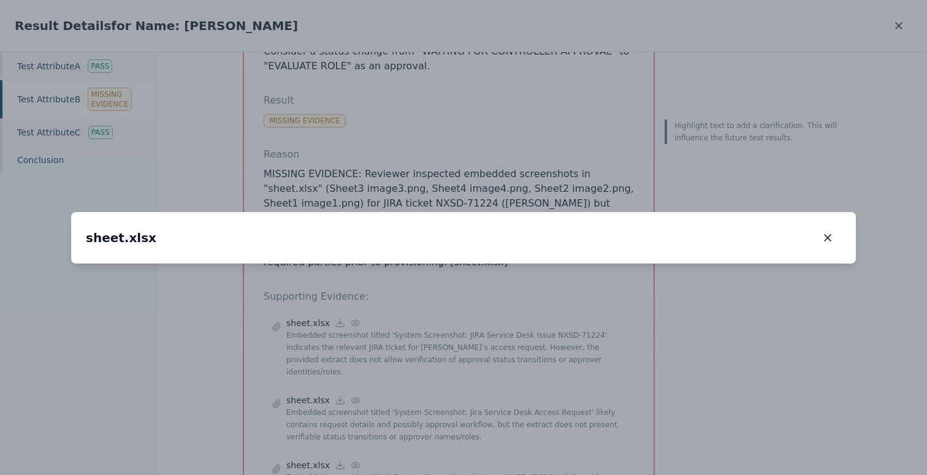
drag, startPoint x: 226, startPoint y: 169, endPoint x: 348, endPoint y: 277, distance: 163.8
click at [551, 339] on img at bounding box center [551, 339] width 0 height 0
drag, startPoint x: 197, startPoint y: 240, endPoint x: 315, endPoint y: 305, distance: 134.8
click at [727, 442] on img at bounding box center [727, 442] width 0 height 0
click at [832, 232] on icon "button" at bounding box center [828, 238] width 12 height 12
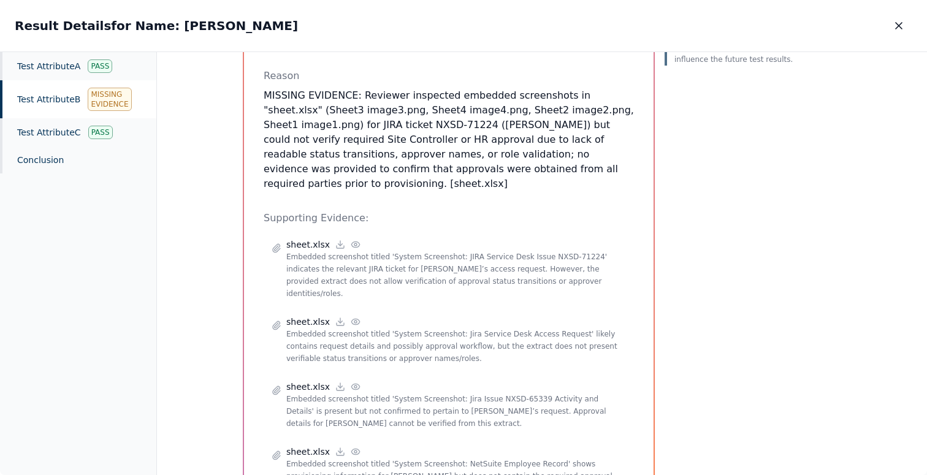
scroll to position [292, 0]
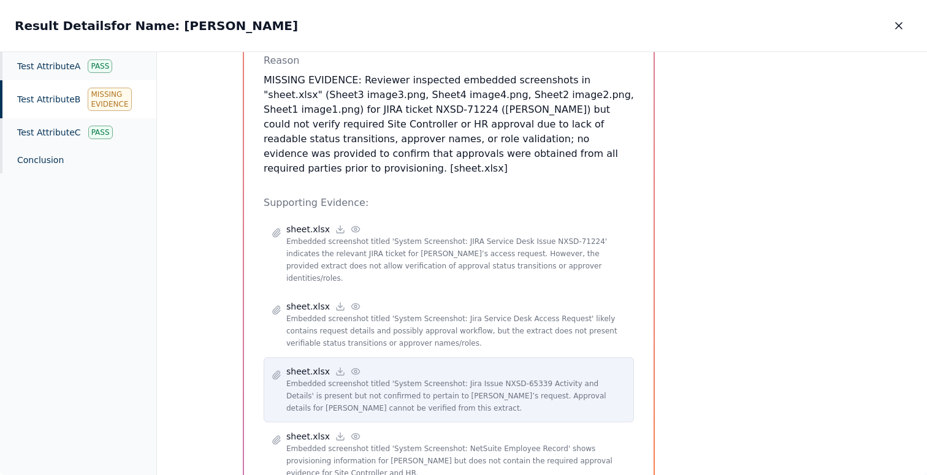
click at [351, 367] on icon at bounding box center [356, 372] width 10 height 10
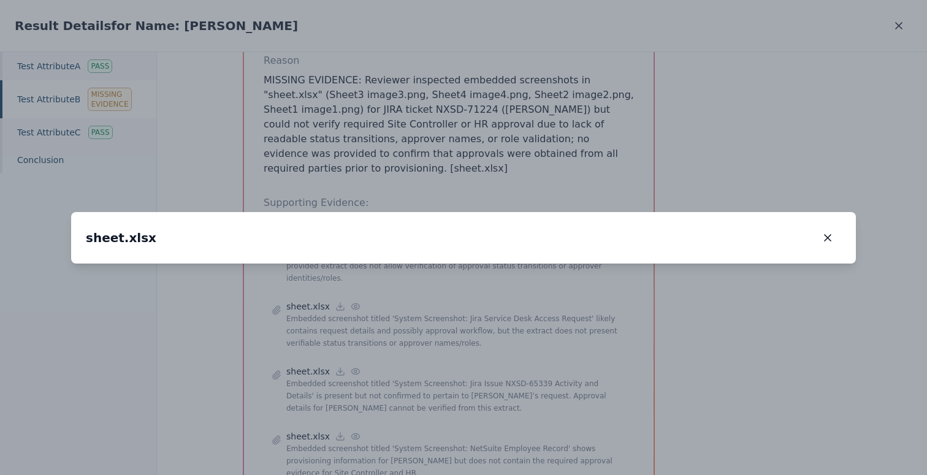
drag, startPoint x: 393, startPoint y: 231, endPoint x: 402, endPoint y: 240, distance: 12.6
click at [535, 310] on img at bounding box center [535, 310] width 0 height 0
drag, startPoint x: 356, startPoint y: 157, endPoint x: 351, endPoint y: 258, distance: 101.3
click at [535, 420] on img at bounding box center [535, 420] width 0 height 0
drag, startPoint x: 391, startPoint y: 278, endPoint x: 399, endPoint y: 222, distance: 57.0
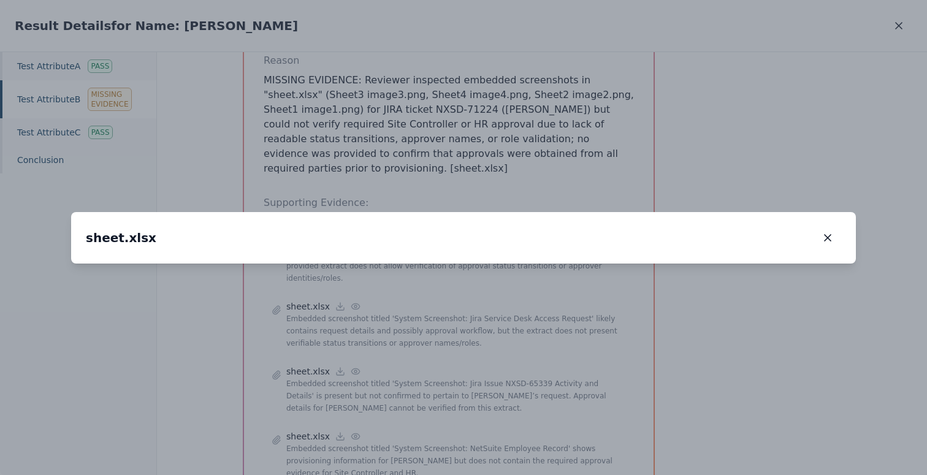
click at [543, 364] on img at bounding box center [543, 364] width 0 height 0
click at [831, 227] on button "button" at bounding box center [828, 238] width 27 height 22
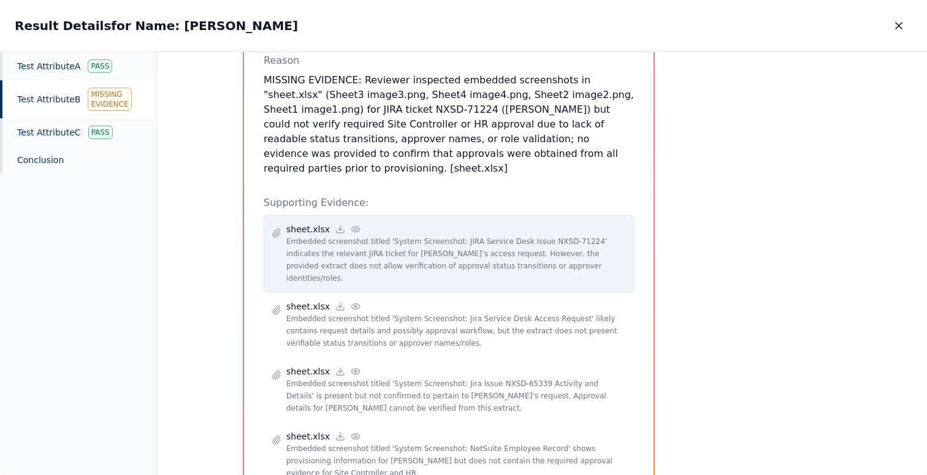
click at [351, 224] on icon at bounding box center [356, 229] width 10 height 10
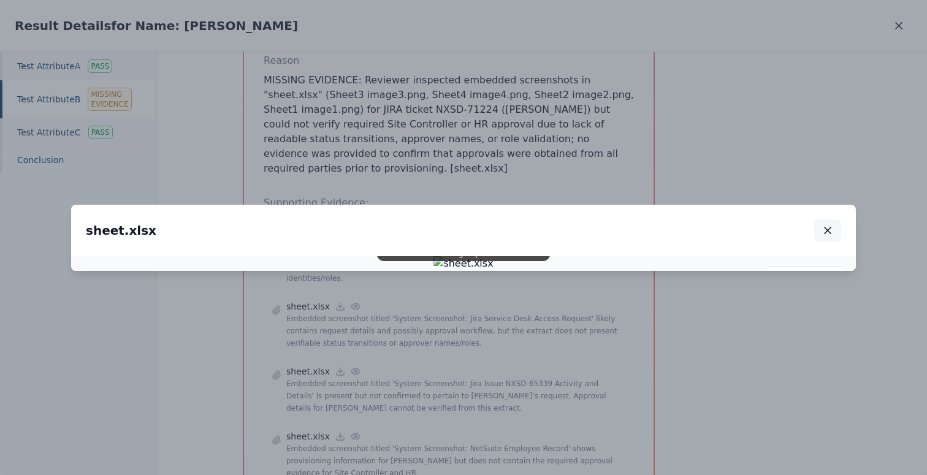
click at [828, 224] on icon "button" at bounding box center [828, 230] width 12 height 12
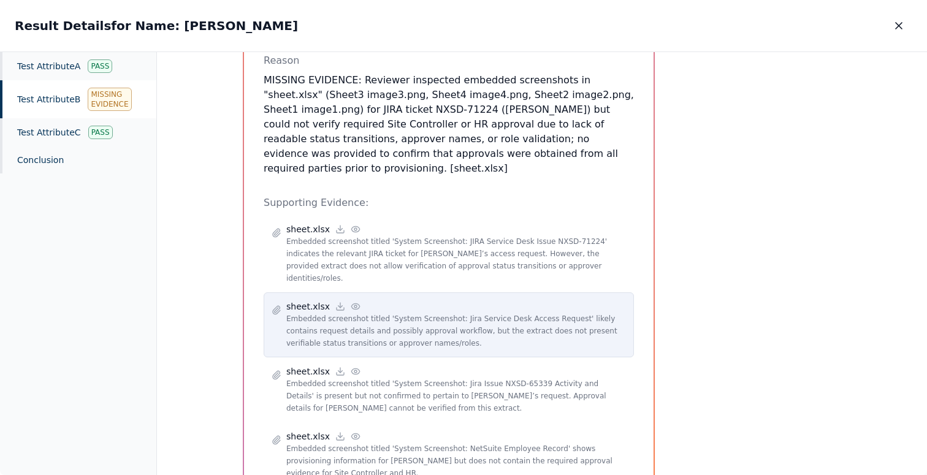
click at [351, 304] on icon at bounding box center [355, 307] width 8 height 6
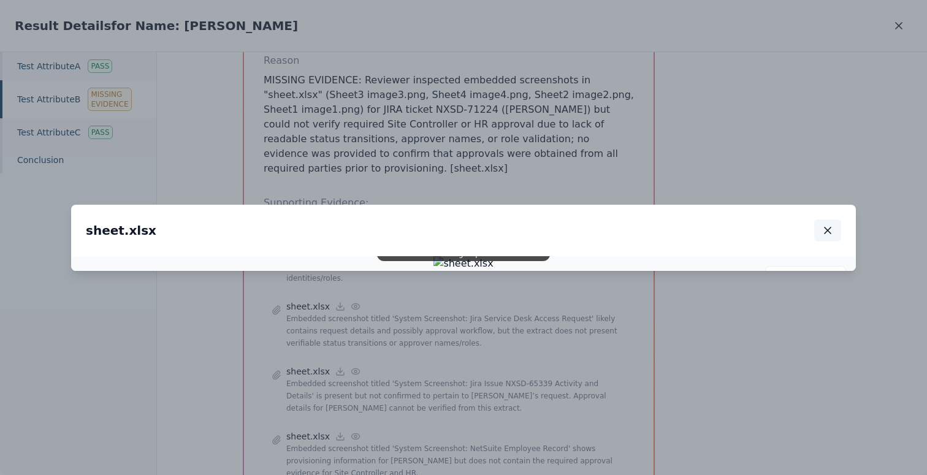
click at [834, 220] on button "button" at bounding box center [828, 231] width 27 height 22
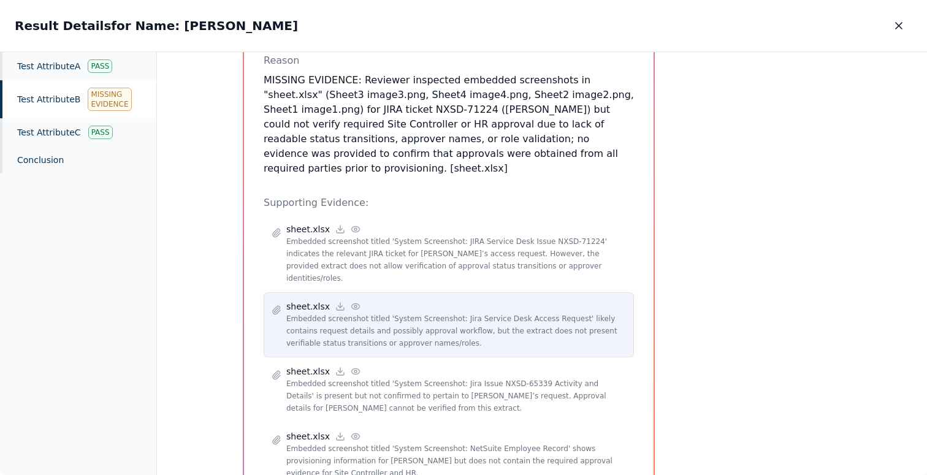
scroll to position [315, 0]
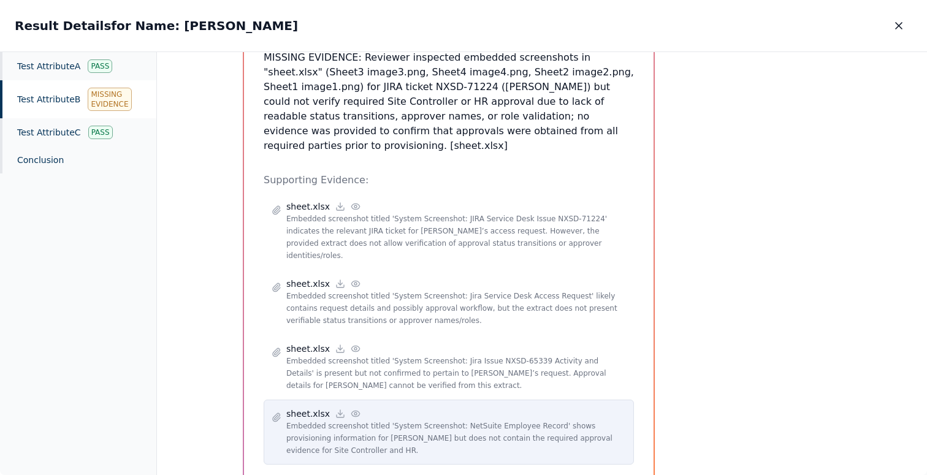
click at [352, 409] on icon at bounding box center [356, 414] width 10 height 10
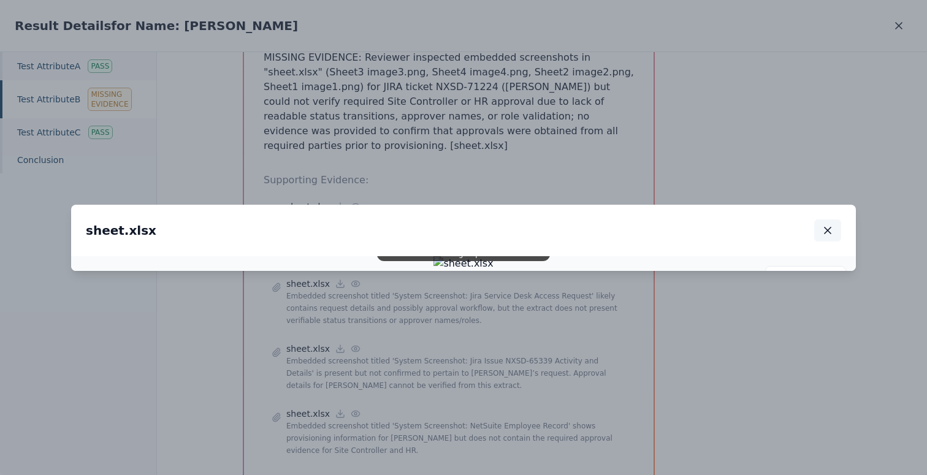
click at [832, 224] on icon "button" at bounding box center [828, 230] width 12 height 12
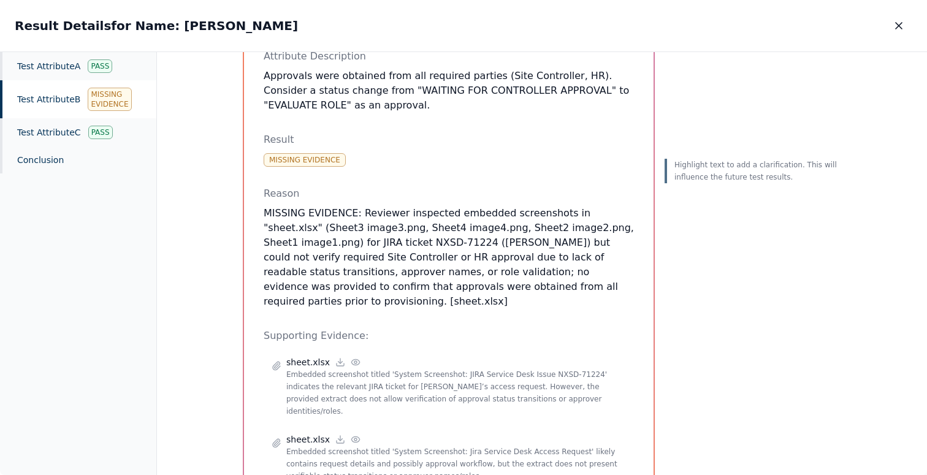
scroll to position [148, 0]
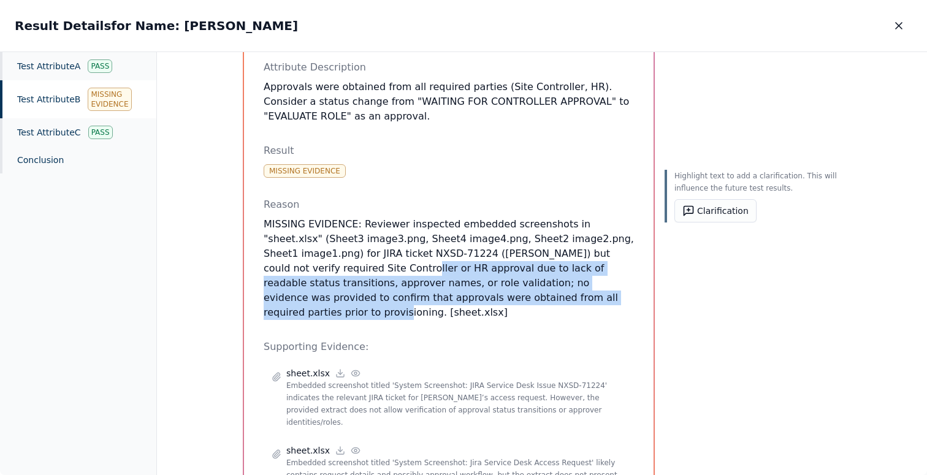
drag, startPoint x: 262, startPoint y: 248, endPoint x: 439, endPoint y: 277, distance: 179.5
click at [439, 277] on p "MISSING EVIDENCE: Reviewer inspected embedded screenshots in "sheet.xlsx" (Shee…" at bounding box center [449, 268] width 370 height 103
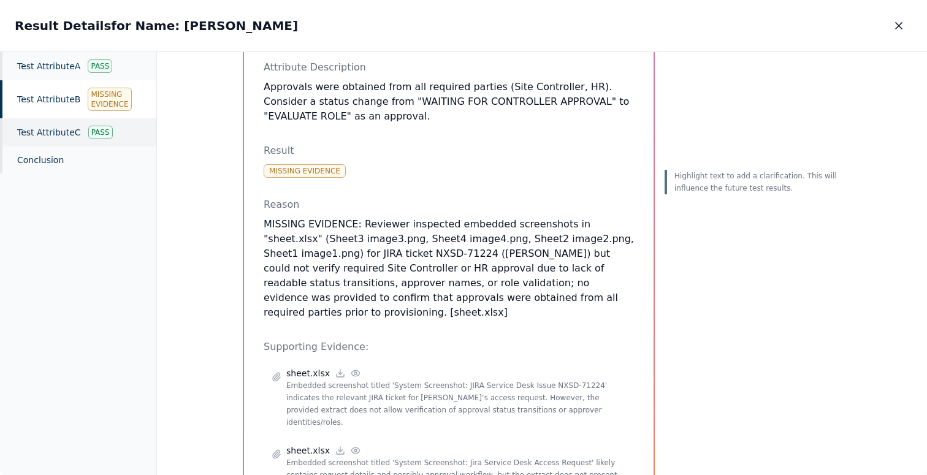
click at [72, 130] on div "Test Attribute C Pass" at bounding box center [78, 132] width 156 height 28
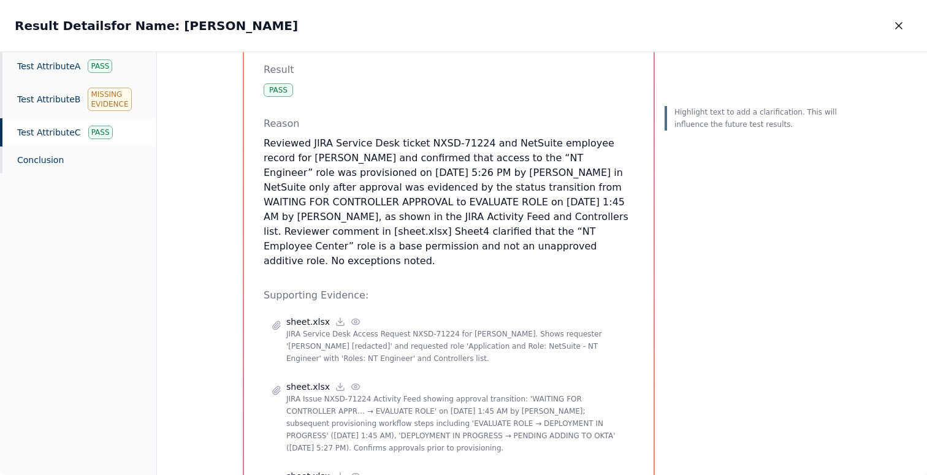
scroll to position [113, 0]
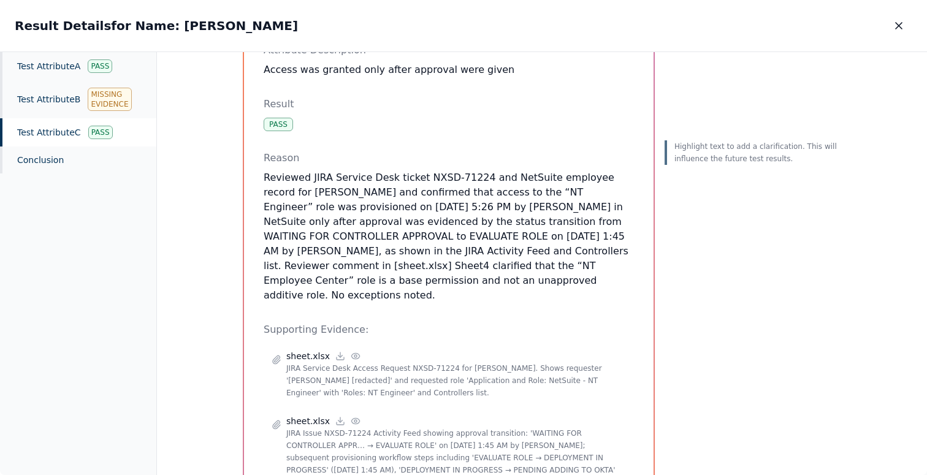
click at [267, 215] on p "Reviewed JIRA Service Desk ticket NXSD-71224 and NetSuite employee record for R…" at bounding box center [449, 237] width 370 height 132
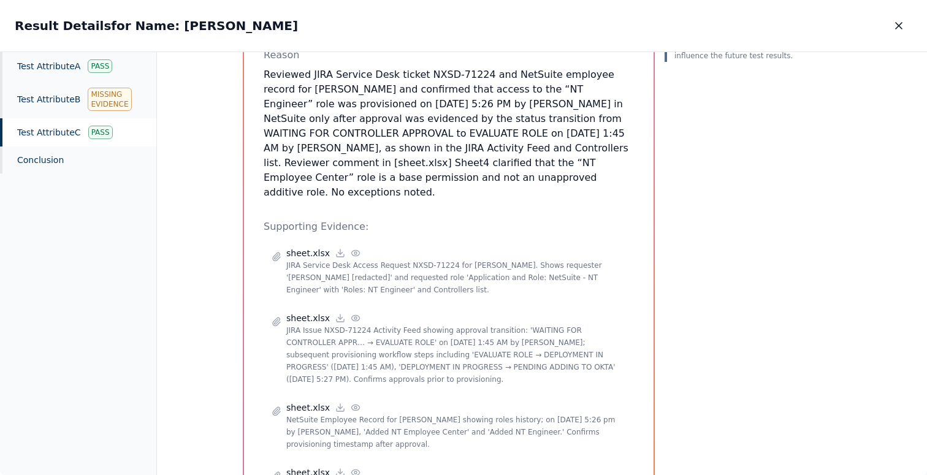
scroll to position [219, 0]
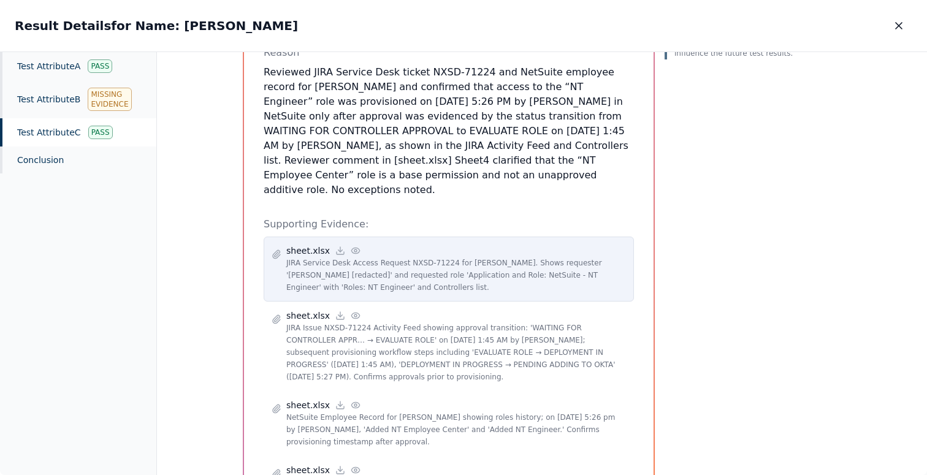
click at [354, 245] on div "sheet.xlsx" at bounding box center [456, 251] width 340 height 12
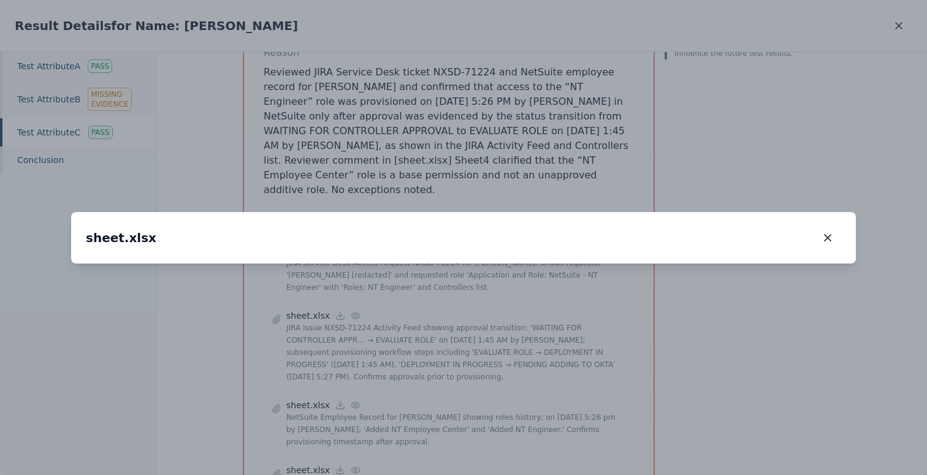
drag, startPoint x: 370, startPoint y: 317, endPoint x: 428, endPoint y: 269, distance: 74.8
click at [485, 250] on img at bounding box center [485, 250] width 0 height 0
click at [826, 227] on button "button" at bounding box center [828, 238] width 27 height 22
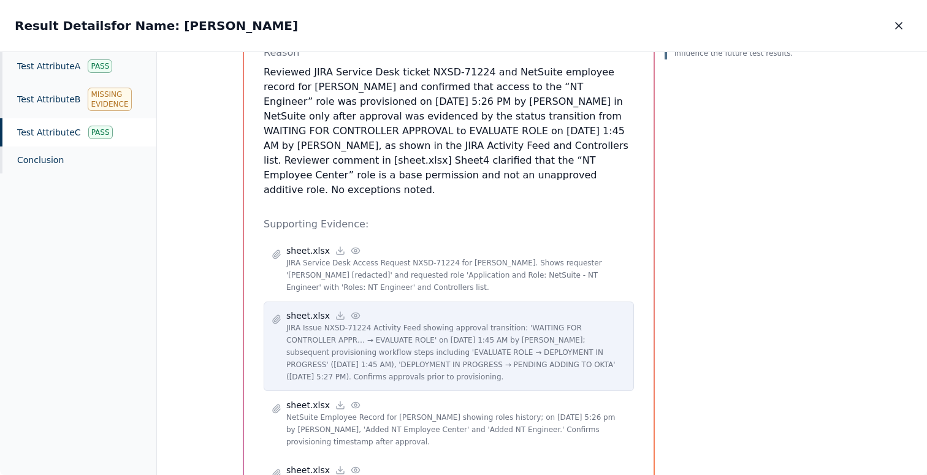
click at [351, 311] on icon at bounding box center [356, 316] width 10 height 10
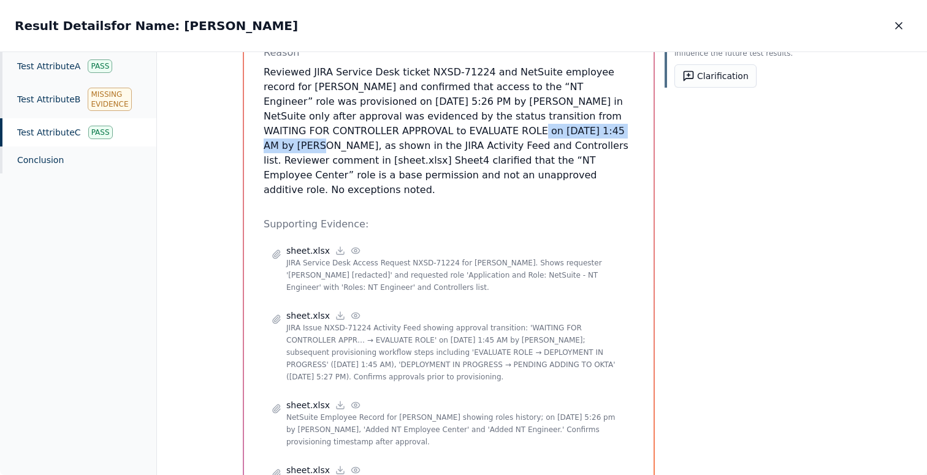
drag, startPoint x: 350, startPoint y: 131, endPoint x: 469, endPoint y: 132, distance: 119.6
click at [469, 132] on p "Reviewed JIRA Service Desk ticket NXSD-71224 and NetSuite employee record for R…" at bounding box center [449, 131] width 370 height 132
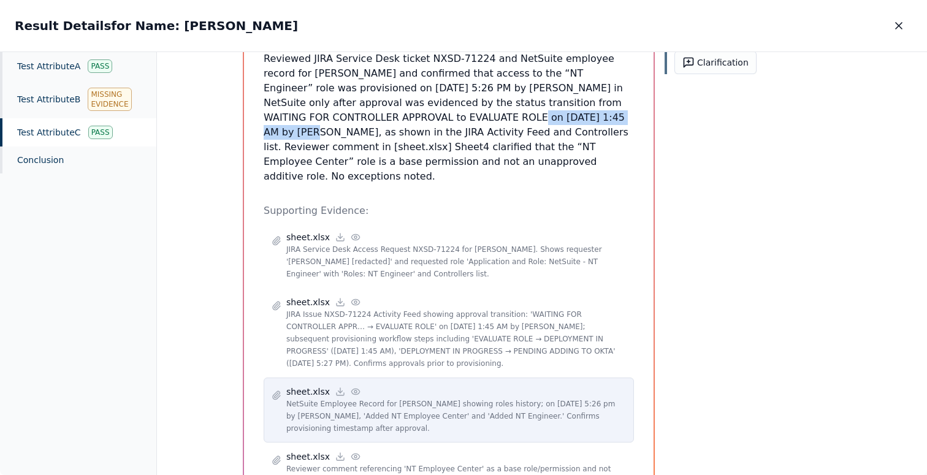
scroll to position [293, 0]
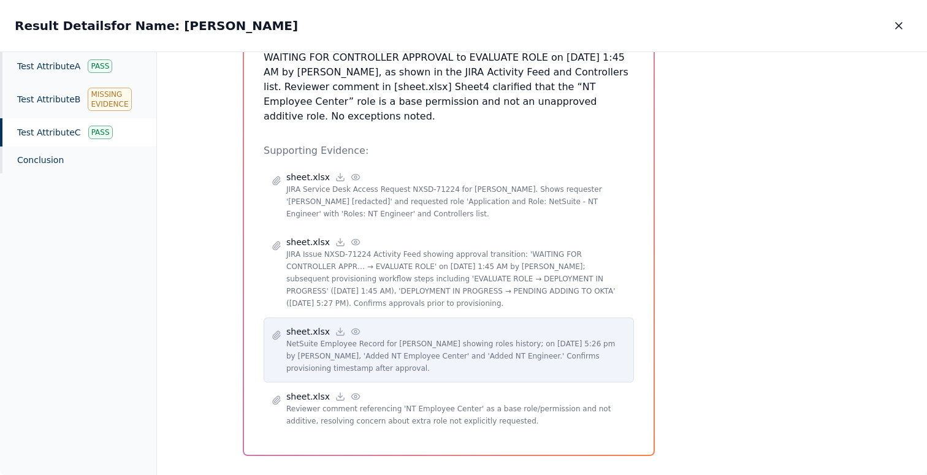
click at [351, 327] on icon at bounding box center [356, 332] width 10 height 10
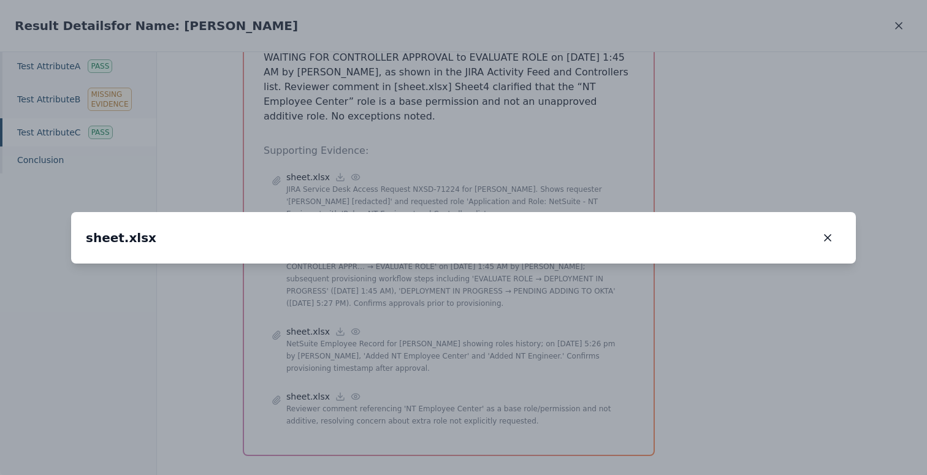
drag, startPoint x: 426, startPoint y: 318, endPoint x: 630, endPoint y: 79, distance: 314.6
click at [628, 212] on div "sheet.xlsx sheet.xlsx 200 %" at bounding box center [463, 238] width 785 height 52
drag, startPoint x: 343, startPoint y: 361, endPoint x: 549, endPoint y: 118, distance: 318.2
drag, startPoint x: 407, startPoint y: 182, endPoint x: 375, endPoint y: 256, distance: 81.1
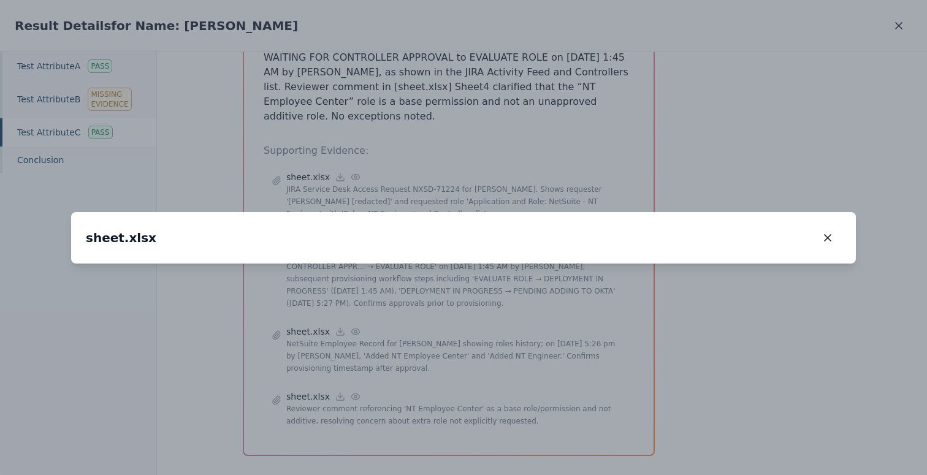
click at [700, 21] on img at bounding box center [700, 21] width 0 height 0
click at [823, 232] on icon "button" at bounding box center [828, 238] width 12 height 12
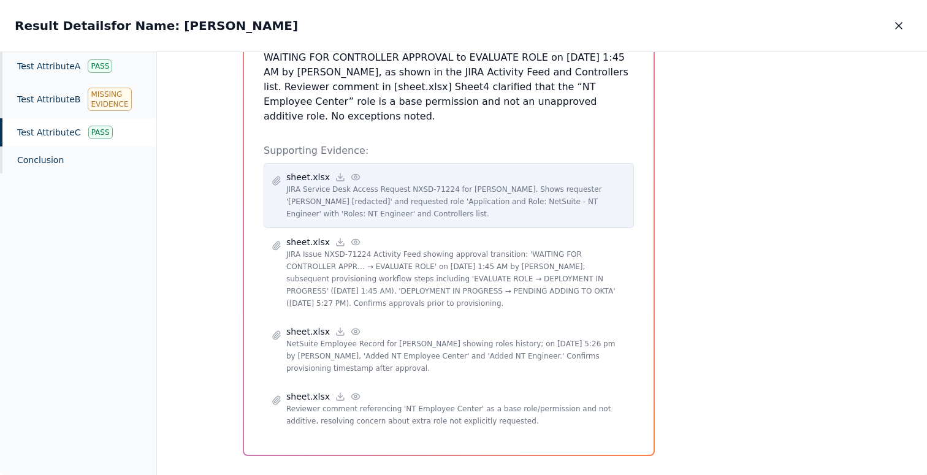
scroll to position [199, 0]
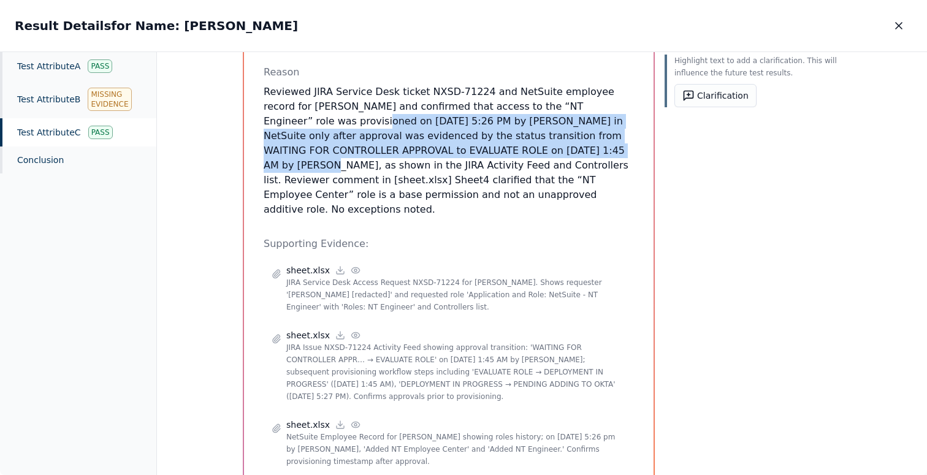
drag, startPoint x: 260, startPoint y: 119, endPoint x: 480, endPoint y: 151, distance: 221.9
click at [480, 151] on div "Test Attribute C : Access was granted only after approval were given Attribute …" at bounding box center [449, 215] width 410 height 665
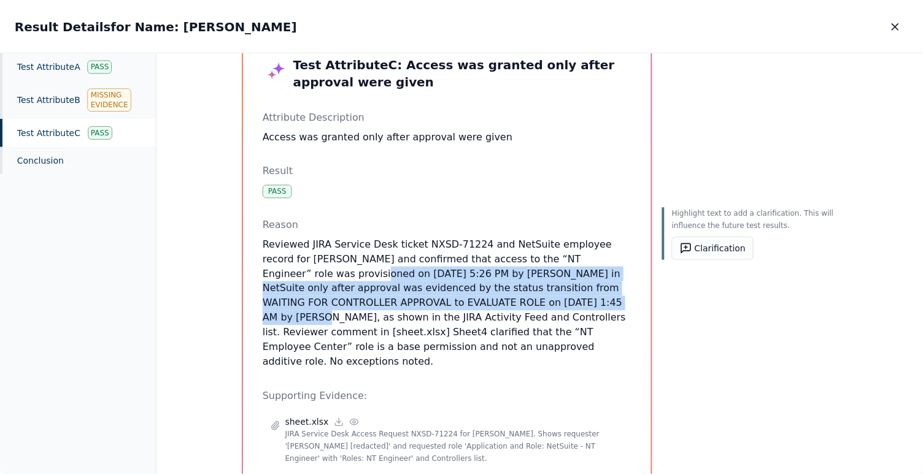
scroll to position [38, 0]
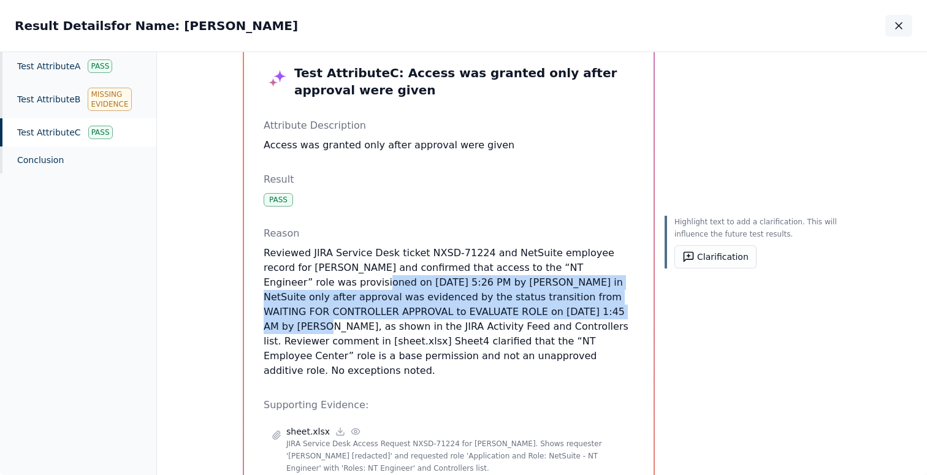
click at [898, 29] on icon "button" at bounding box center [899, 26] width 12 height 12
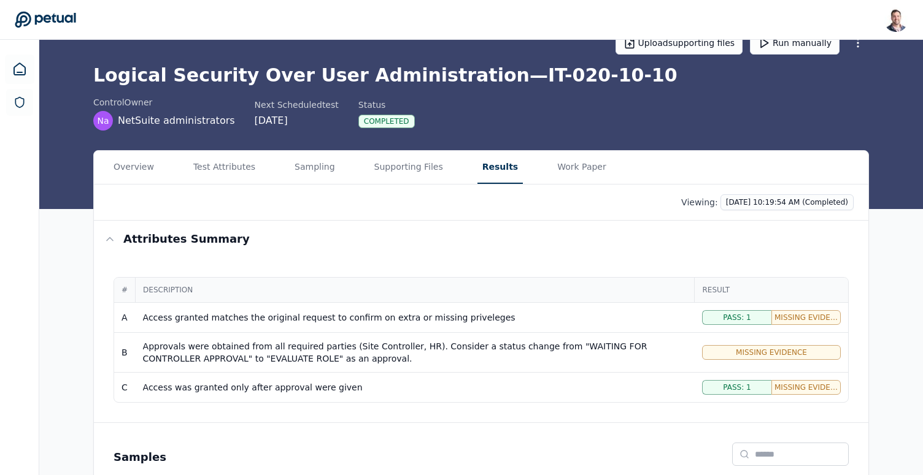
scroll to position [15, 0]
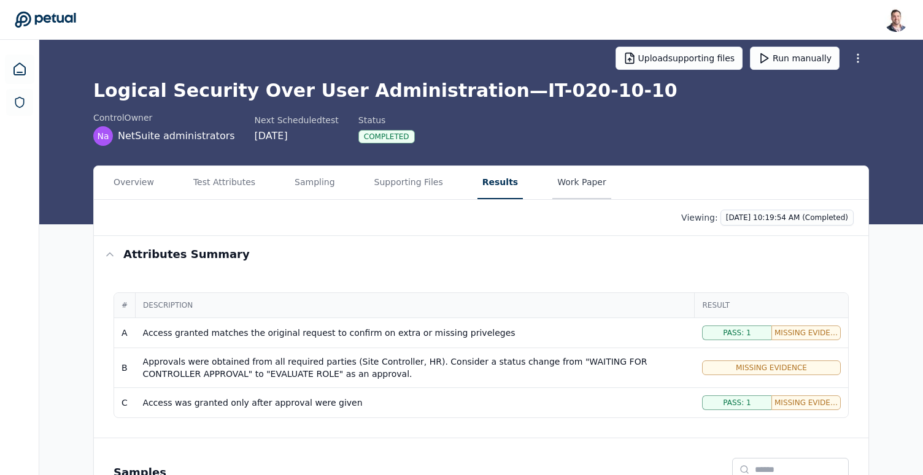
click at [552, 186] on button "Work Paper" at bounding box center [581, 182] width 59 height 33
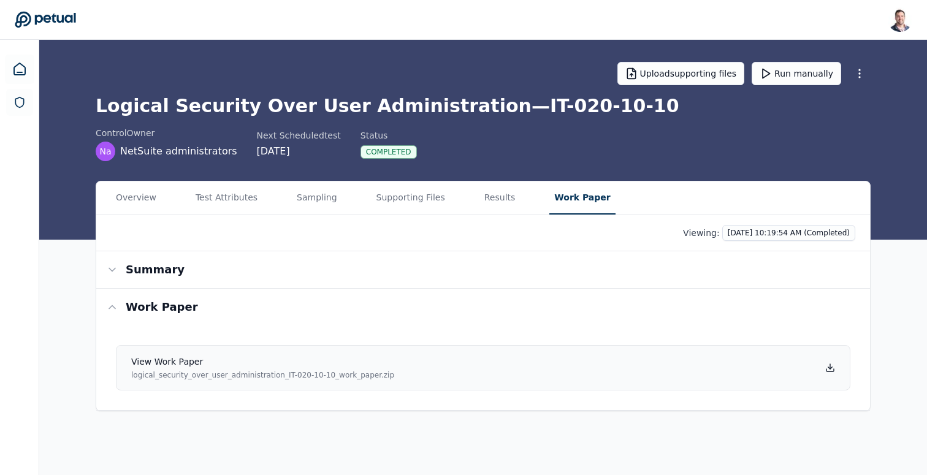
click at [830, 369] on icon at bounding box center [831, 368] width 10 height 10
click at [389, 110] on h1 "Logical Security Over User Administration — IT-020-10-10" at bounding box center [483, 106] width 775 height 22
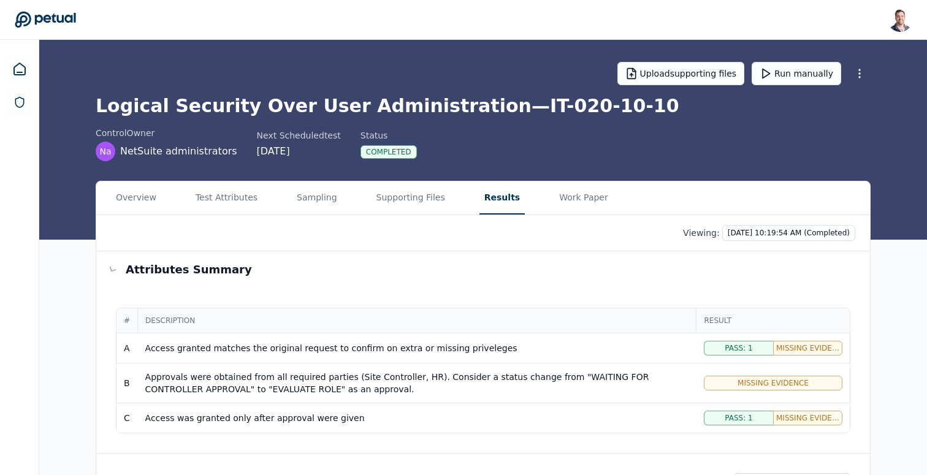
click at [489, 204] on button "Results" at bounding box center [502, 198] width 45 height 33
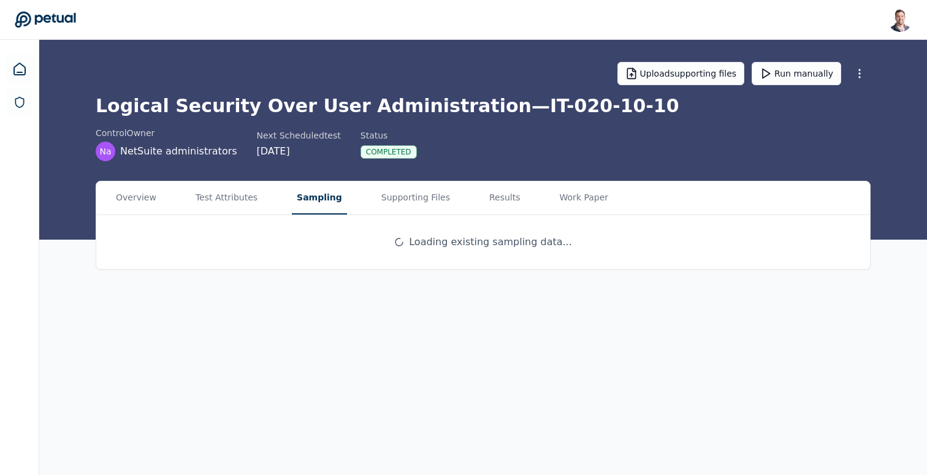
click at [314, 203] on button "Sampling" at bounding box center [319, 198] width 55 height 33
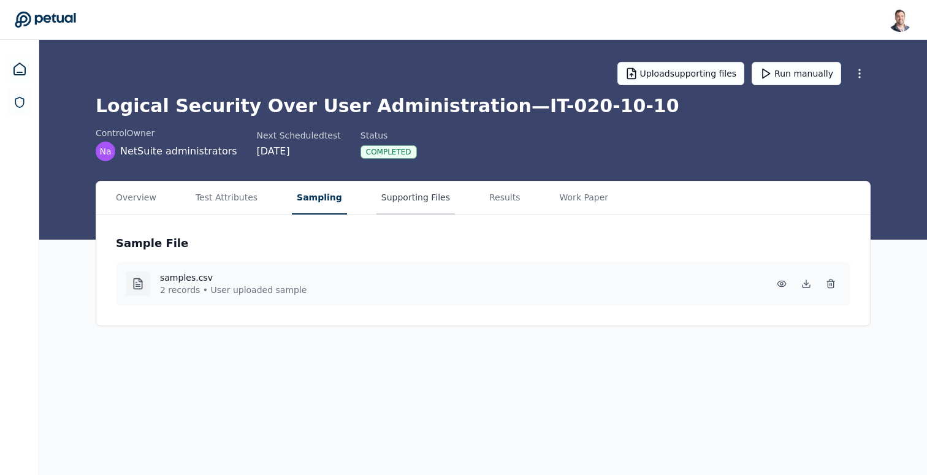
click at [412, 192] on button "Supporting Files" at bounding box center [416, 198] width 79 height 33
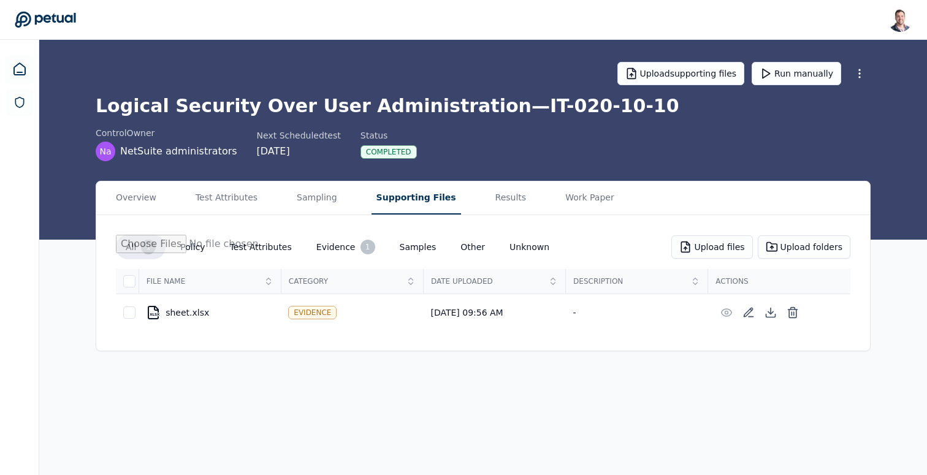
click at [285, 106] on h1 "Logical Security Over User Administration — IT-020-10-10" at bounding box center [483, 106] width 775 height 22
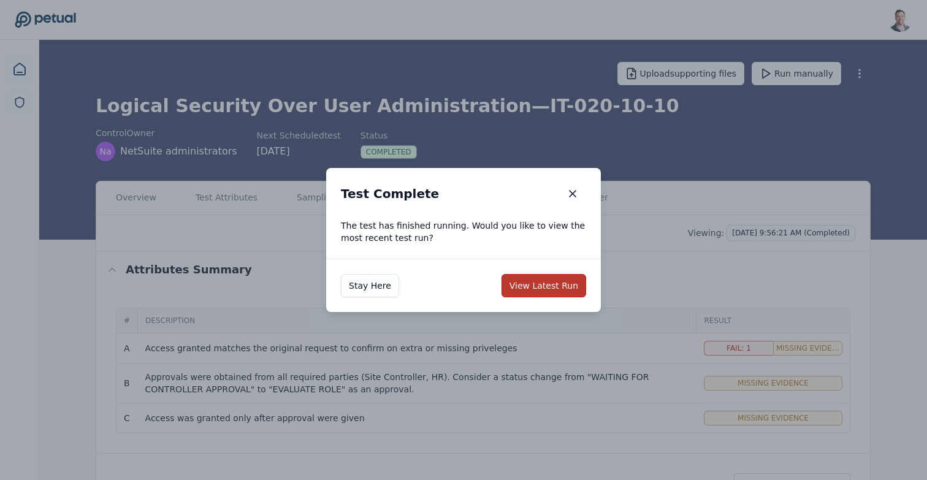
click at [548, 277] on button "View Latest Run" at bounding box center [544, 285] width 85 height 23
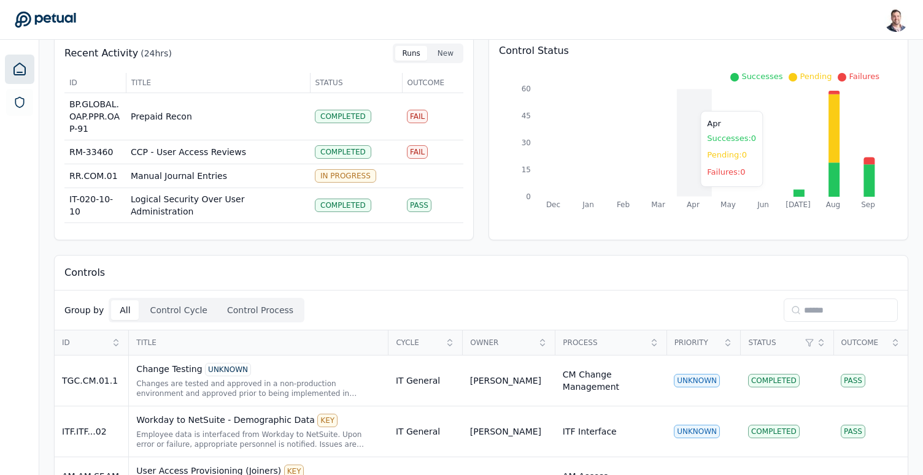
scroll to position [77, 0]
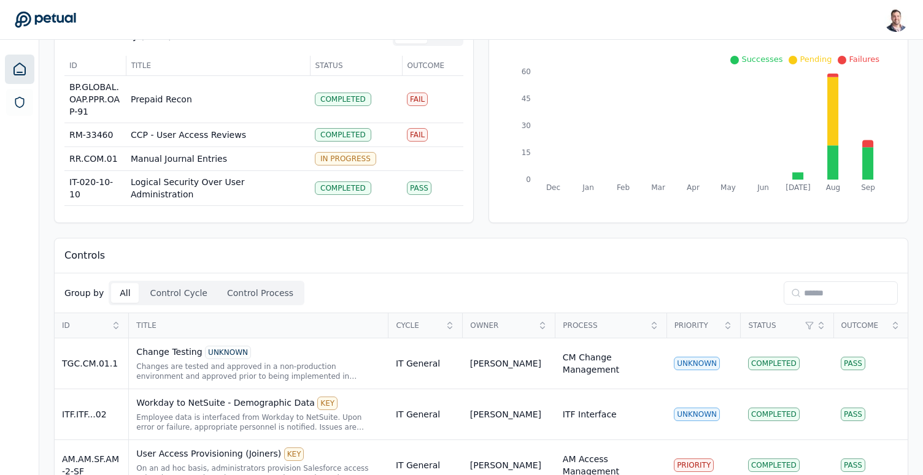
click at [823, 300] on input at bounding box center [840, 293] width 114 height 23
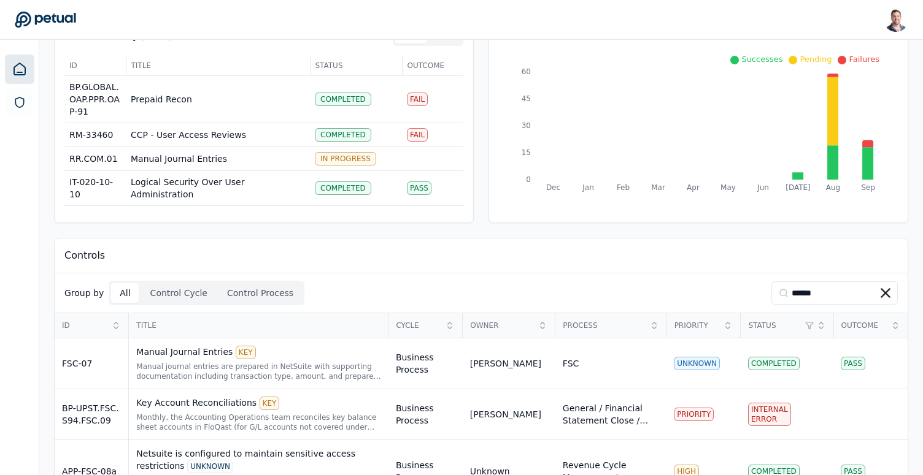
scroll to position [6, 0]
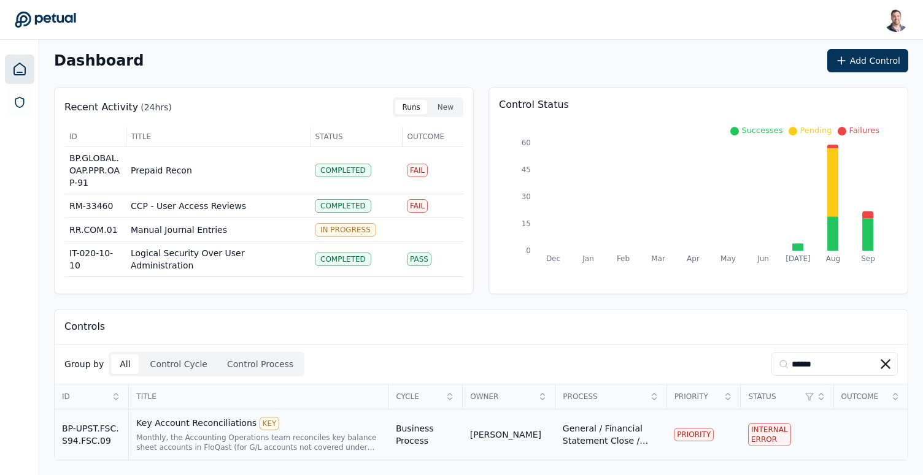
type input "******"
click at [182, 421] on div "Key Account Reconciliations KEY" at bounding box center [258, 423] width 245 height 13
click at [202, 424] on div "Key Account Reconciliations KEY" at bounding box center [258, 423] width 245 height 13
click at [214, 423] on div "Key Account Reconciliations KEY" at bounding box center [258, 423] width 245 height 13
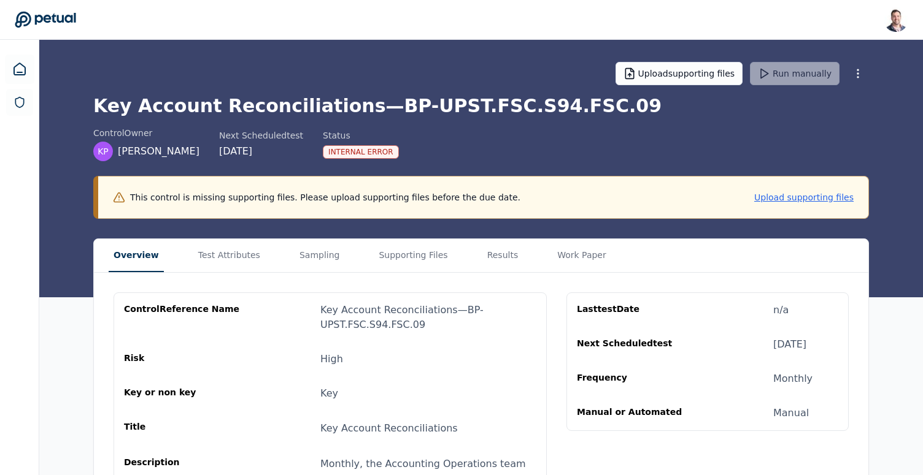
click at [467, 258] on div "Overview Test Attributes Sampling Supporting Files Results Work Paper" at bounding box center [481, 256] width 774 height 34
click at [492, 255] on button "Results" at bounding box center [505, 255] width 41 height 33
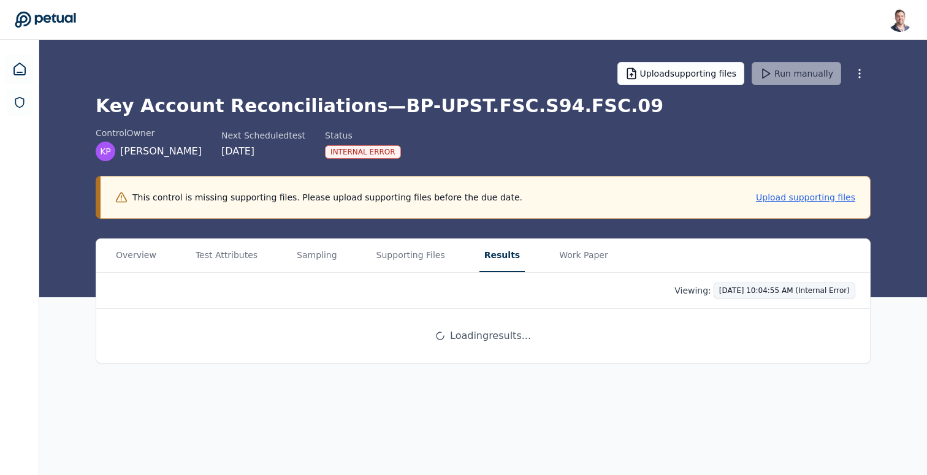
click at [785, 293] on html "[PERSON_NAME] [EMAIL_ADDRESS] Sign out Upload supporting files Run manually Key…" at bounding box center [463, 237] width 927 height 475
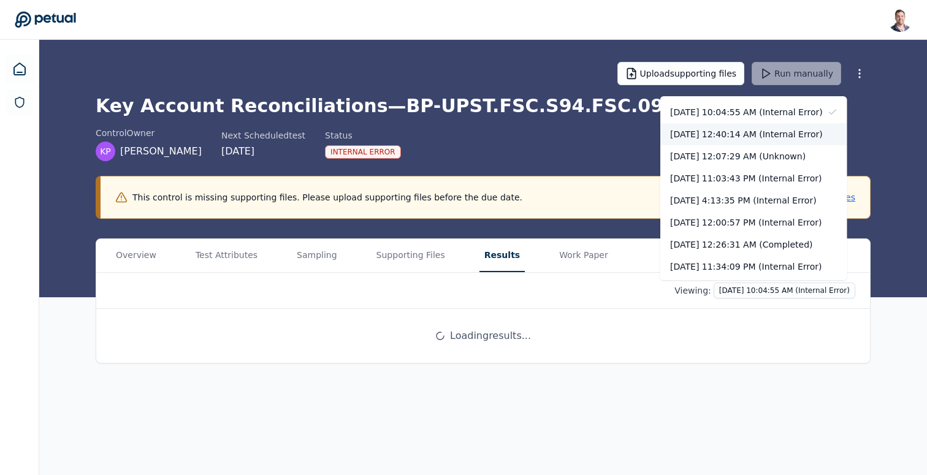
click at [750, 137] on div "[DATE] 12:40:14 AM (Internal Error)" at bounding box center [754, 134] width 187 height 22
